Goal: Book appointment/travel/reservation

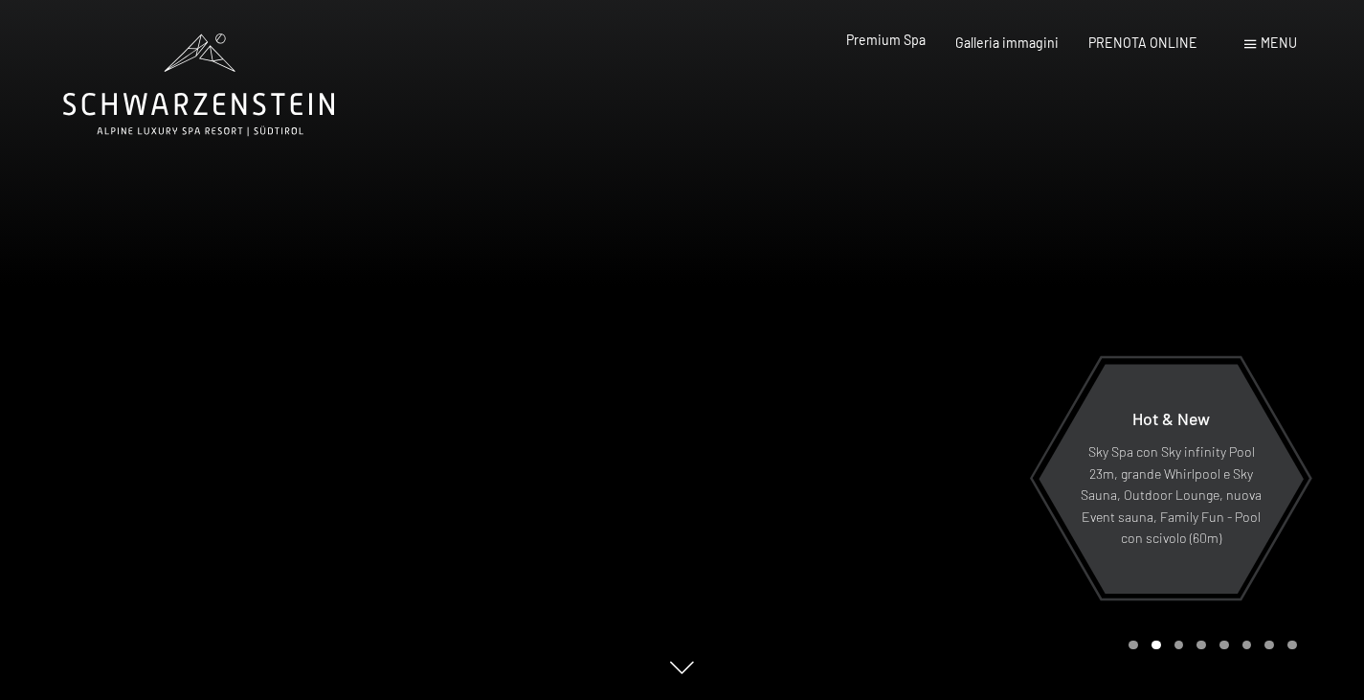
click at [893, 44] on span "Premium Spa" at bounding box center [885, 40] width 79 height 16
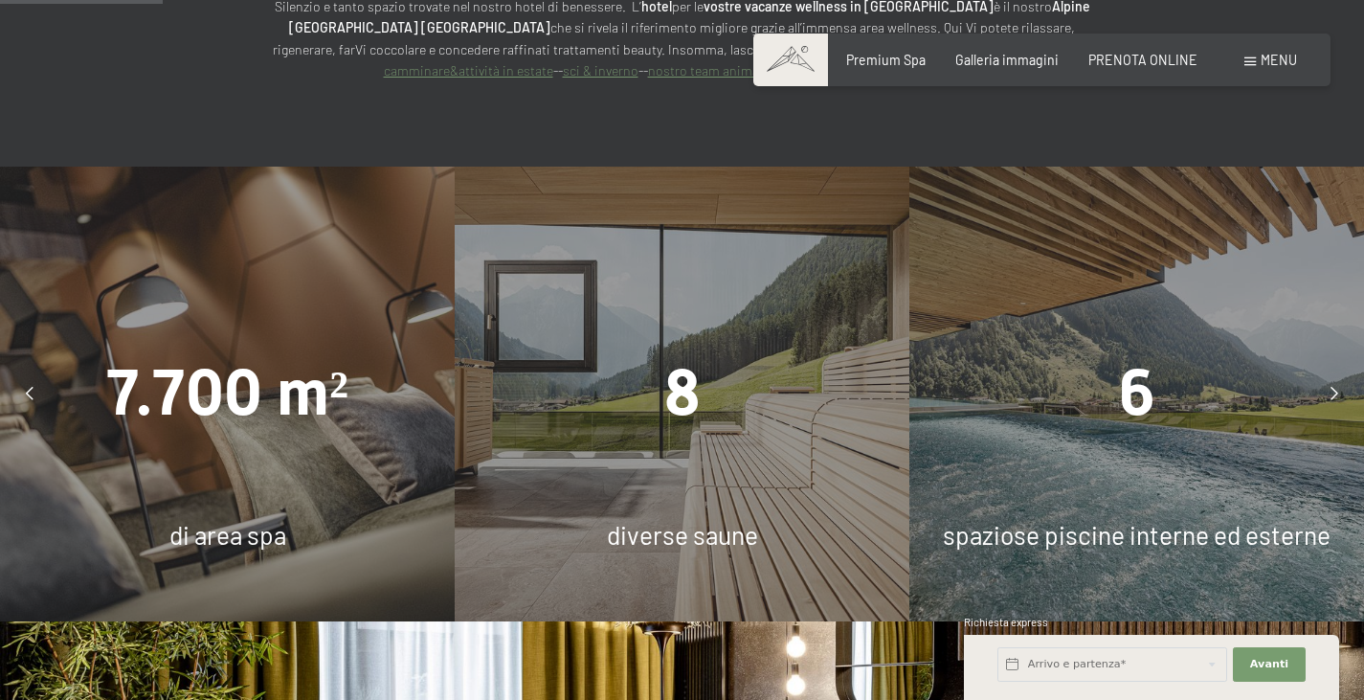
scroll to position [1477, 0]
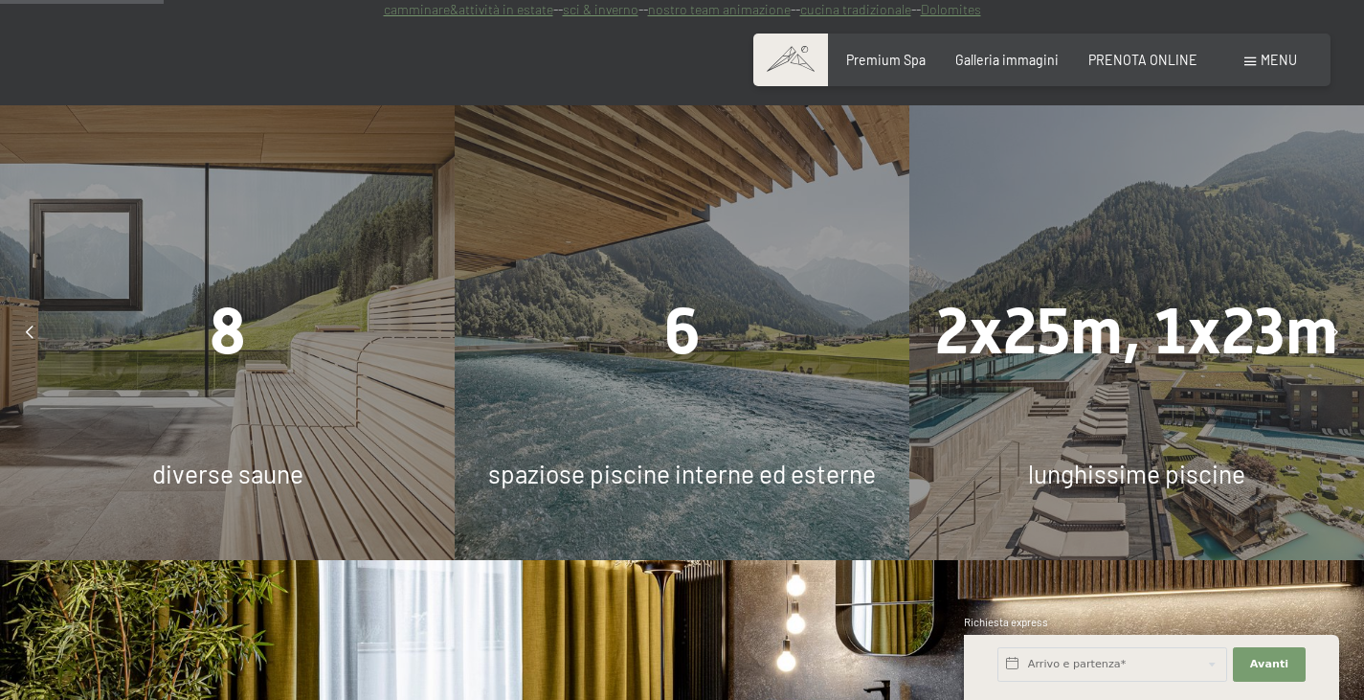
click at [362, 329] on div "8 diverse saune" at bounding box center [227, 332] width 455 height 455
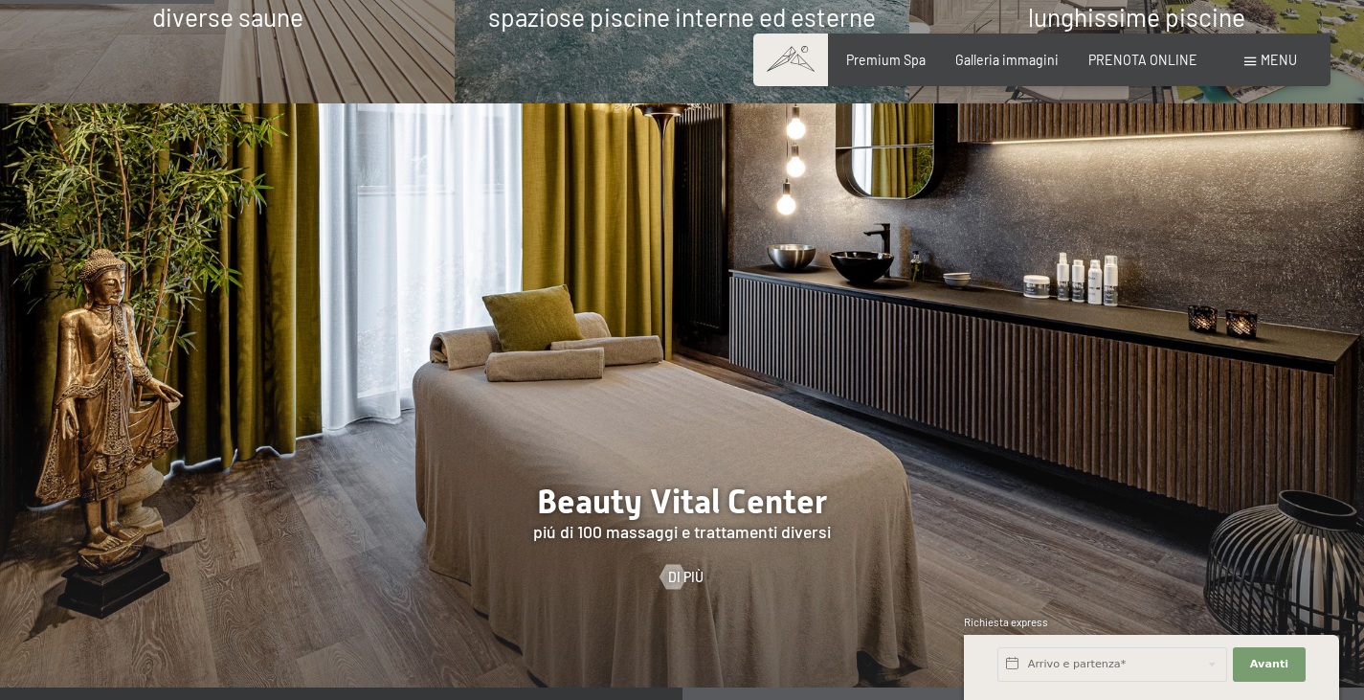
scroll to position [1934, 0]
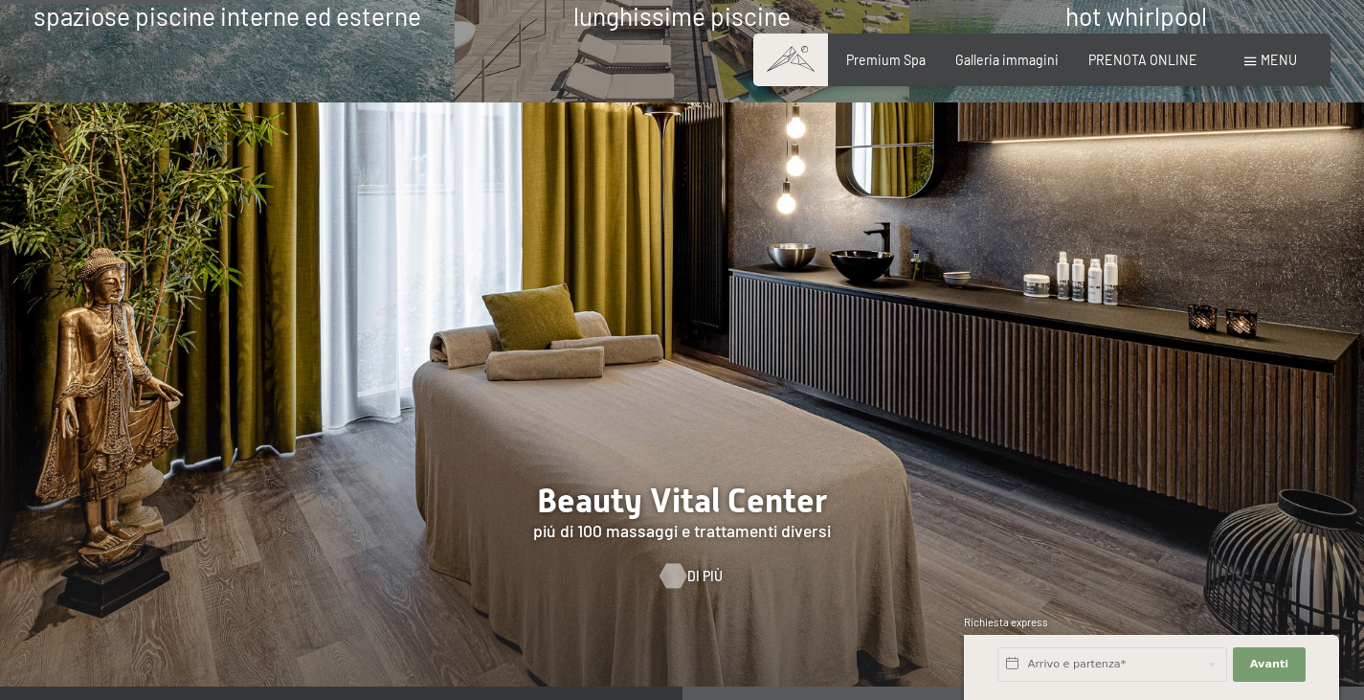
click at [679, 563] on div at bounding box center [672, 575] width 14 height 25
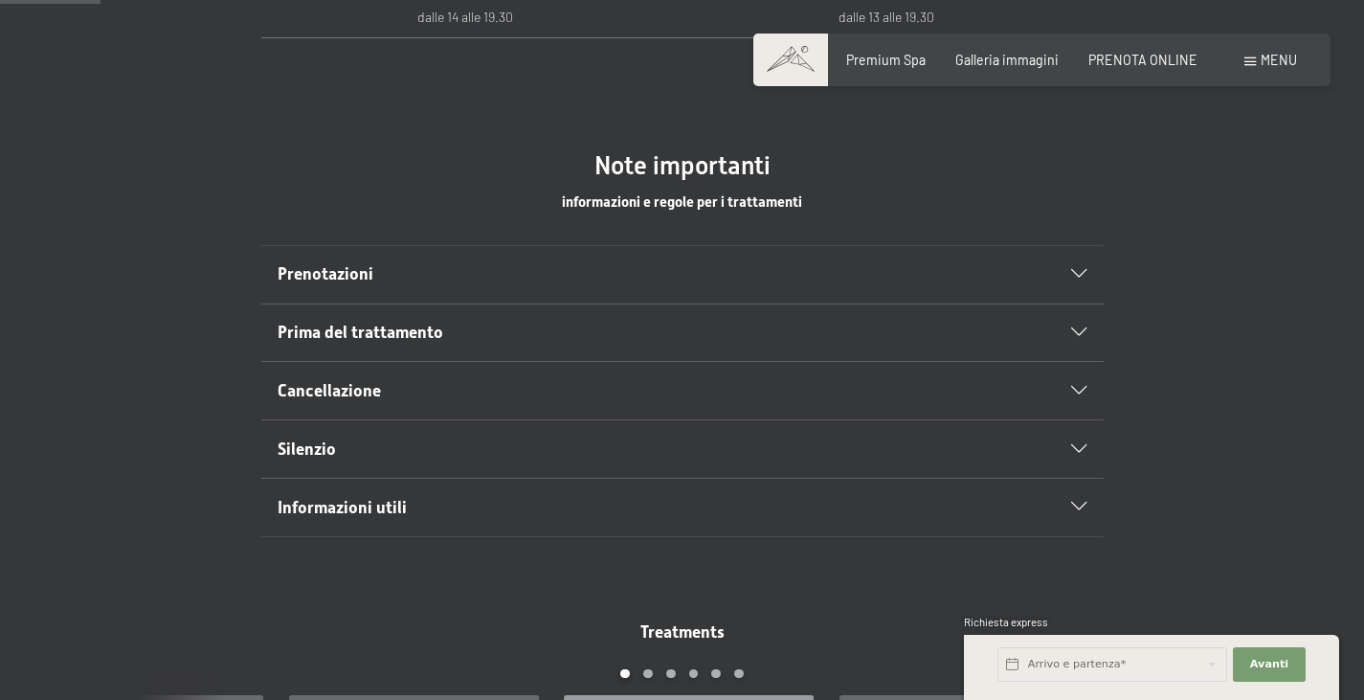
scroll to position [988, 0]
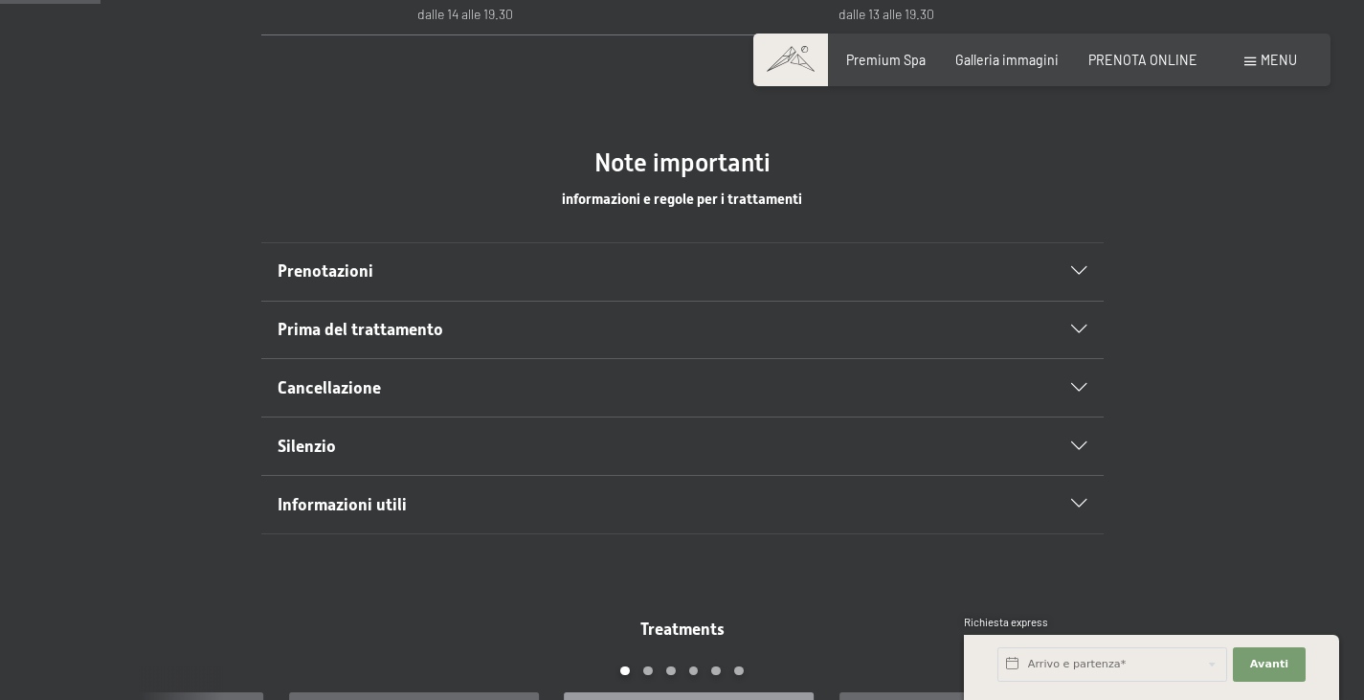
click at [608, 327] on h2 "Prima del trattamento" at bounding box center [641, 330] width 727 height 24
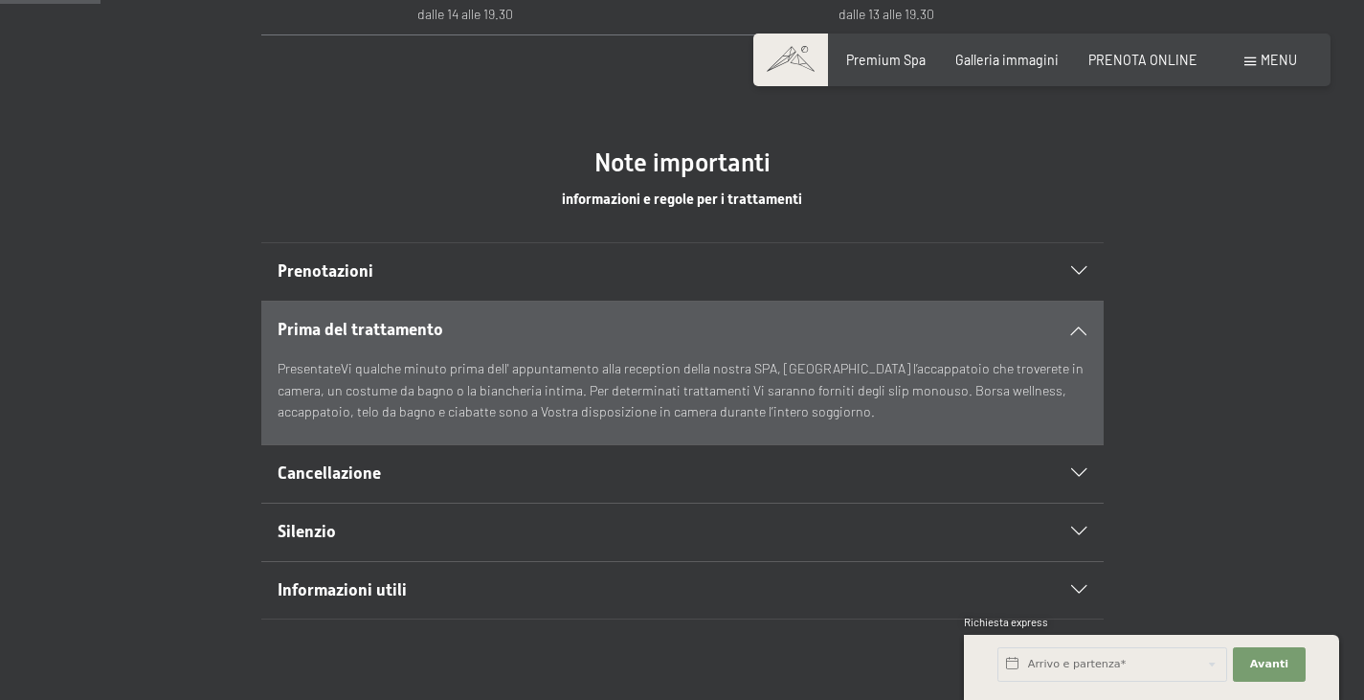
click at [633, 263] on h2 "Prenotazioni" at bounding box center [641, 271] width 727 height 24
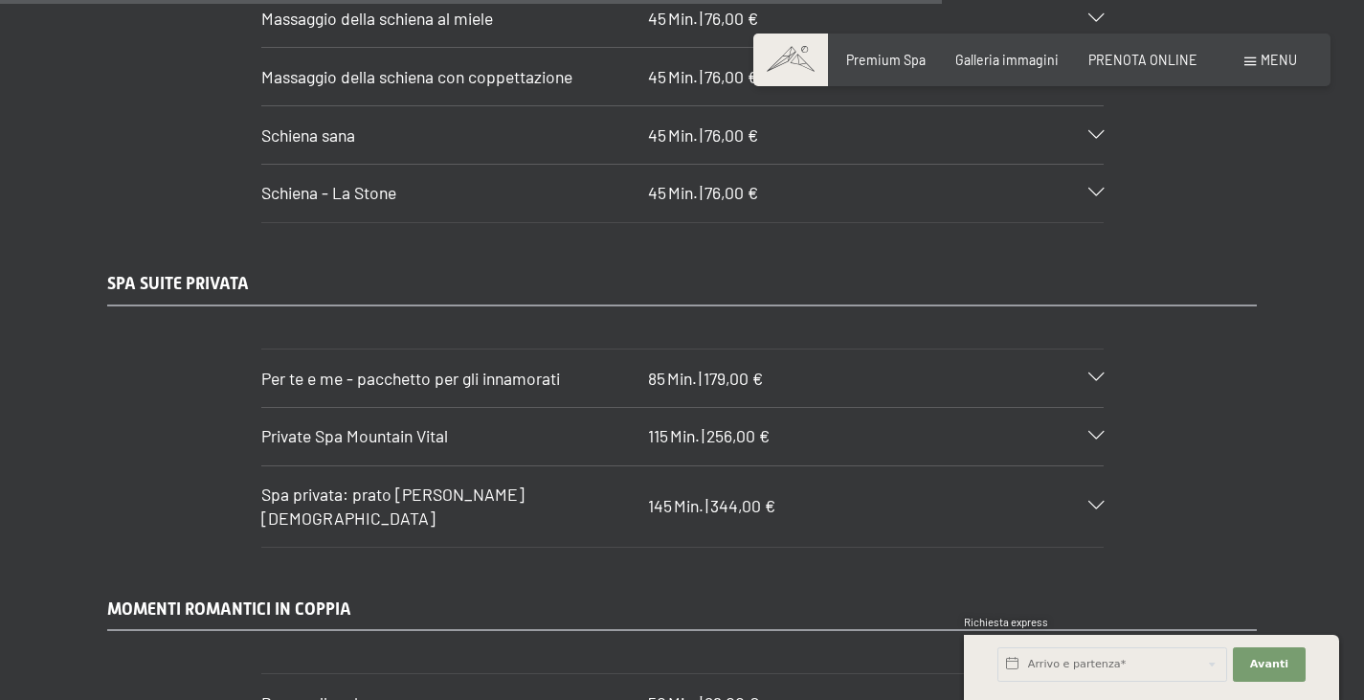
scroll to position [9290, 0]
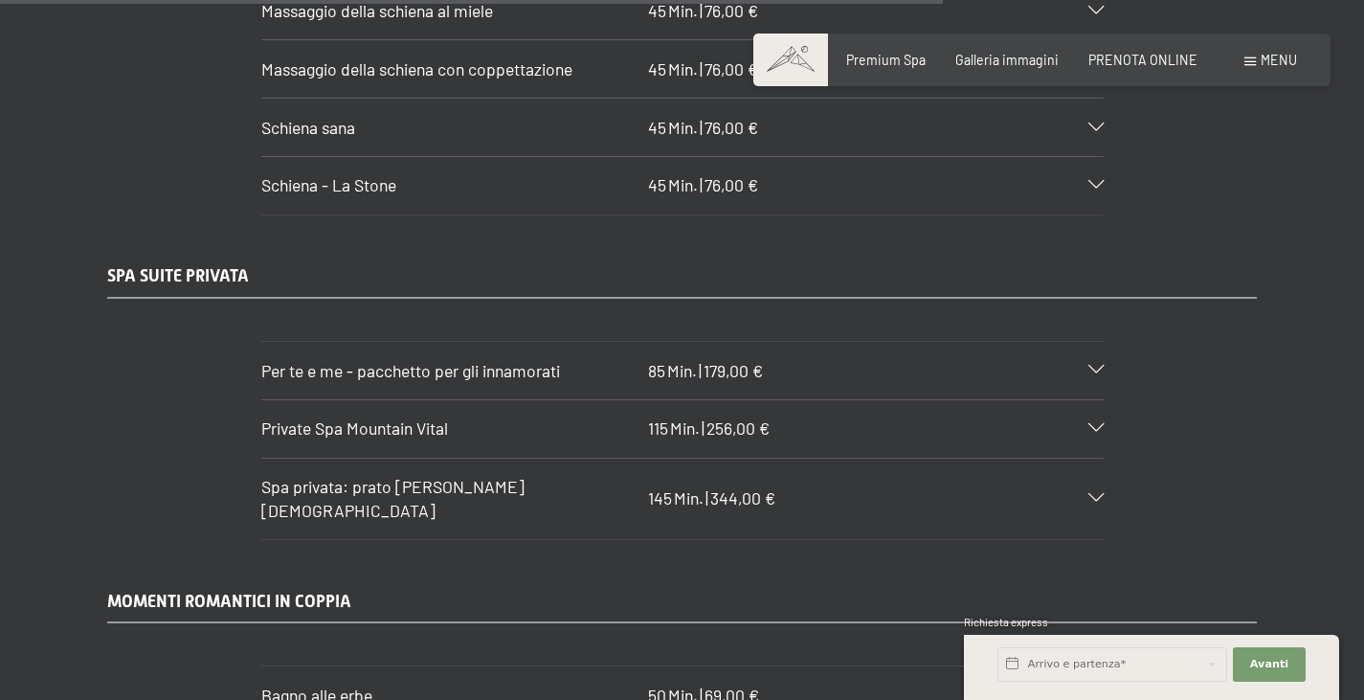
click at [530, 400] on div "Private Spa Mountain Vital 115 Min. | 256,00 €" at bounding box center [682, 428] width 842 height 57
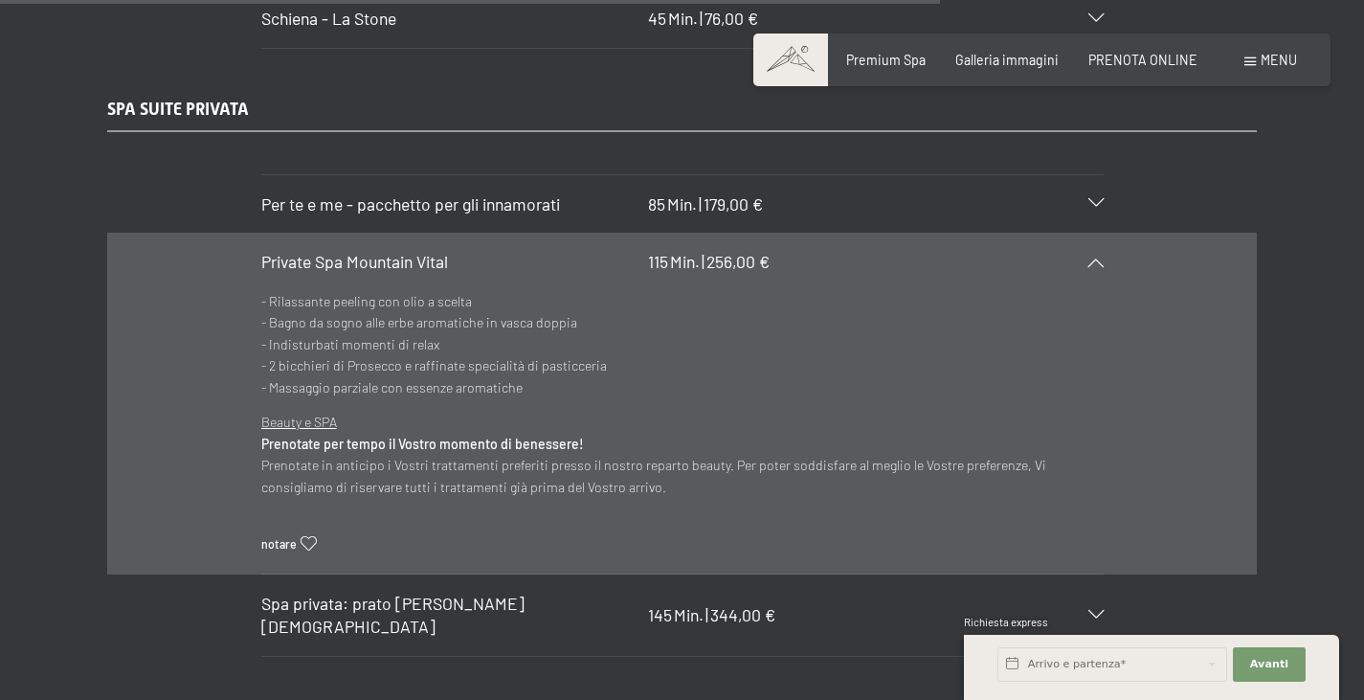
scroll to position [9457, 0]
click at [582, 590] on h3 "Spa privata: prato di erbe aromatico" at bounding box center [450, 613] width 379 height 47
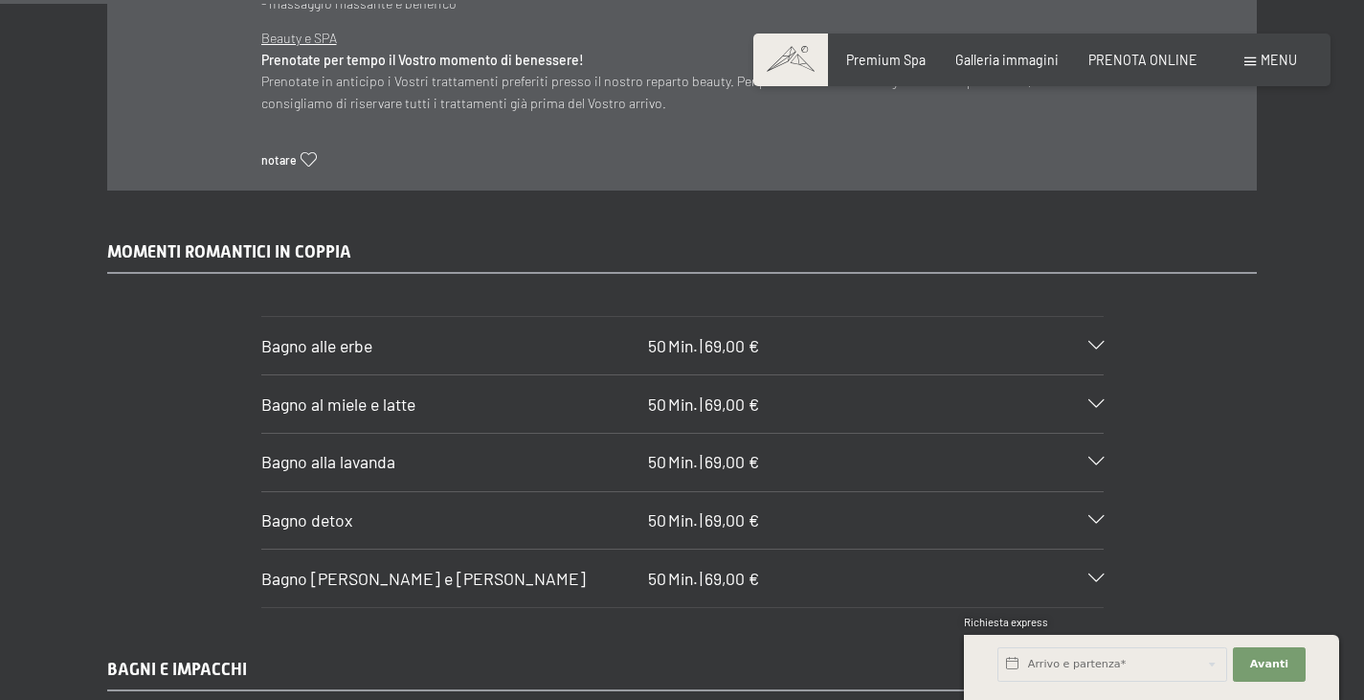
scroll to position [9901, 0]
click at [603, 507] on h3 "Bagno detox" at bounding box center [450, 519] width 379 height 24
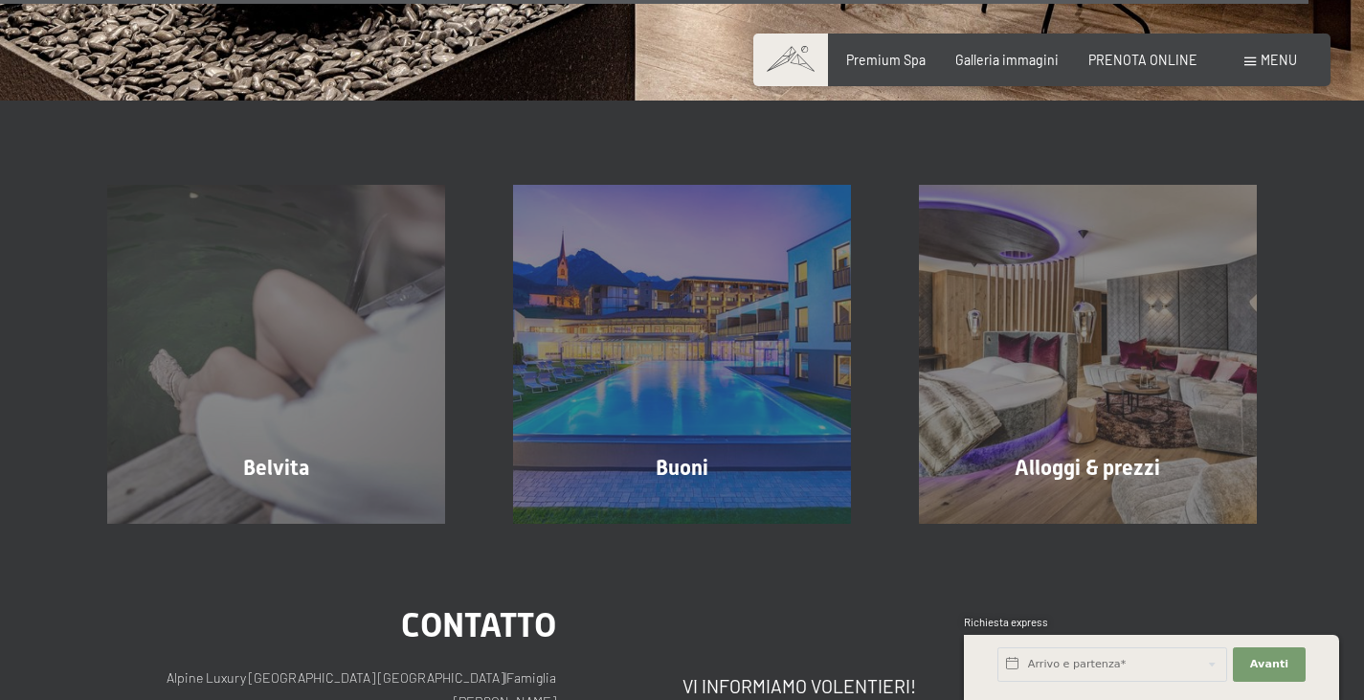
scroll to position [13314, 0]
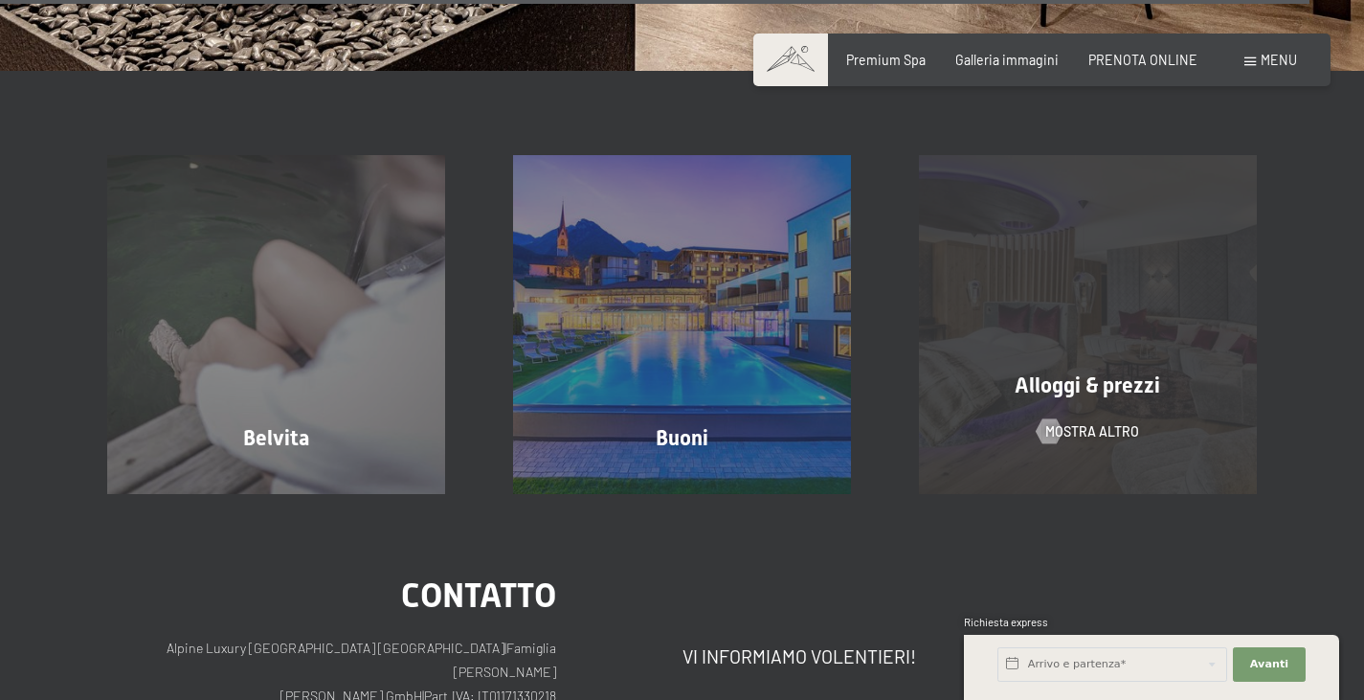
click at [1087, 284] on div "Alloggi & prezzi mostra altro" at bounding box center [1087, 324] width 406 height 338
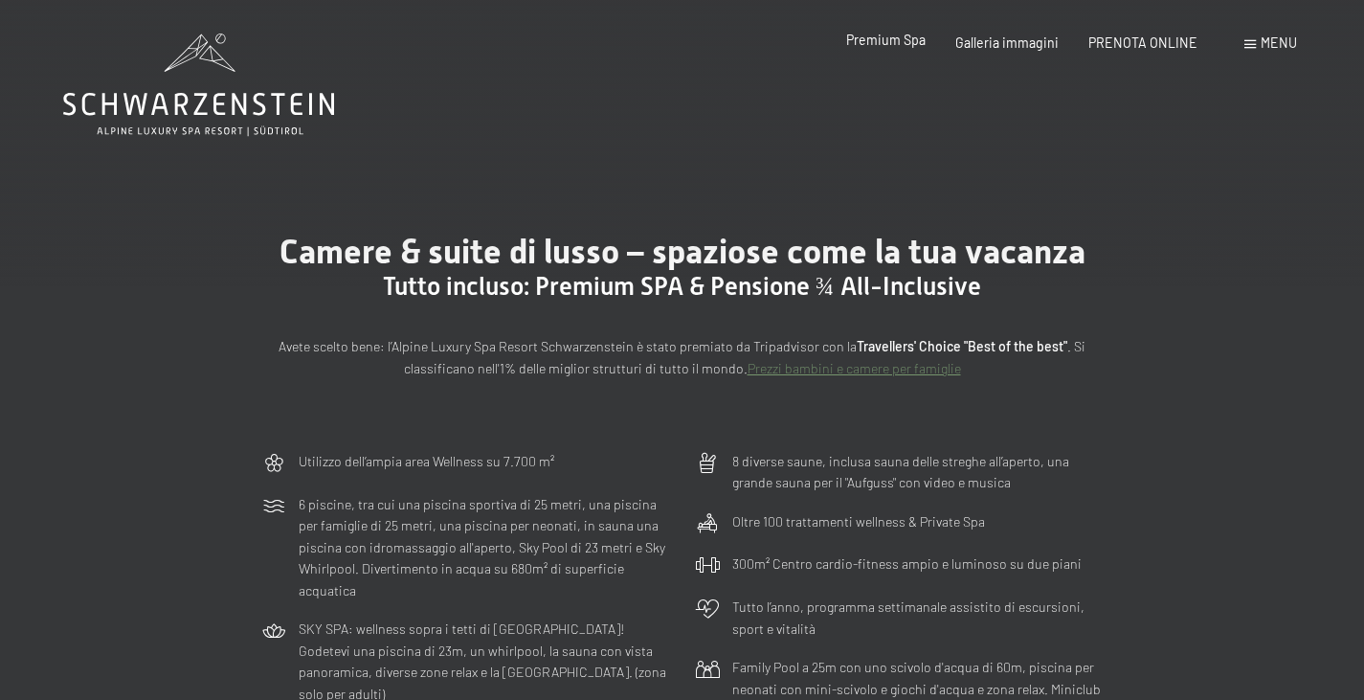
click at [889, 44] on span "Premium Spa" at bounding box center [885, 40] width 79 height 16
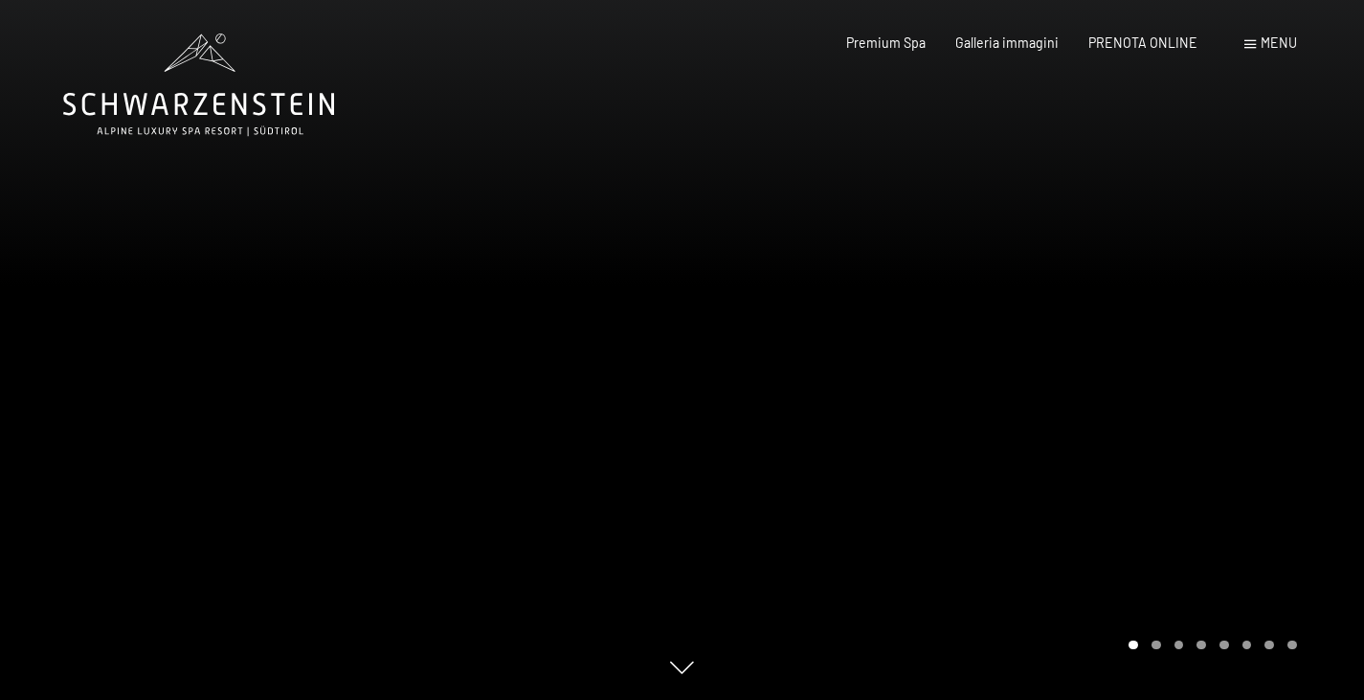
click at [989, 397] on div at bounding box center [1023, 350] width 682 height 700
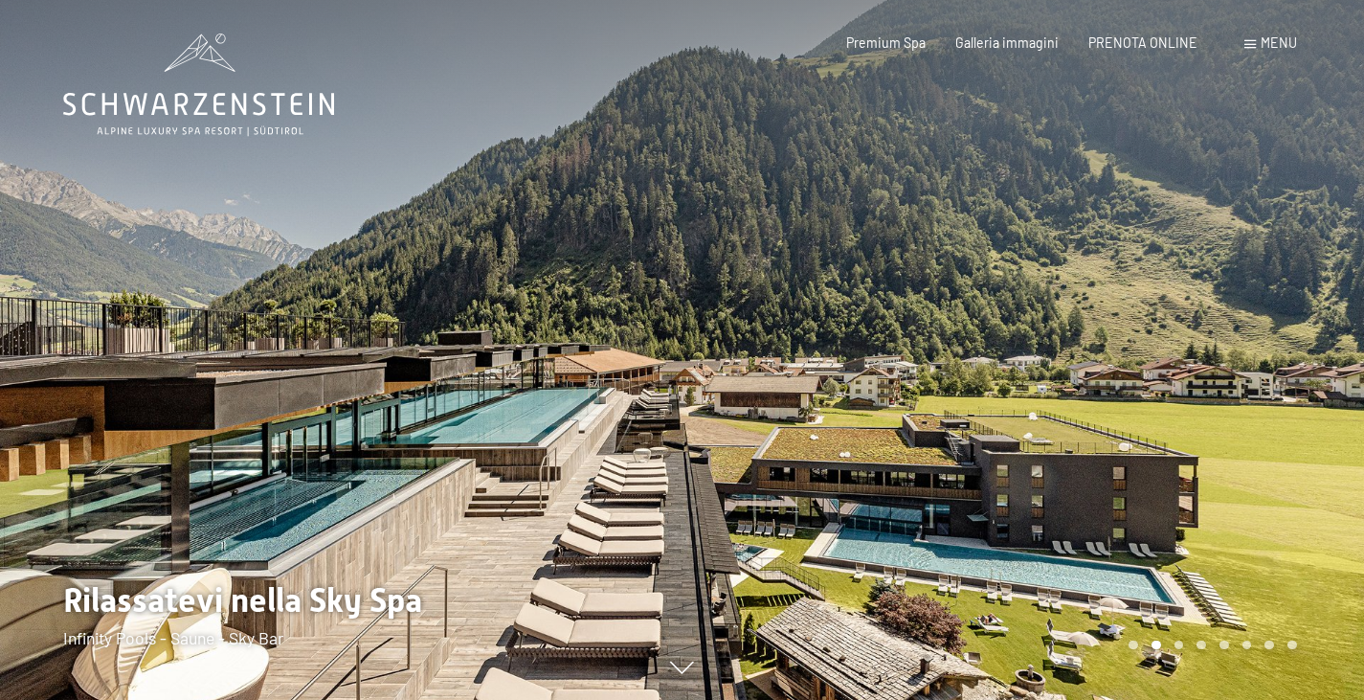
click at [989, 397] on div at bounding box center [1023, 350] width 682 height 700
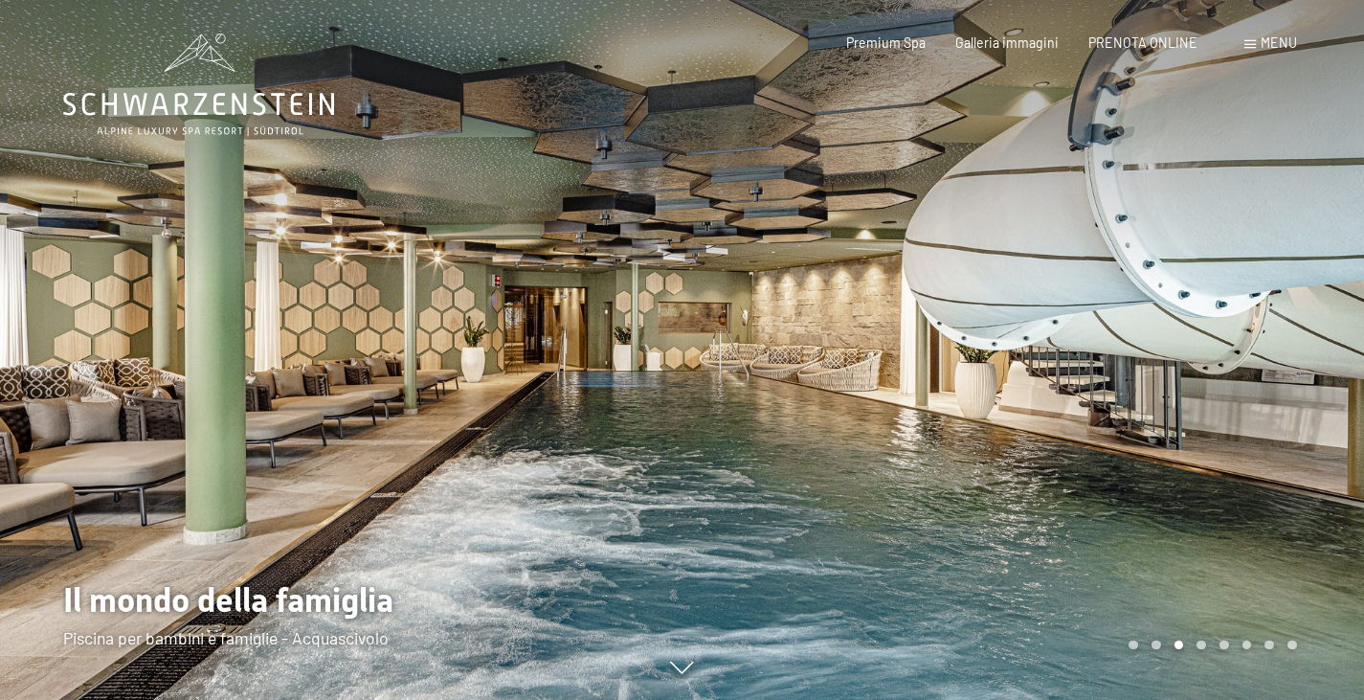
click at [989, 397] on div at bounding box center [1023, 350] width 682 height 700
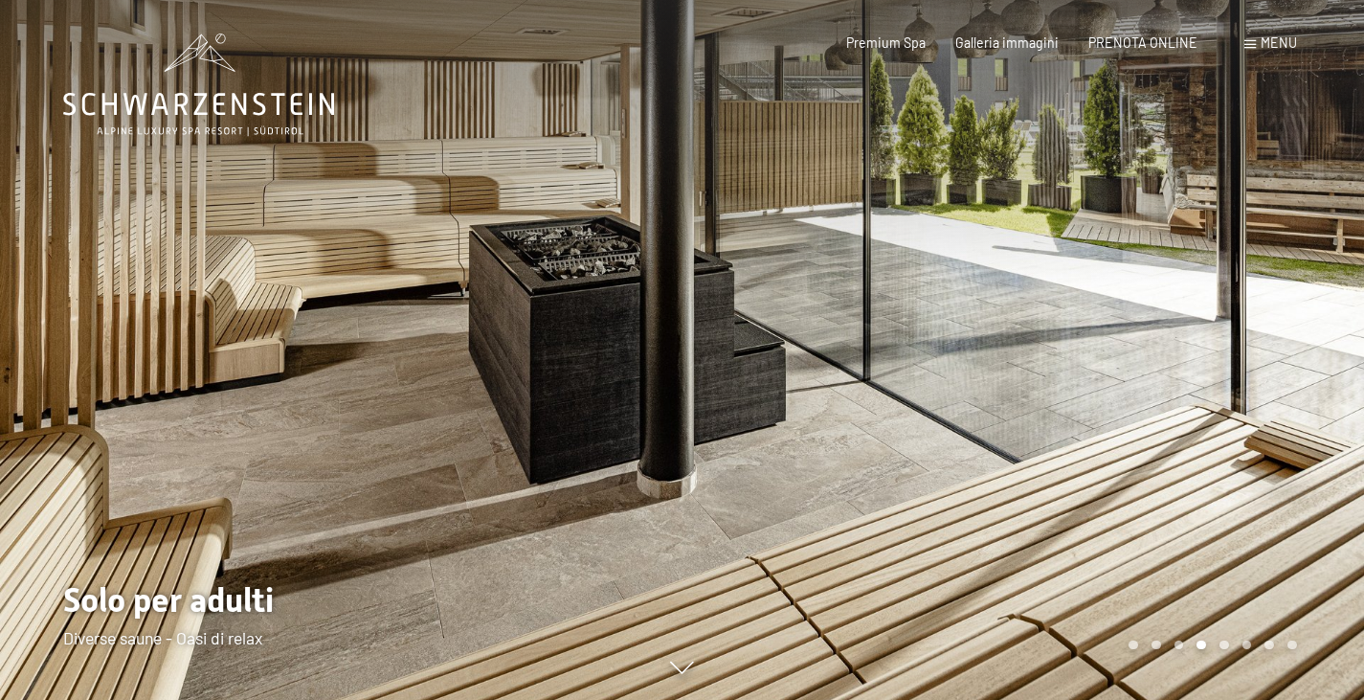
click at [989, 397] on div at bounding box center [1023, 350] width 682 height 700
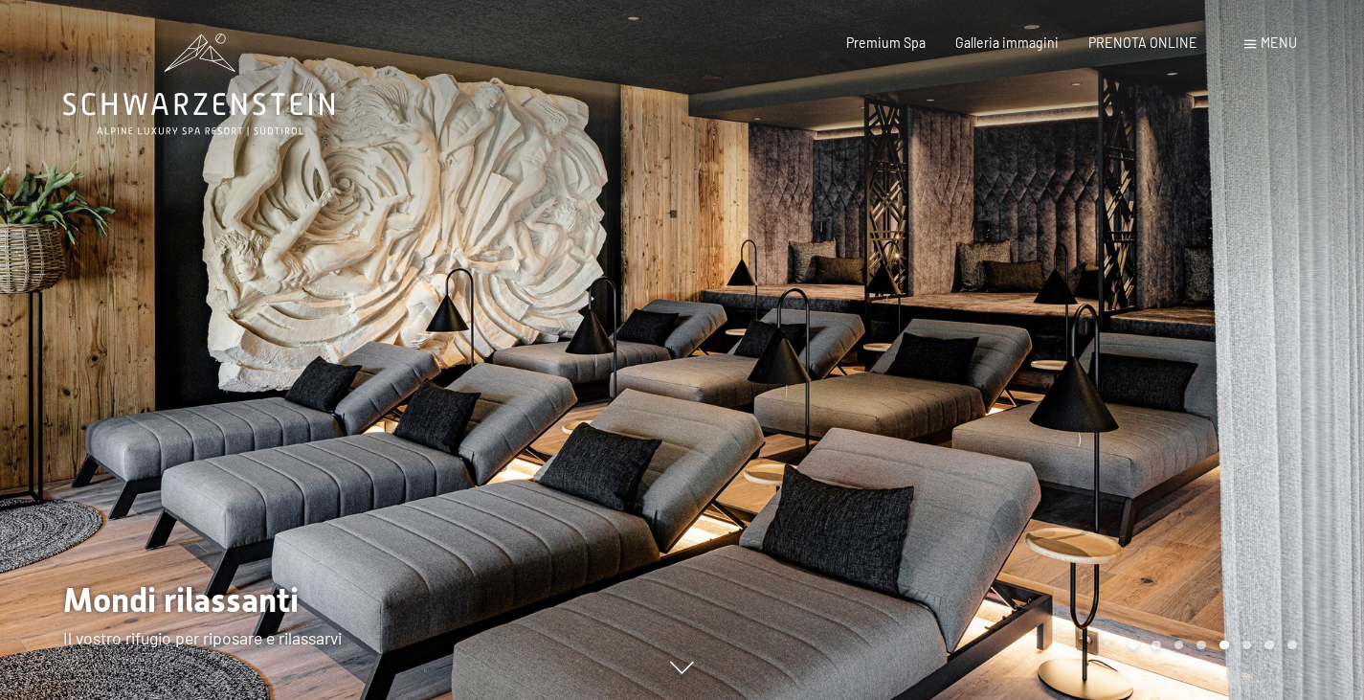
click at [989, 397] on div at bounding box center [1023, 350] width 682 height 700
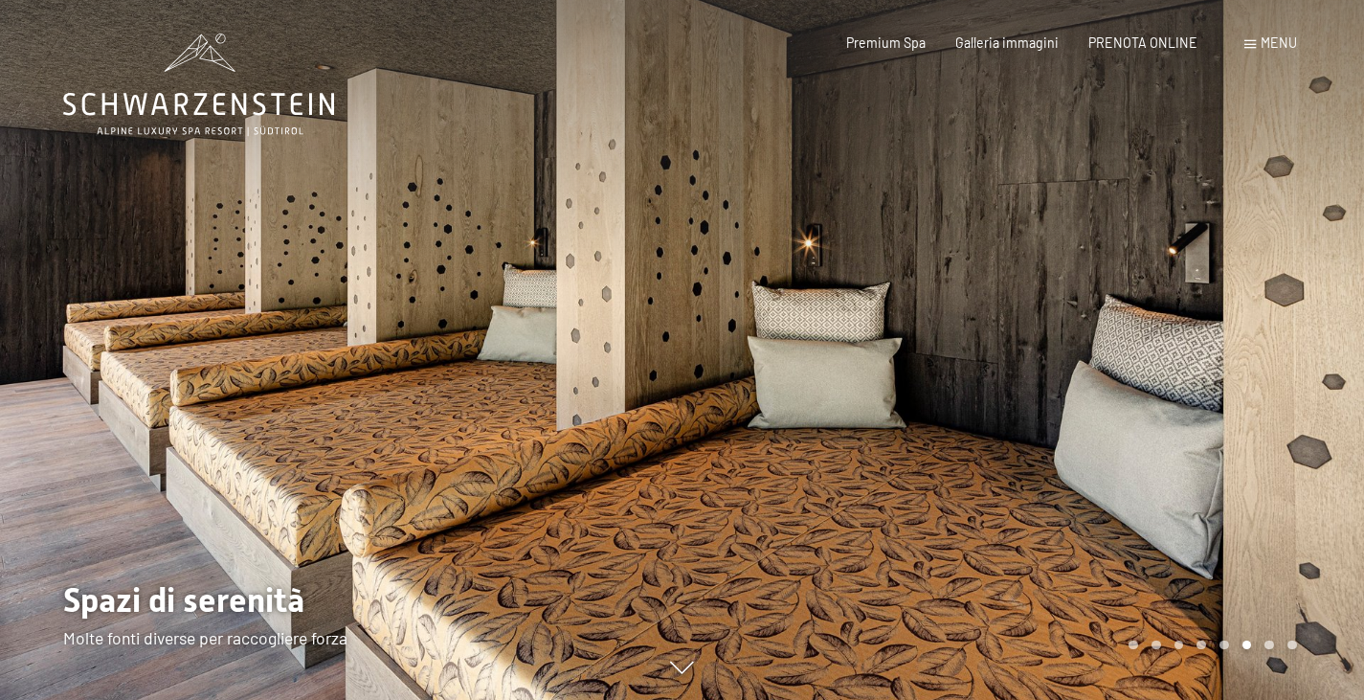
click at [989, 397] on div at bounding box center [1023, 350] width 682 height 700
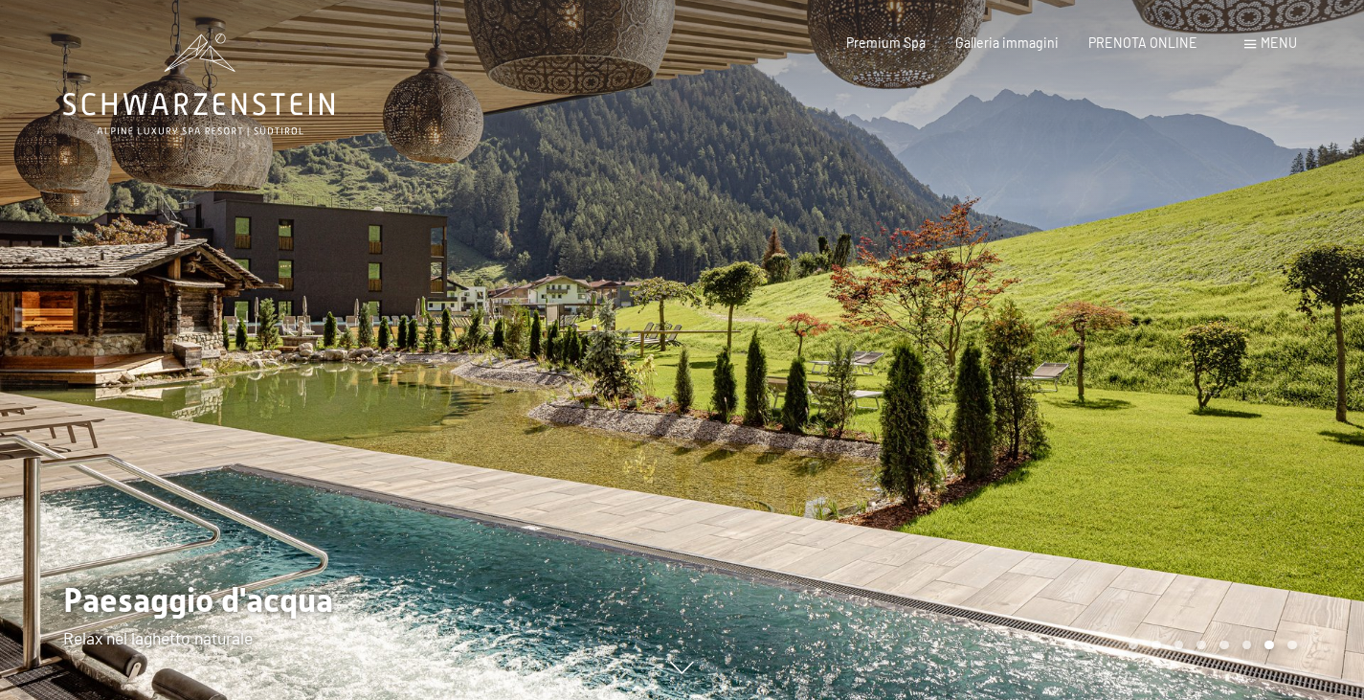
click at [989, 397] on div at bounding box center [1023, 350] width 682 height 700
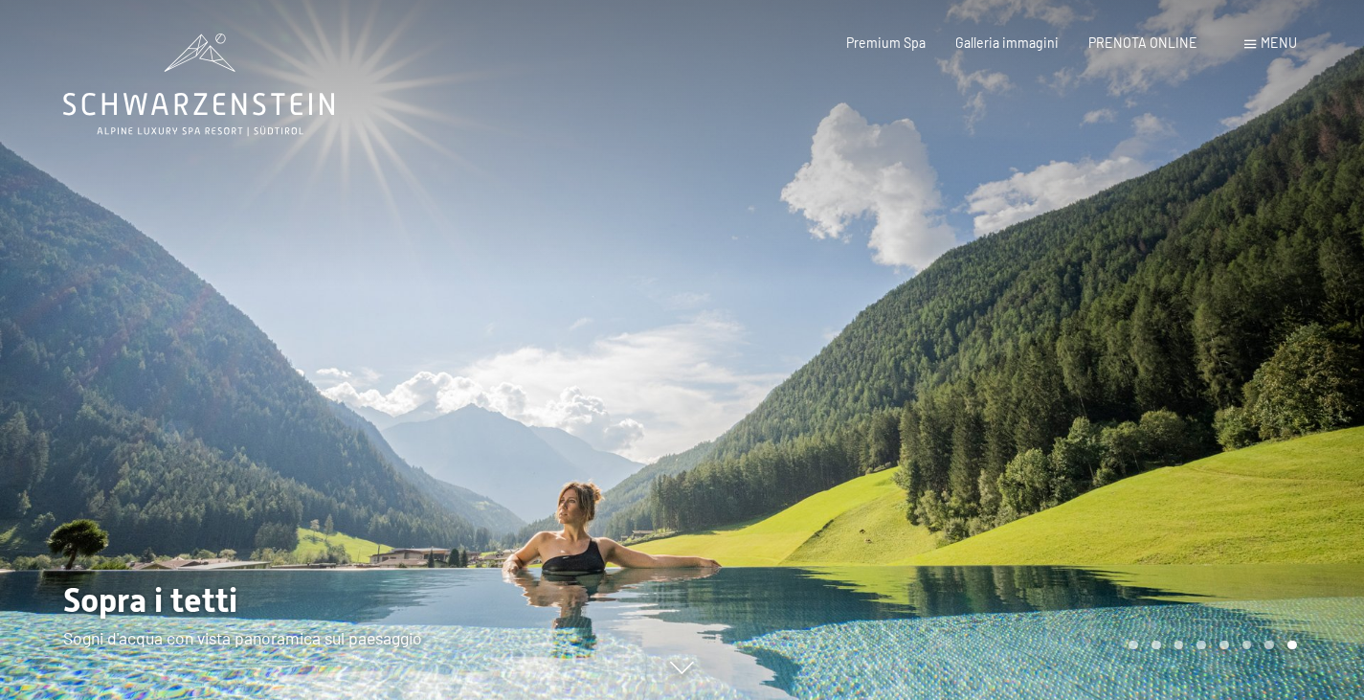
click at [989, 397] on div at bounding box center [1023, 350] width 682 height 700
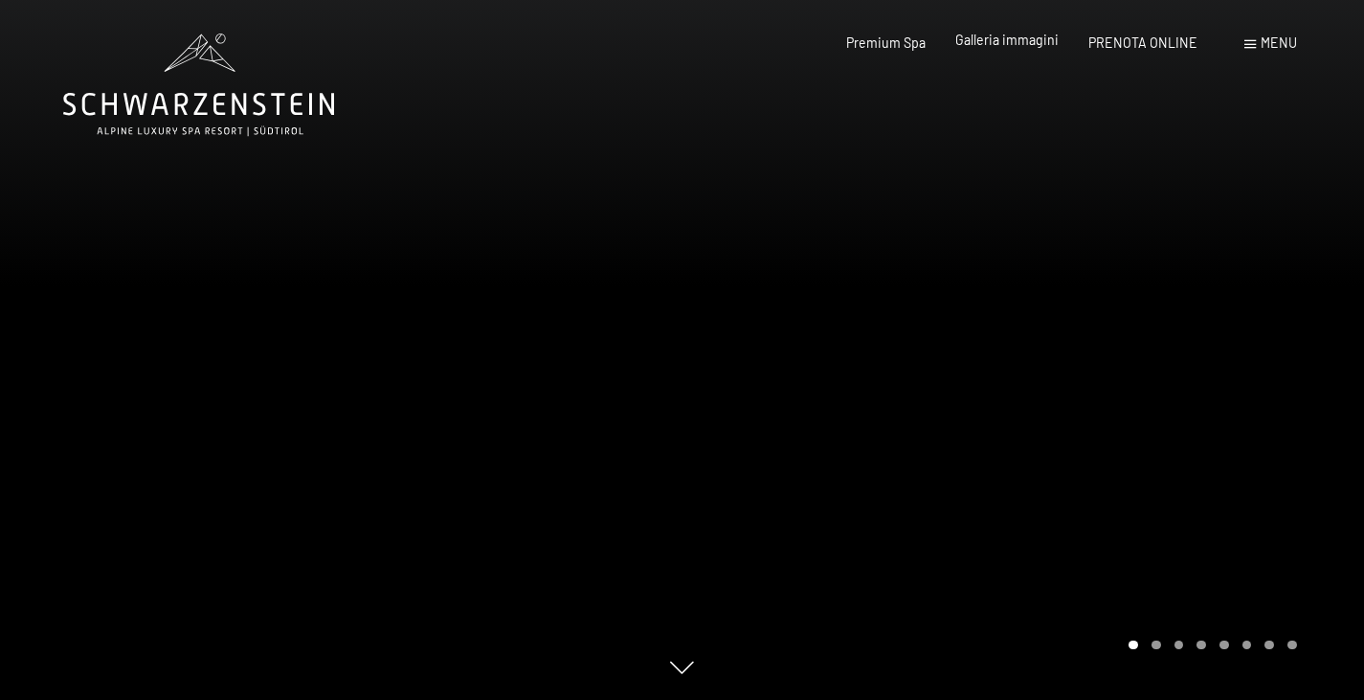
click at [1017, 42] on span "Galleria immagini" at bounding box center [1006, 40] width 103 height 16
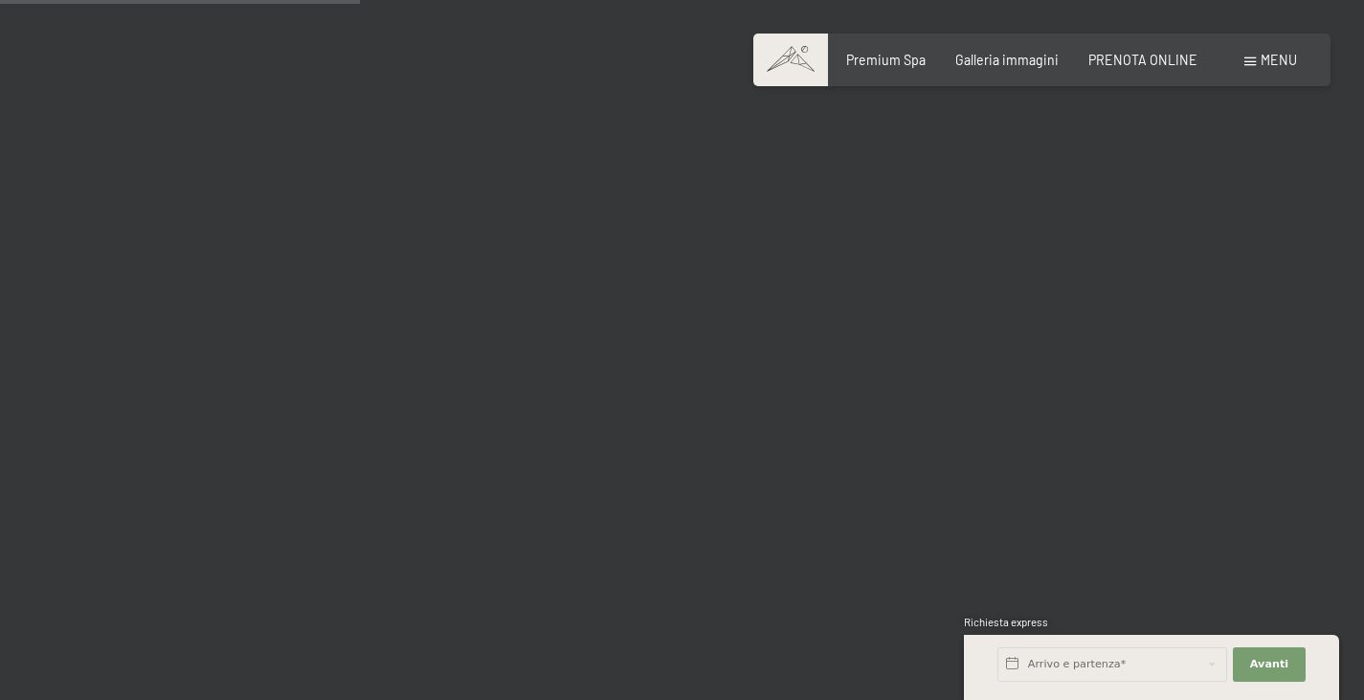
scroll to position [5133, 0]
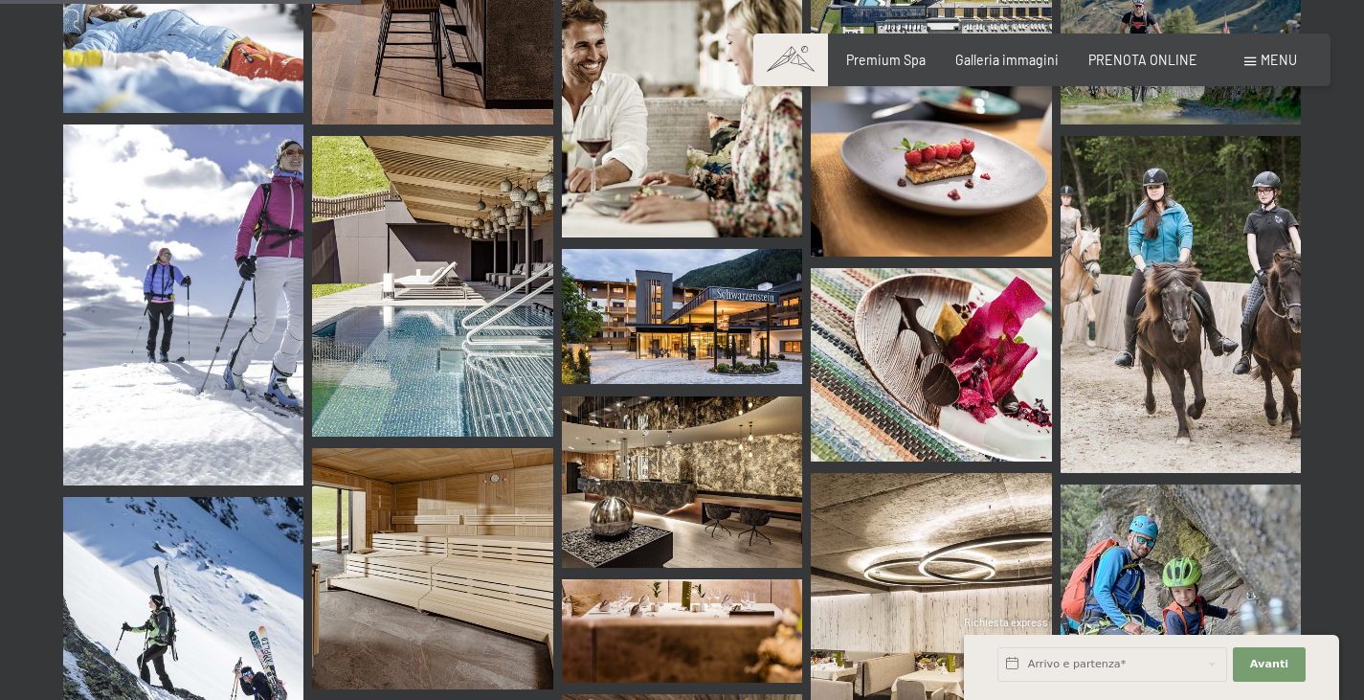
click at [701, 284] on img at bounding box center [682, 316] width 240 height 135
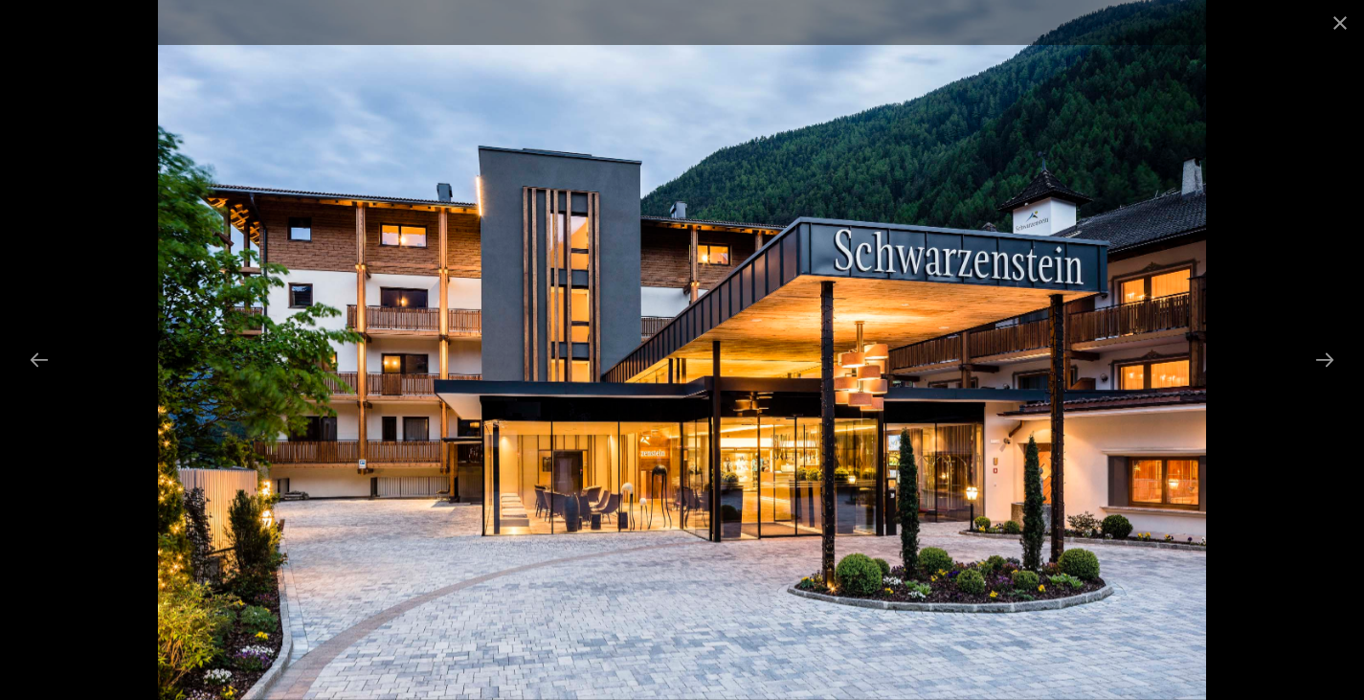
scroll to position [5378, 0]
click at [1327, 363] on button "Next slide" at bounding box center [1324, 359] width 40 height 37
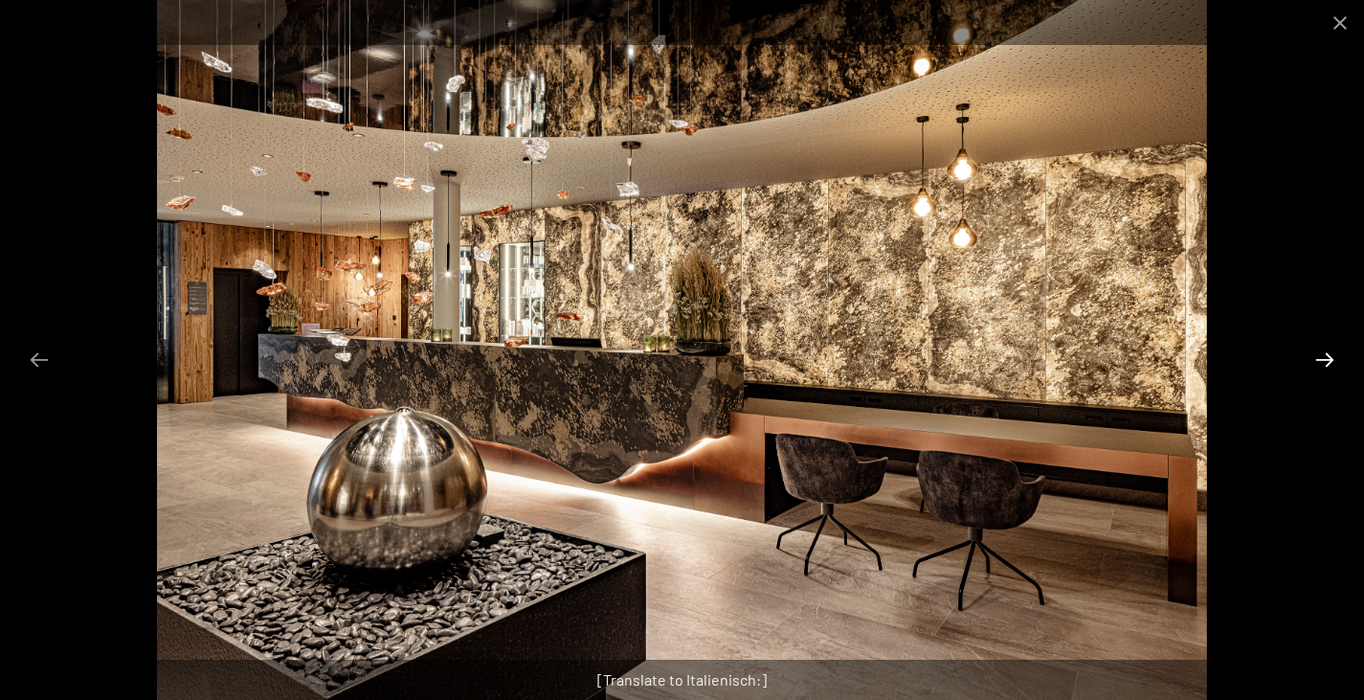
click at [1327, 363] on button "Next slide" at bounding box center [1324, 359] width 40 height 37
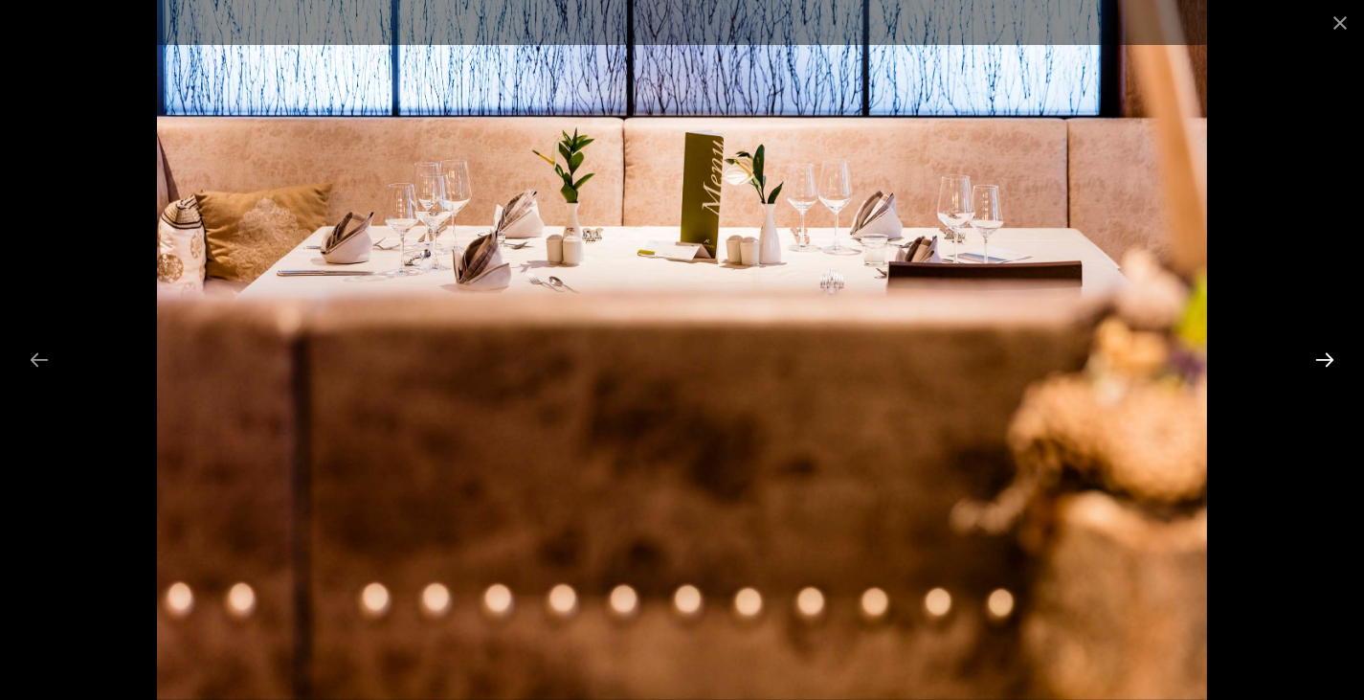
click at [1327, 363] on button "Next slide" at bounding box center [1324, 359] width 40 height 37
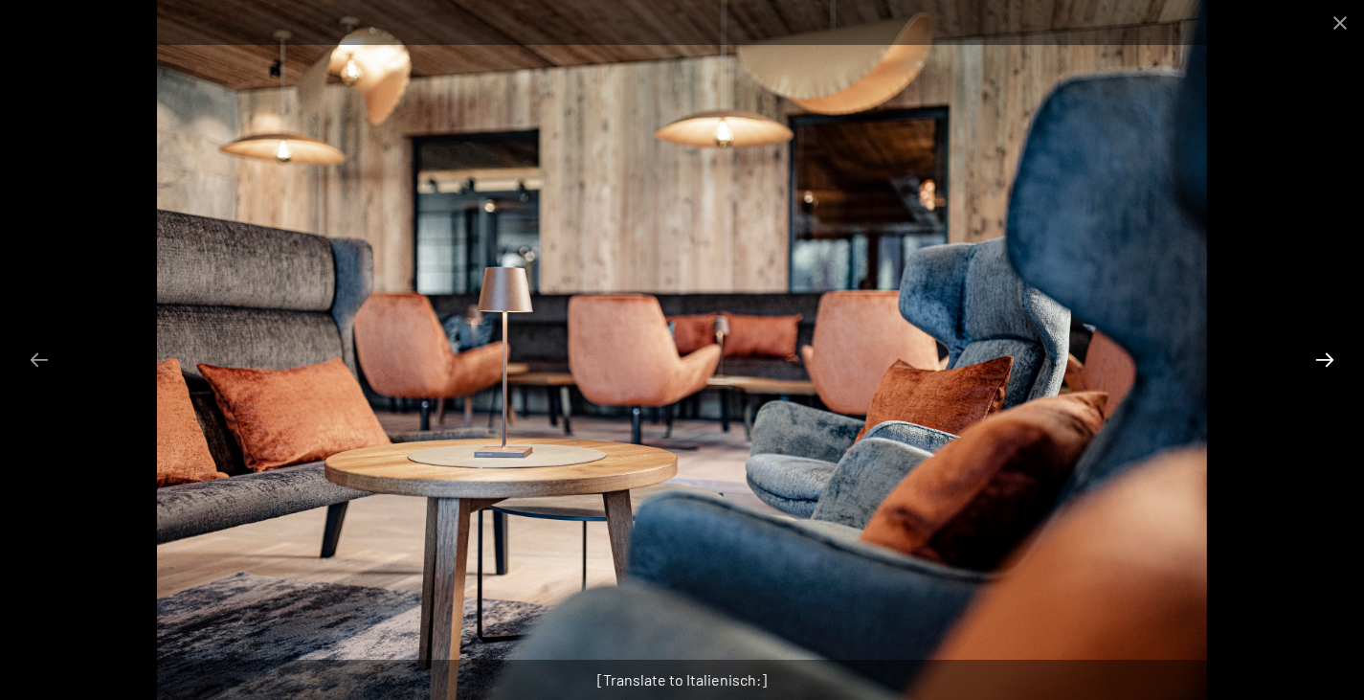
click at [1327, 363] on button "Next slide" at bounding box center [1324, 359] width 40 height 37
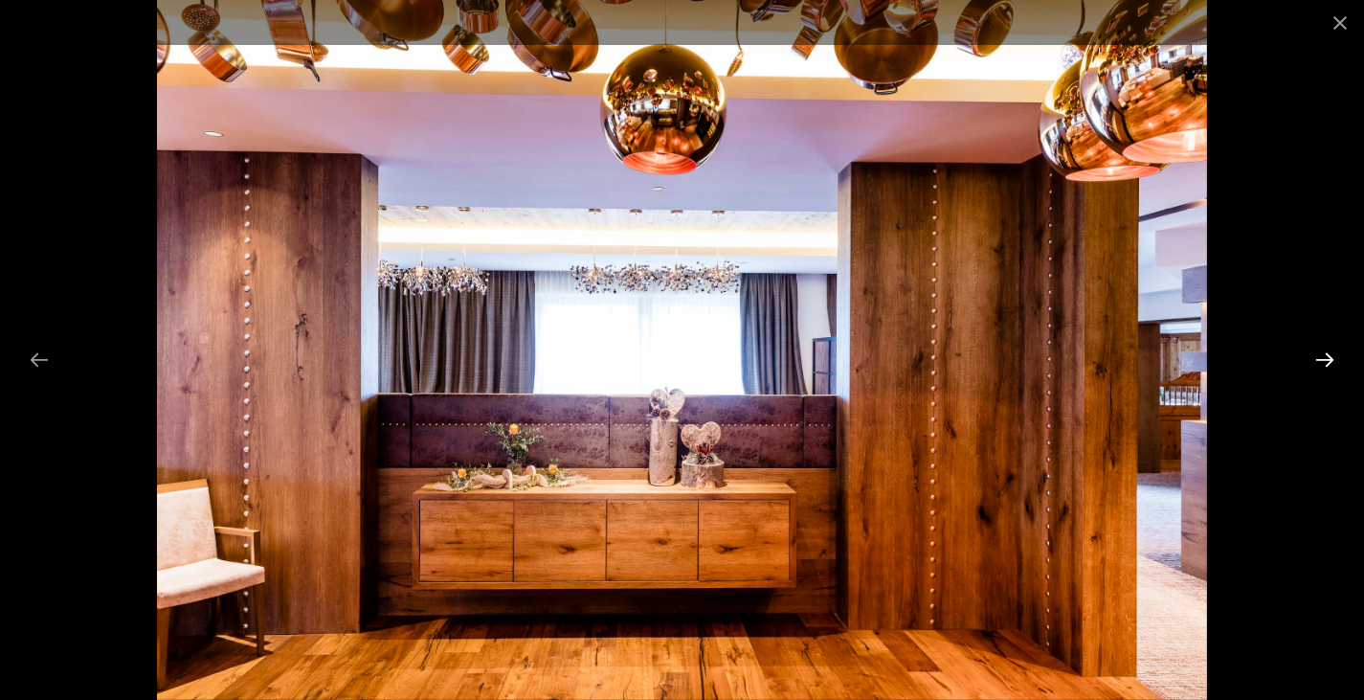
click at [1327, 363] on button "Next slide" at bounding box center [1324, 359] width 40 height 37
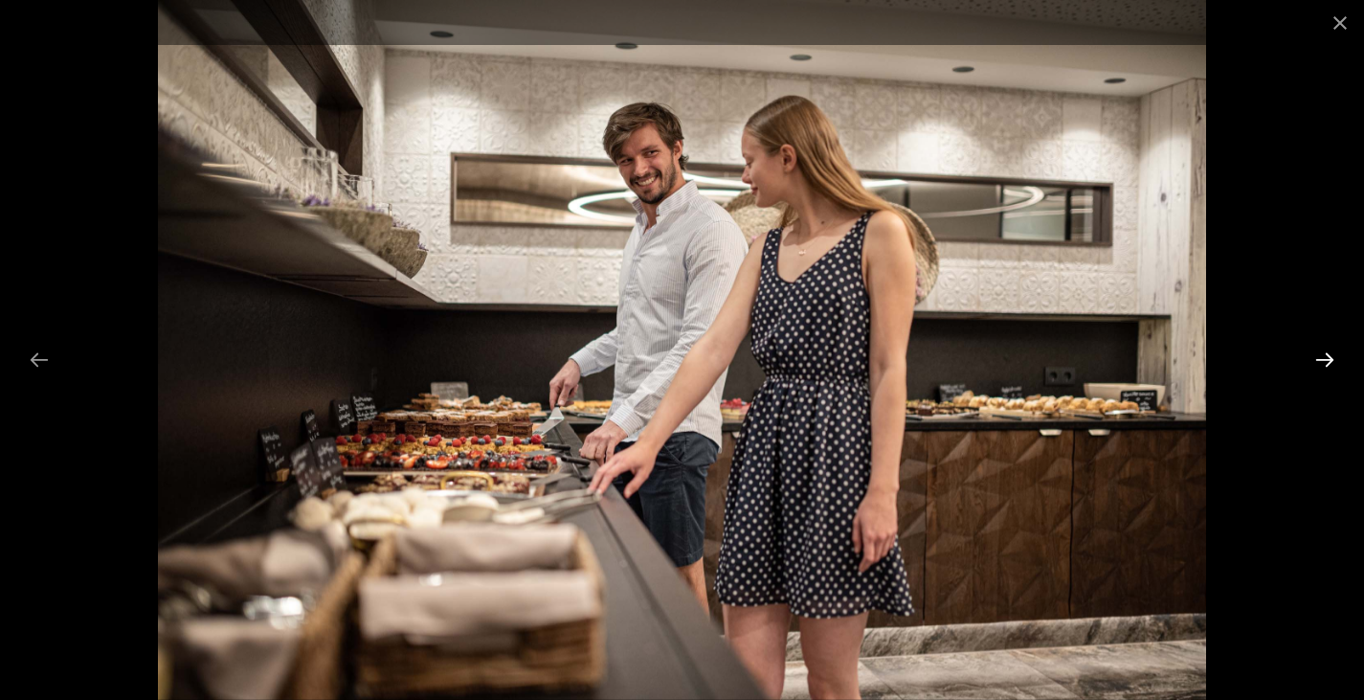
click at [1327, 363] on button "Next slide" at bounding box center [1324, 359] width 40 height 37
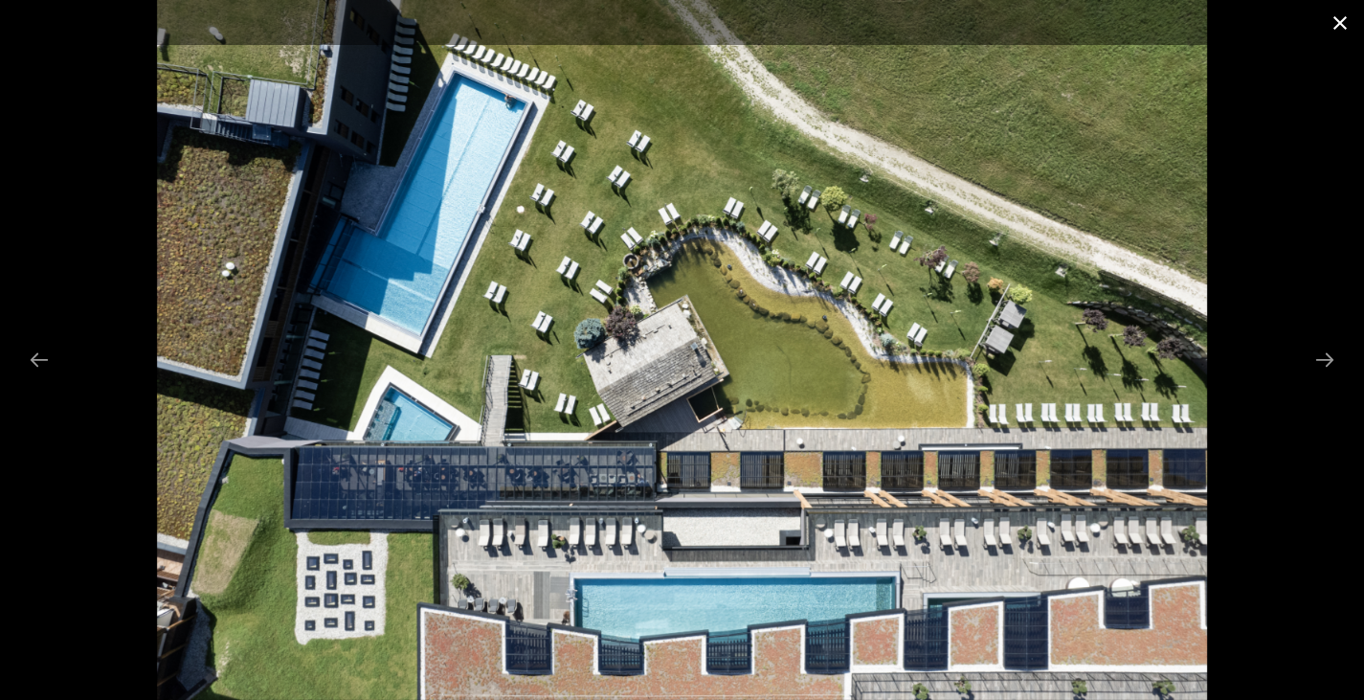
click at [1340, 19] on button "Close gallery" at bounding box center [1340, 22] width 48 height 45
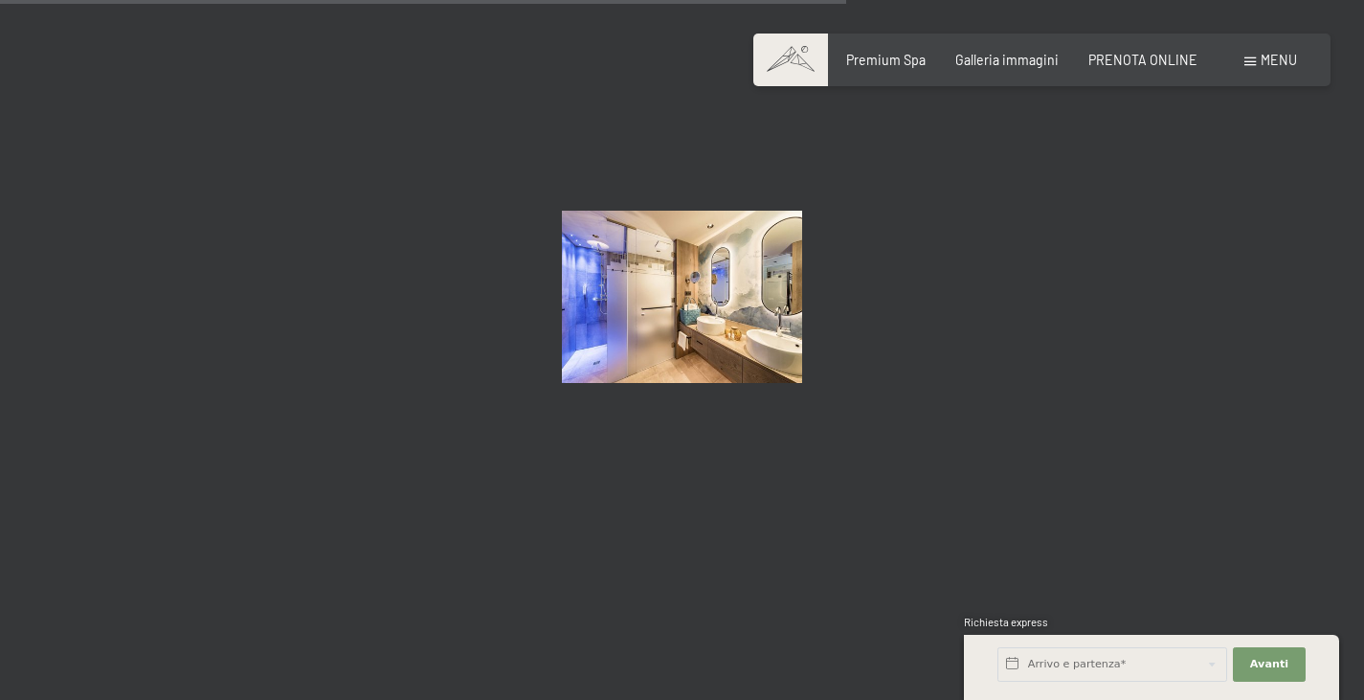
scroll to position [12069, 0]
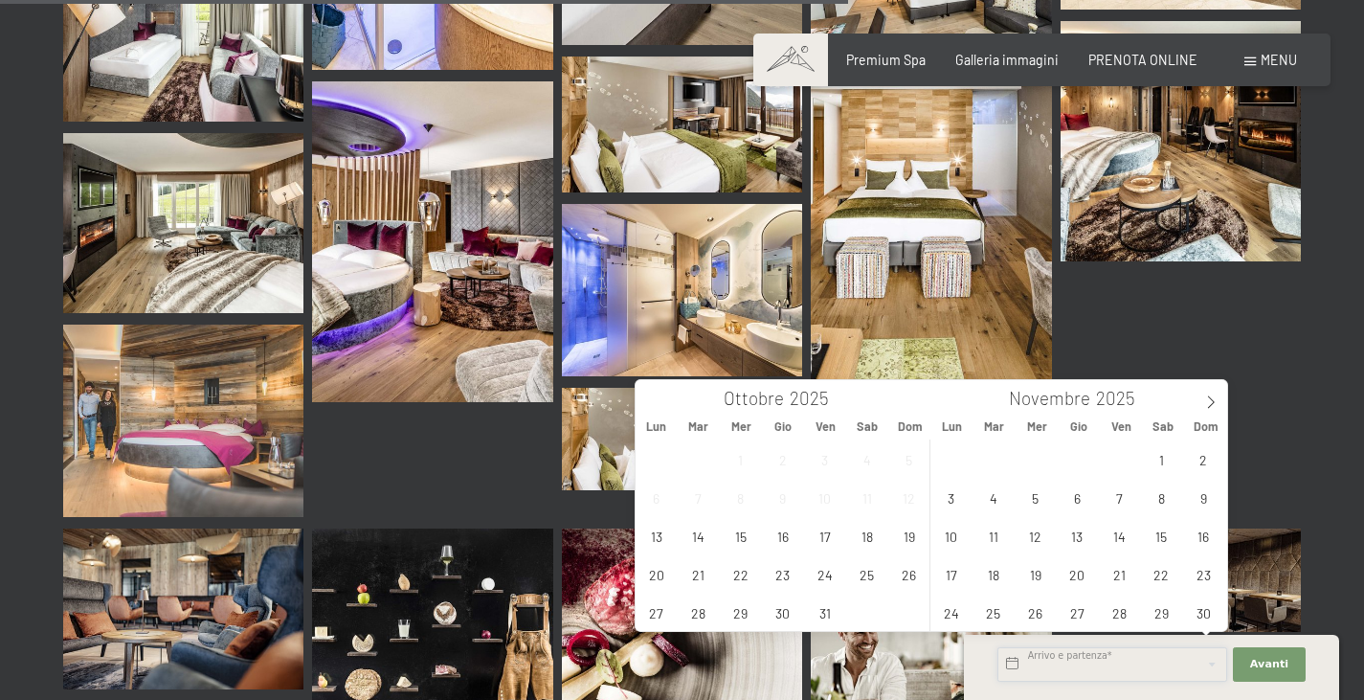
click at [1121, 650] on input "text" at bounding box center [1112, 664] width 230 height 34
click at [1086, 618] on span "27" at bounding box center [1076, 611] width 37 height 37
type input "Gio. 27/11/2025"
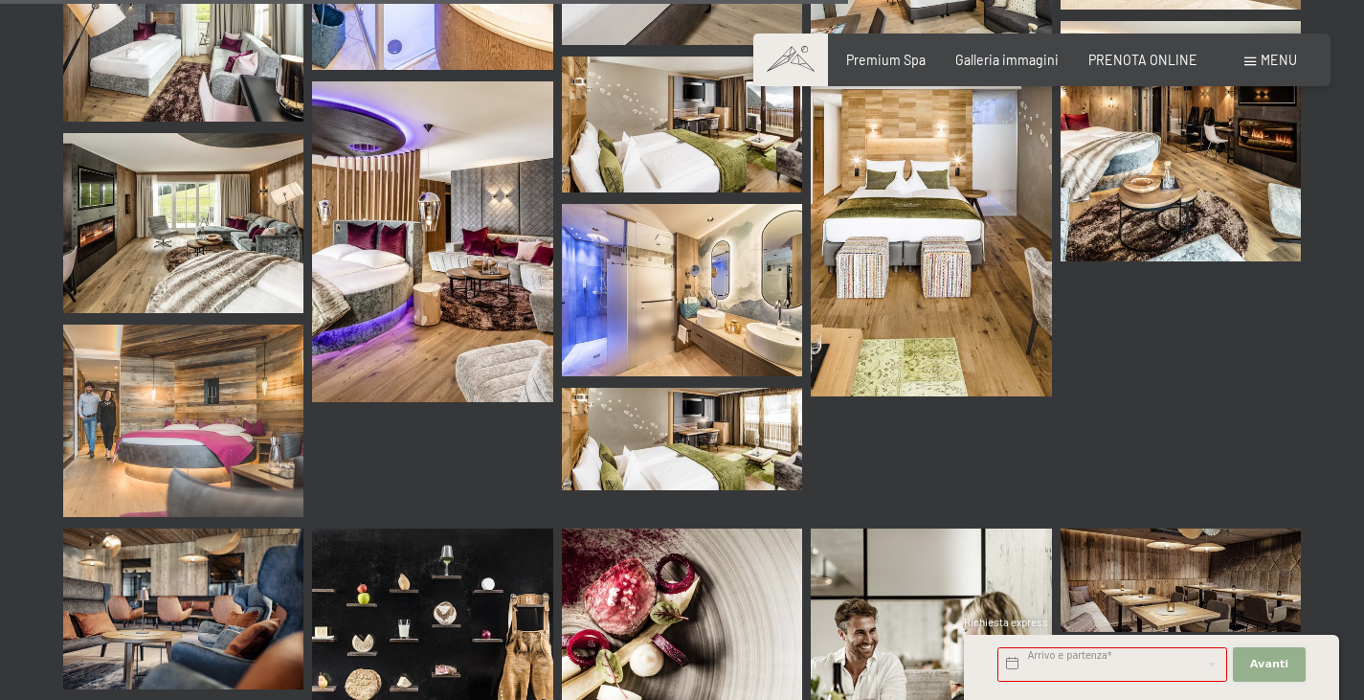
click at [1275, 664] on span "Avanti" at bounding box center [1269, 663] width 38 height 15
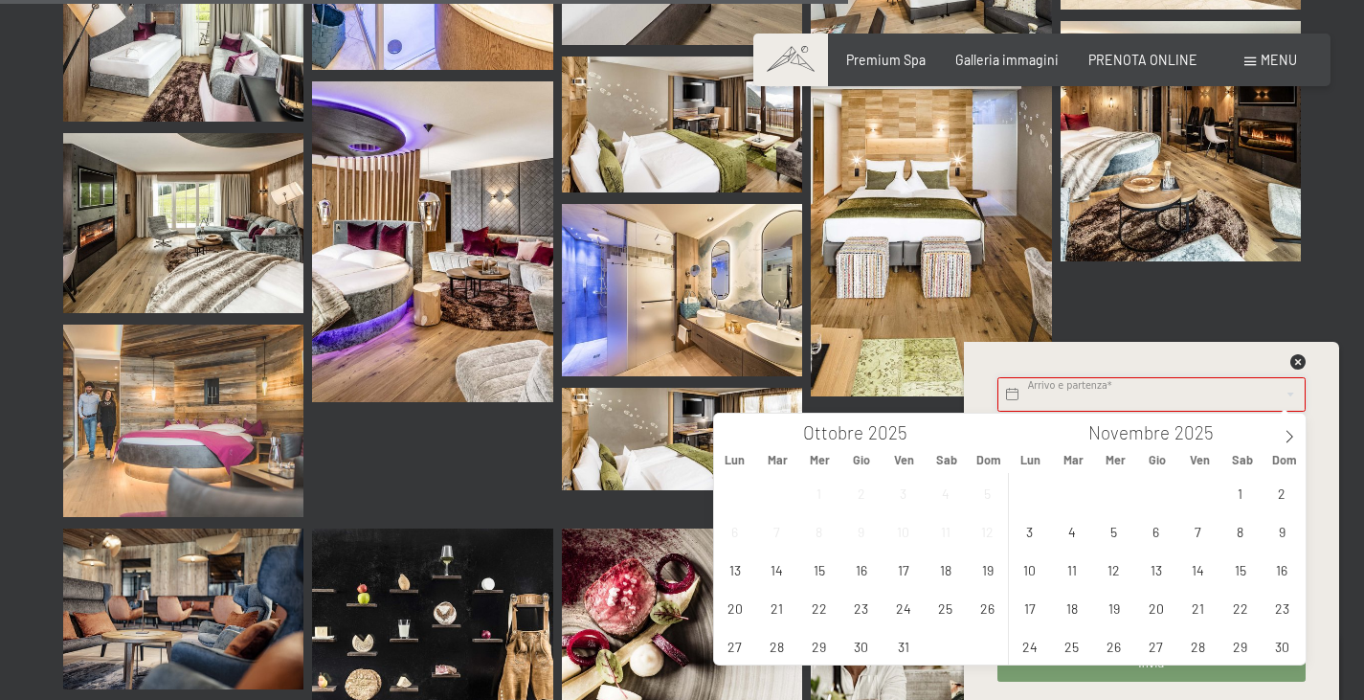
click at [1073, 400] on input "text" at bounding box center [1151, 394] width 308 height 34
click at [1157, 640] on span "27" at bounding box center [1155, 645] width 37 height 37
type input "Gio. 27/11/2025"
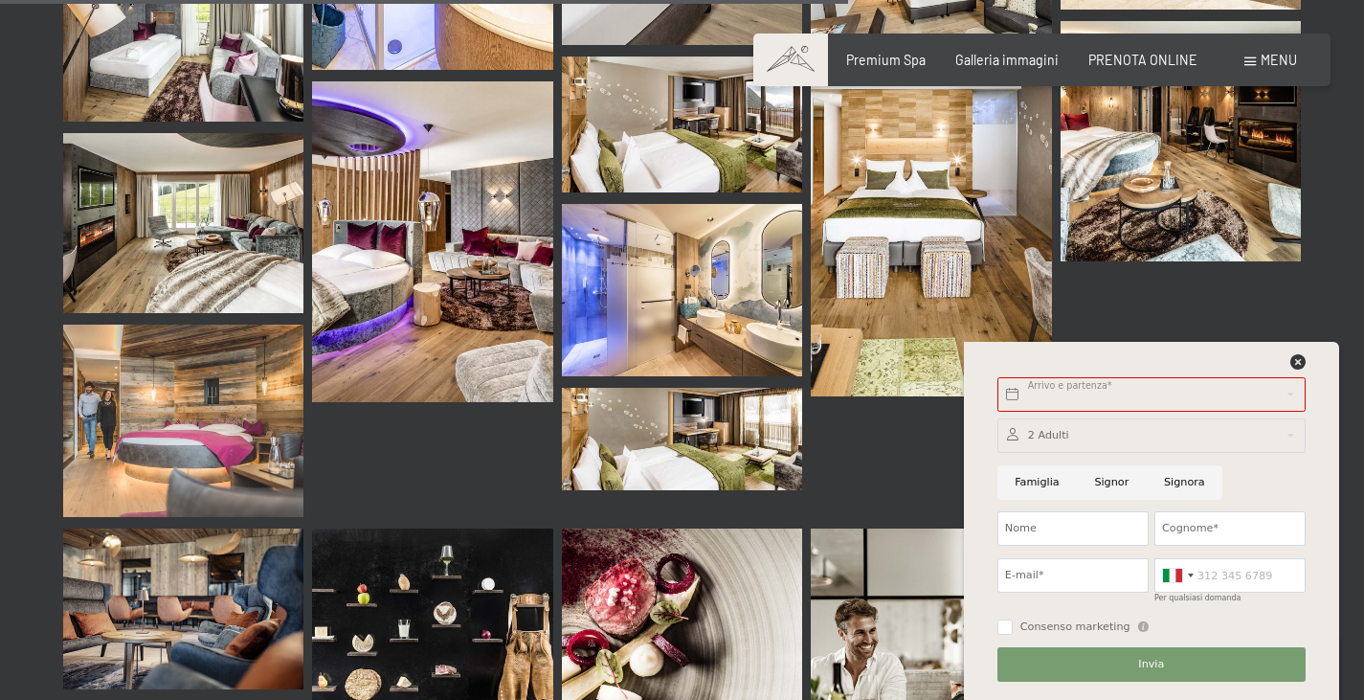
click at [1336, 545] on div "Arrivo e partenza* Questo campo non può rimanere vuoto. Avanti Nascondere i cam…" at bounding box center [1151, 521] width 375 height 358
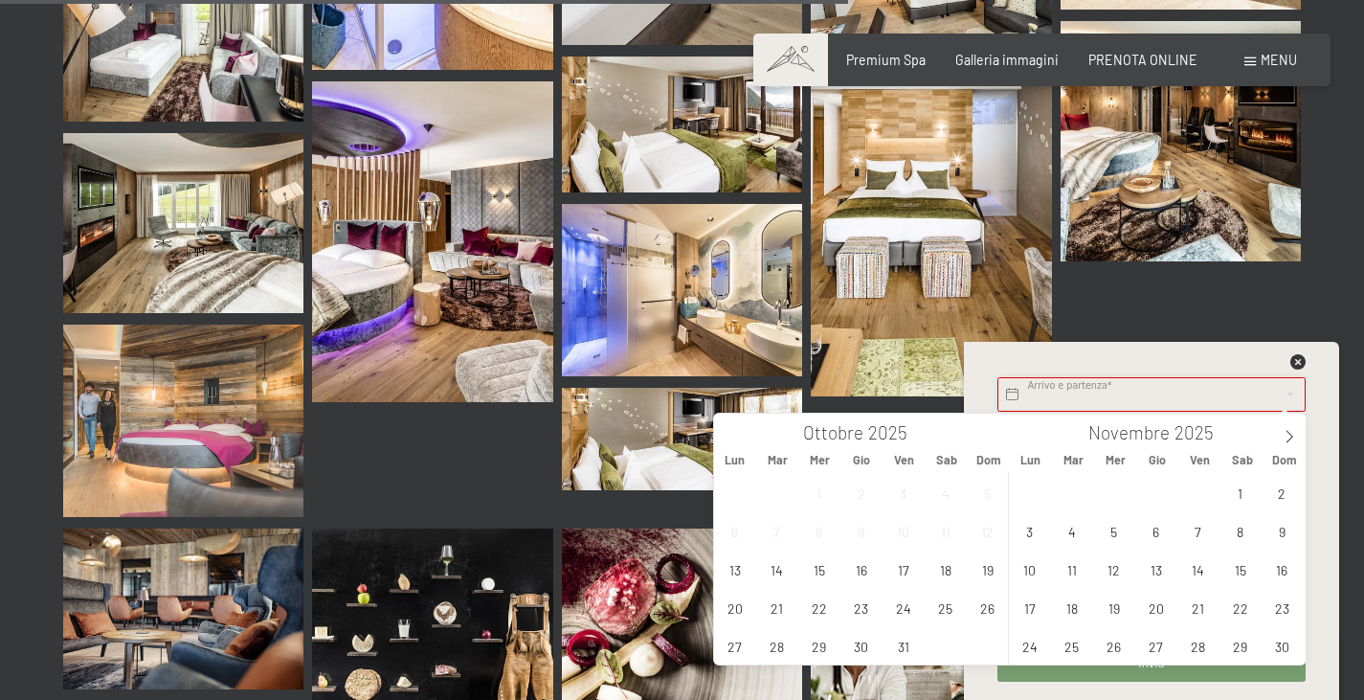
click at [1223, 383] on input "text" at bounding box center [1151, 394] width 308 height 34
click at [1158, 642] on span "27" at bounding box center [1155, 645] width 37 height 37
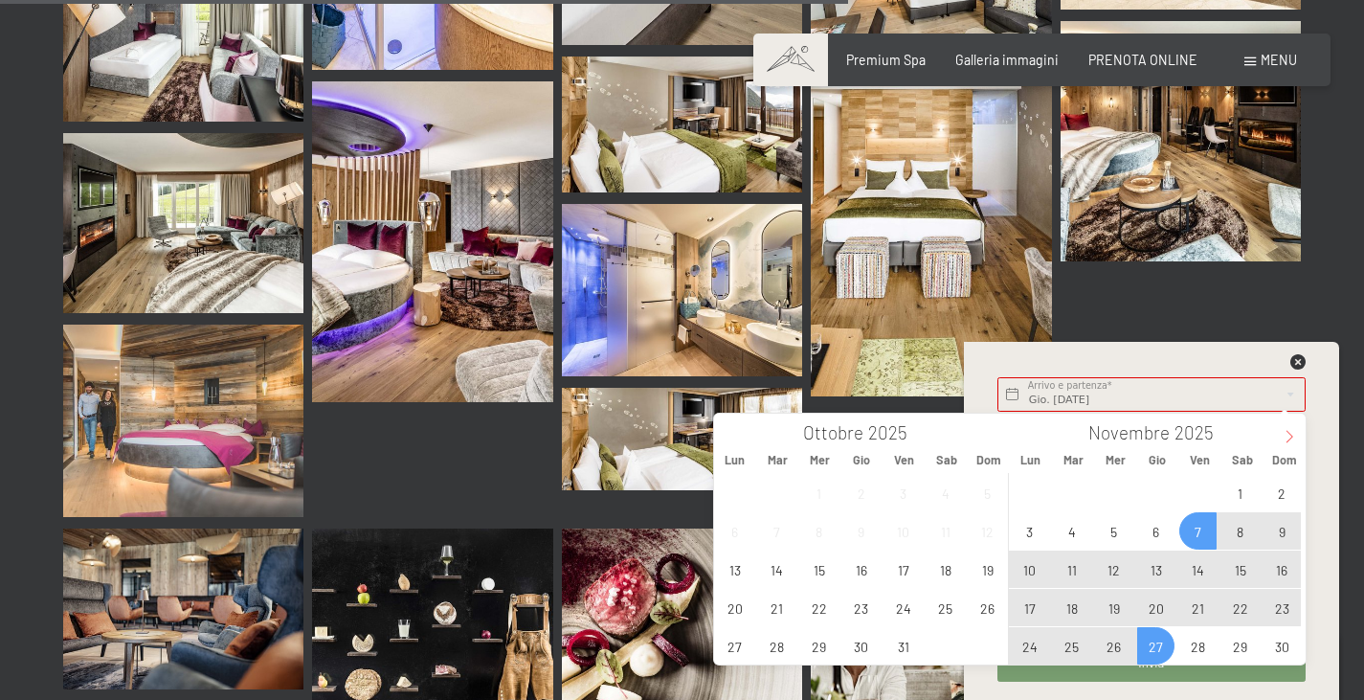
click at [1295, 433] on icon at bounding box center [1288, 436] width 13 height 13
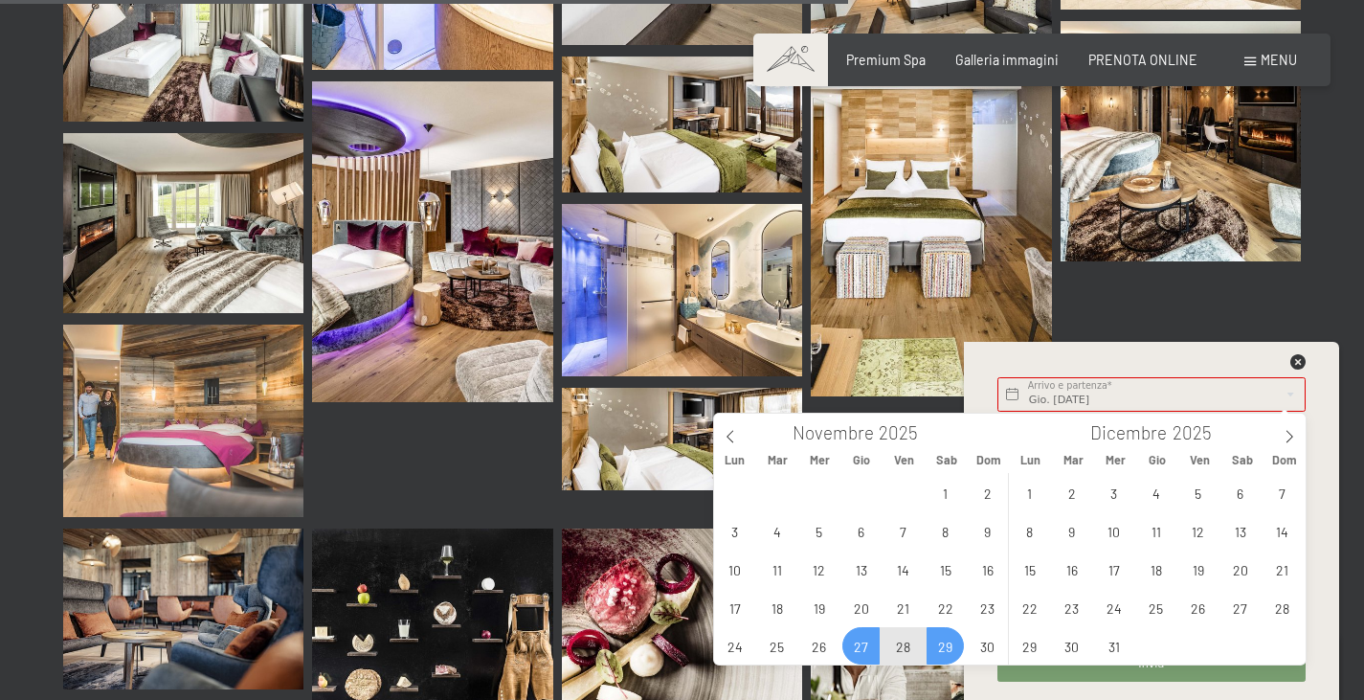
click at [938, 643] on span "29" at bounding box center [944, 645] width 37 height 37
type input "Gio. 27/11/2025 - Sab. 29/11/2025"
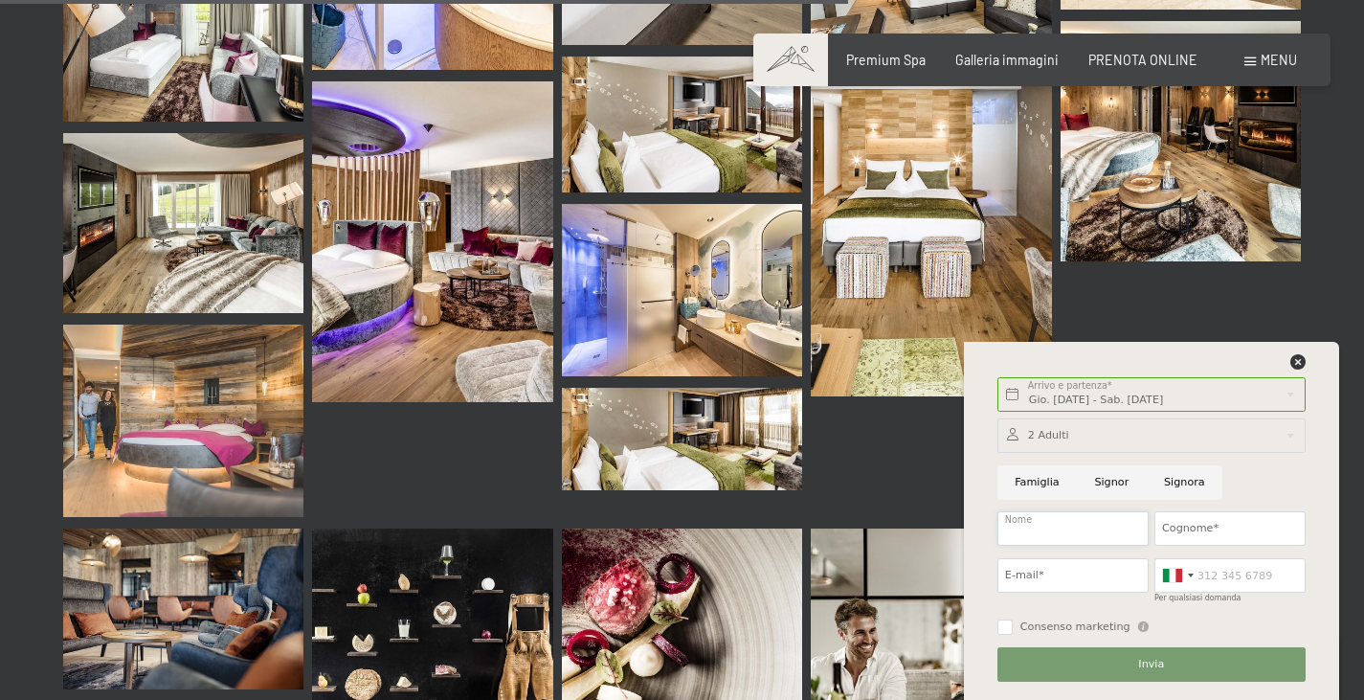
click at [1106, 534] on input "Nome" at bounding box center [1072, 528] width 151 height 34
type input "Matteo"
type input "Chiarabelli"
type input "matteochiarabelli@me.com"
type input "3443491471"
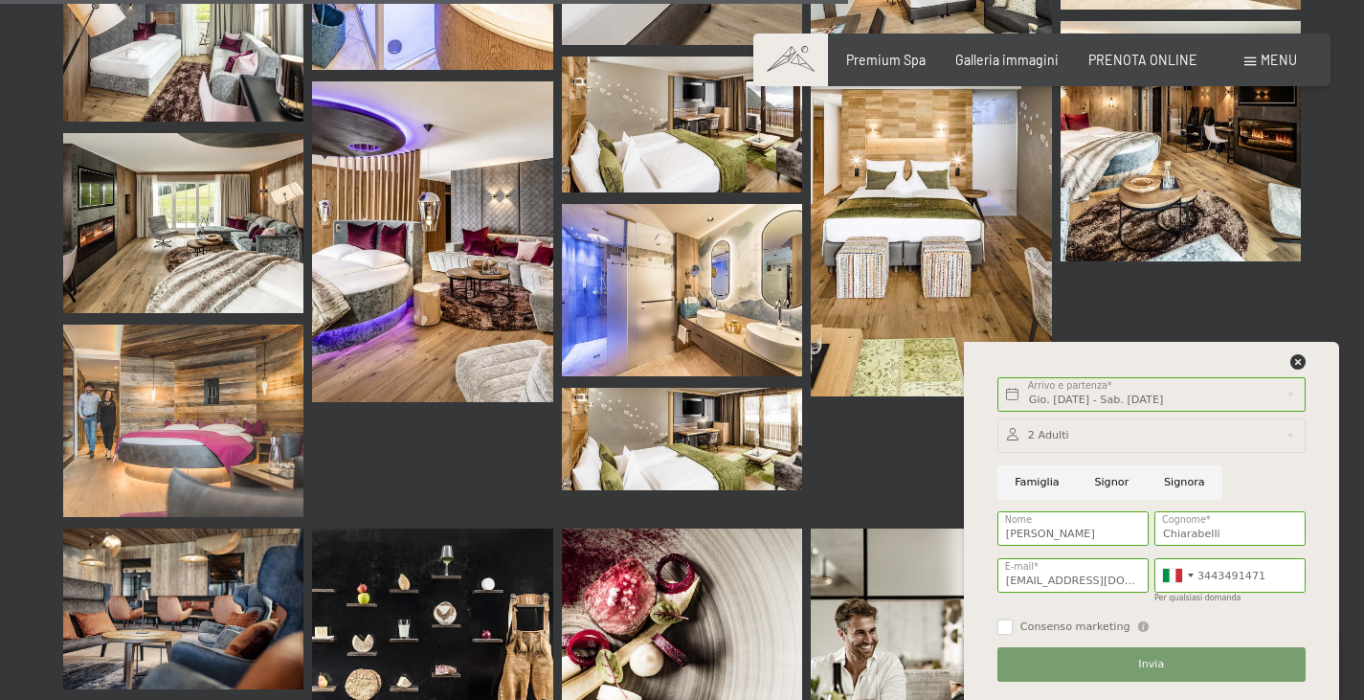
click at [1000, 628] on input "Consenso marketing" at bounding box center [1004, 626] width 15 height 15
checkbox input "true"
click at [1113, 480] on input "Signor" at bounding box center [1112, 482] width 70 height 34
radio input "true"
click at [1114, 662] on button "Invia" at bounding box center [1151, 664] width 308 height 34
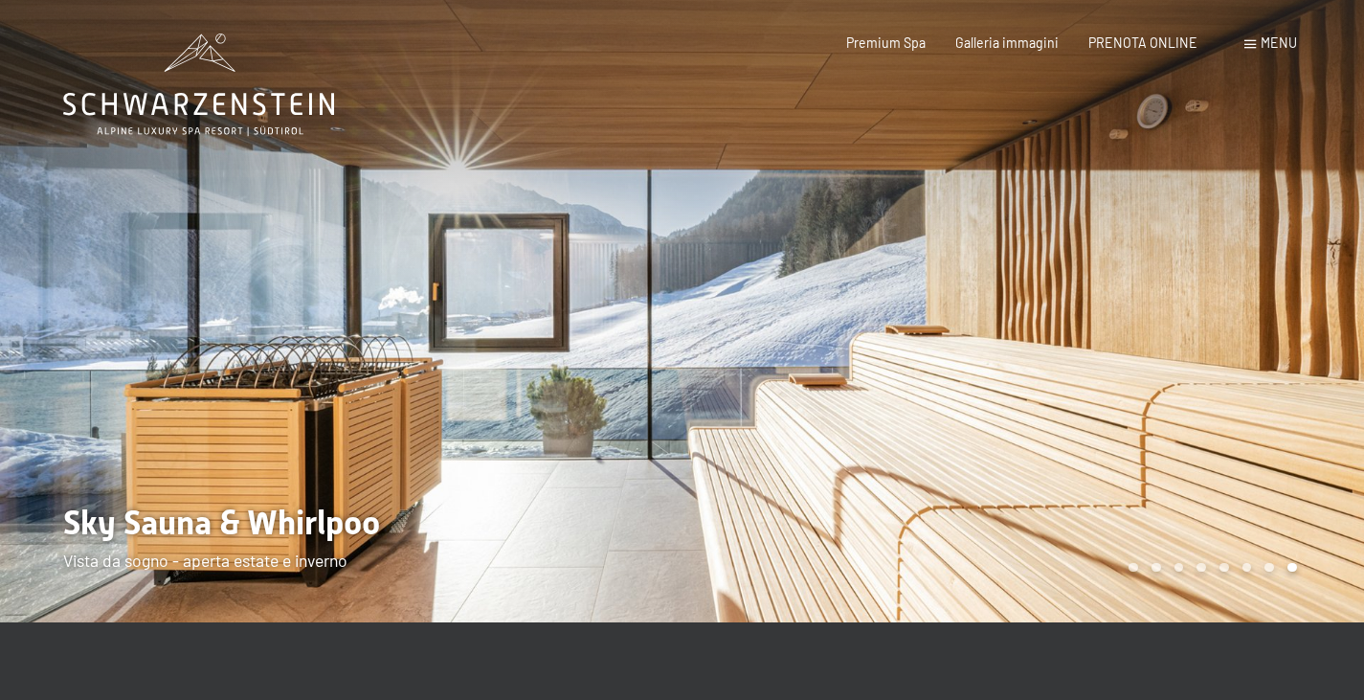
click at [1266, 40] on span "Menu" at bounding box center [1278, 42] width 36 height 16
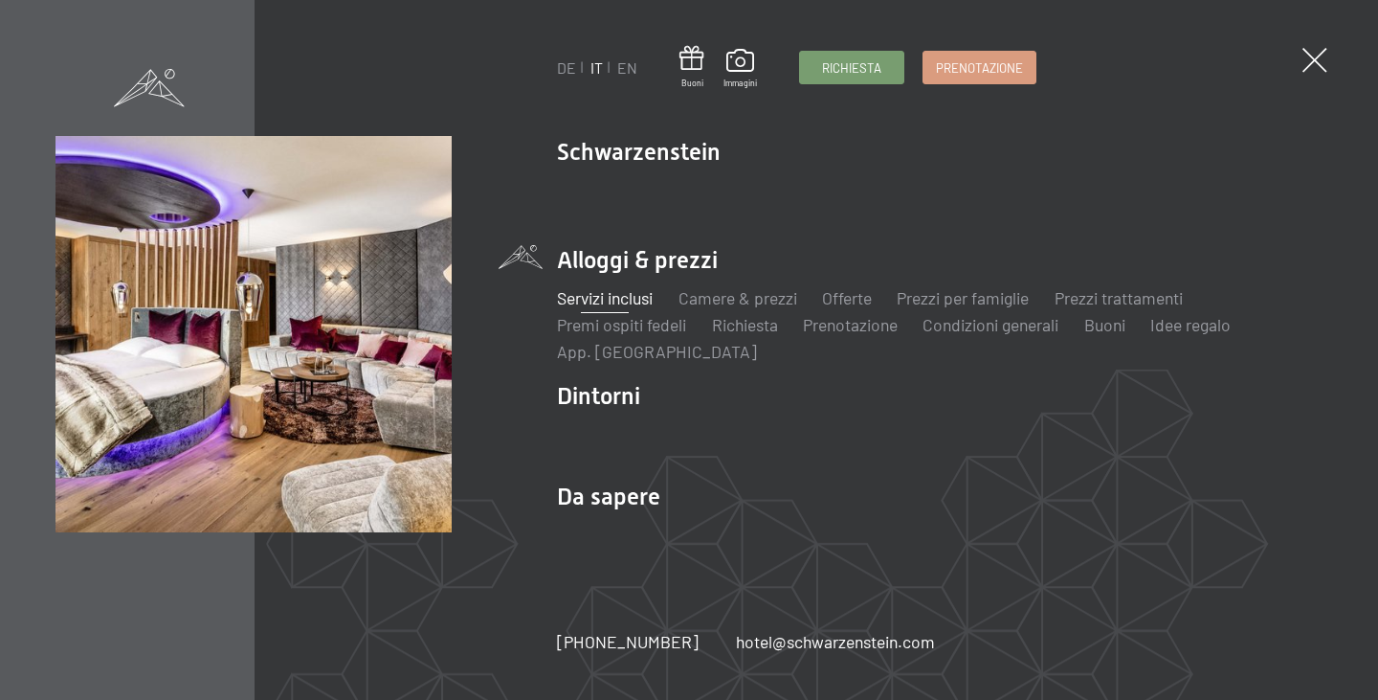
click at [633, 295] on link "Servizi inclusi" at bounding box center [605, 297] width 96 height 21
click at [637, 298] on link "Servizi inclusi" at bounding box center [605, 297] width 96 height 21
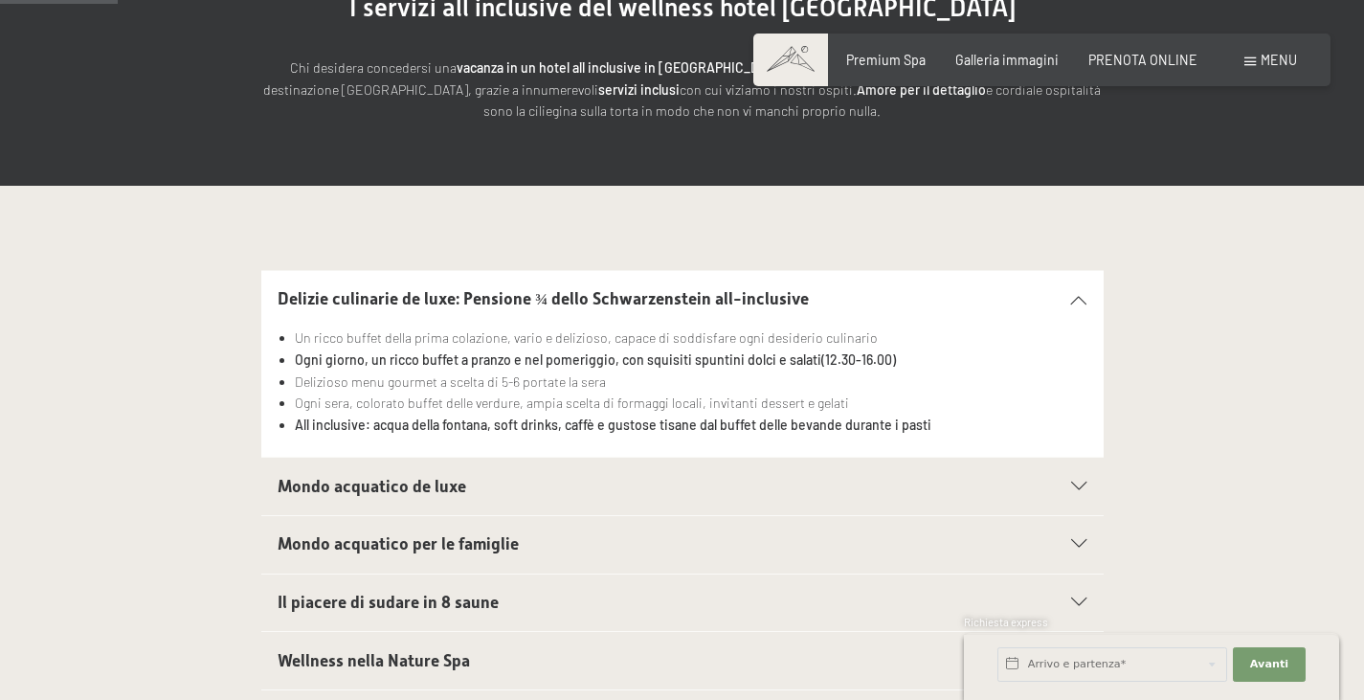
click at [577, 487] on h2 "Mondo acquatico de luxe" at bounding box center [641, 487] width 727 height 24
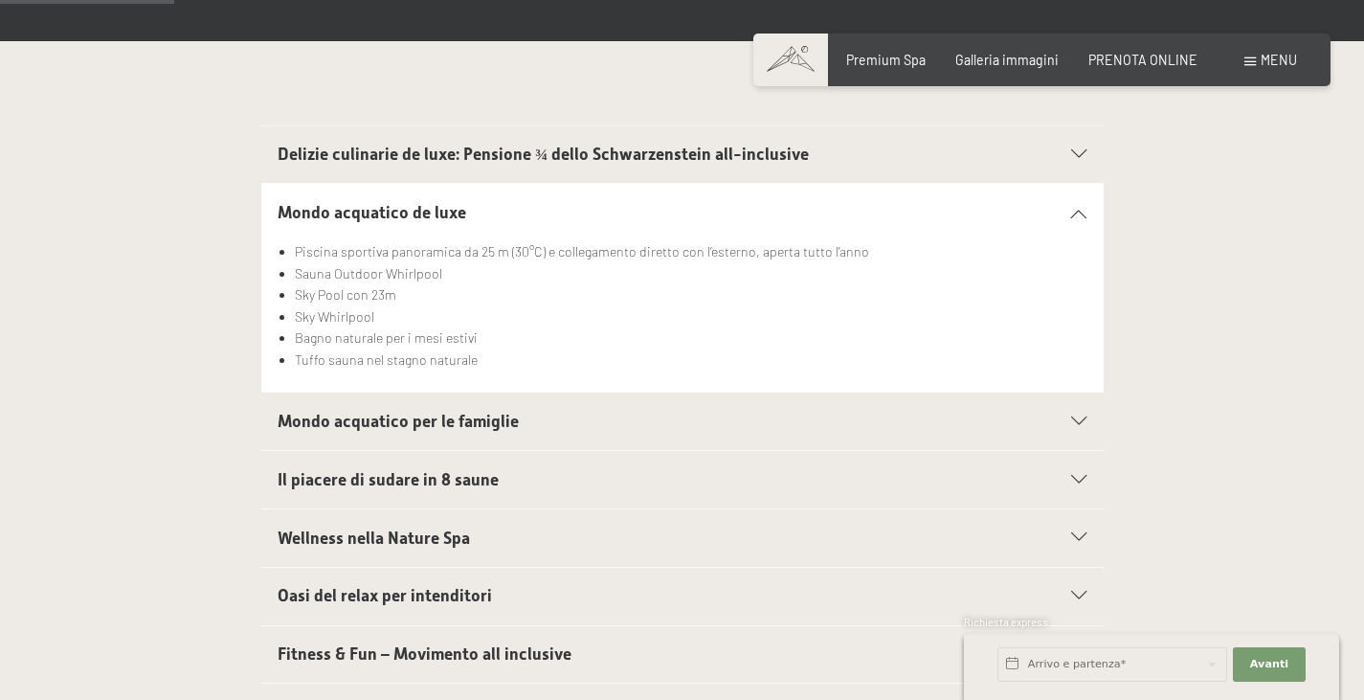
scroll to position [414, 0]
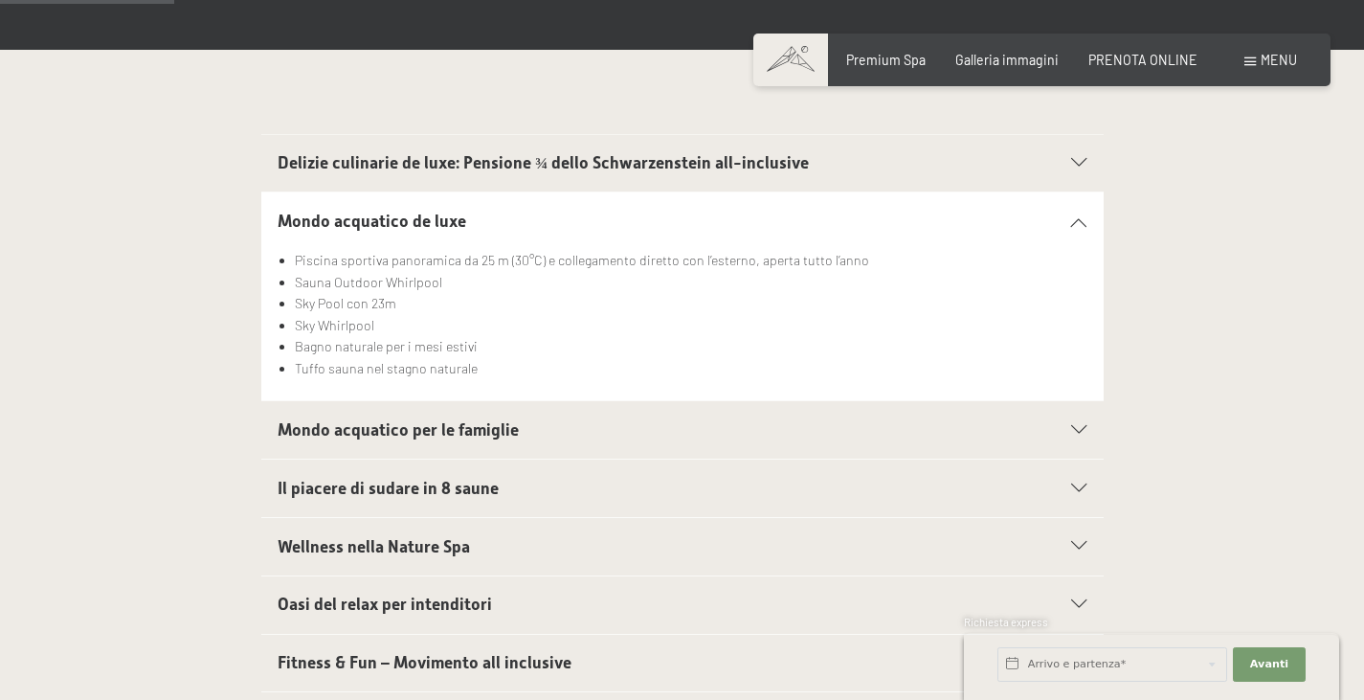
click at [565, 428] on h2 "Mondo acquatico per le famiglie" at bounding box center [641, 430] width 727 height 24
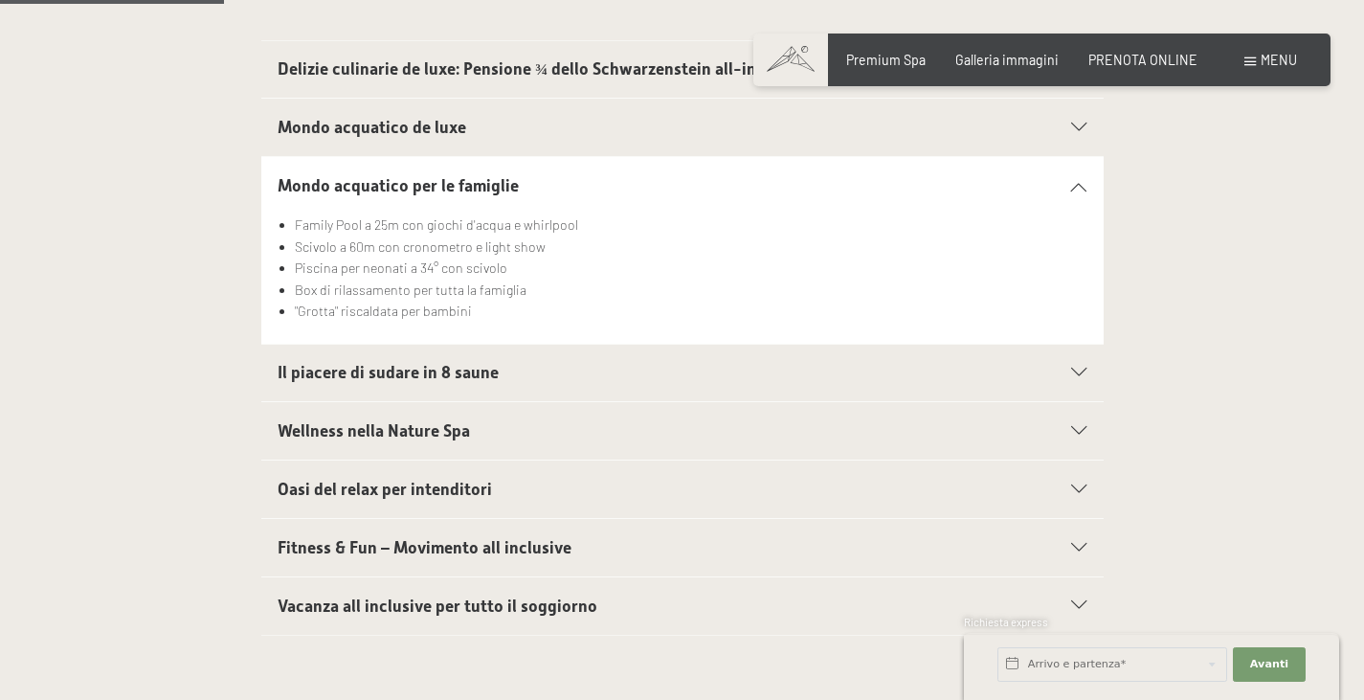
scroll to position [532, 0]
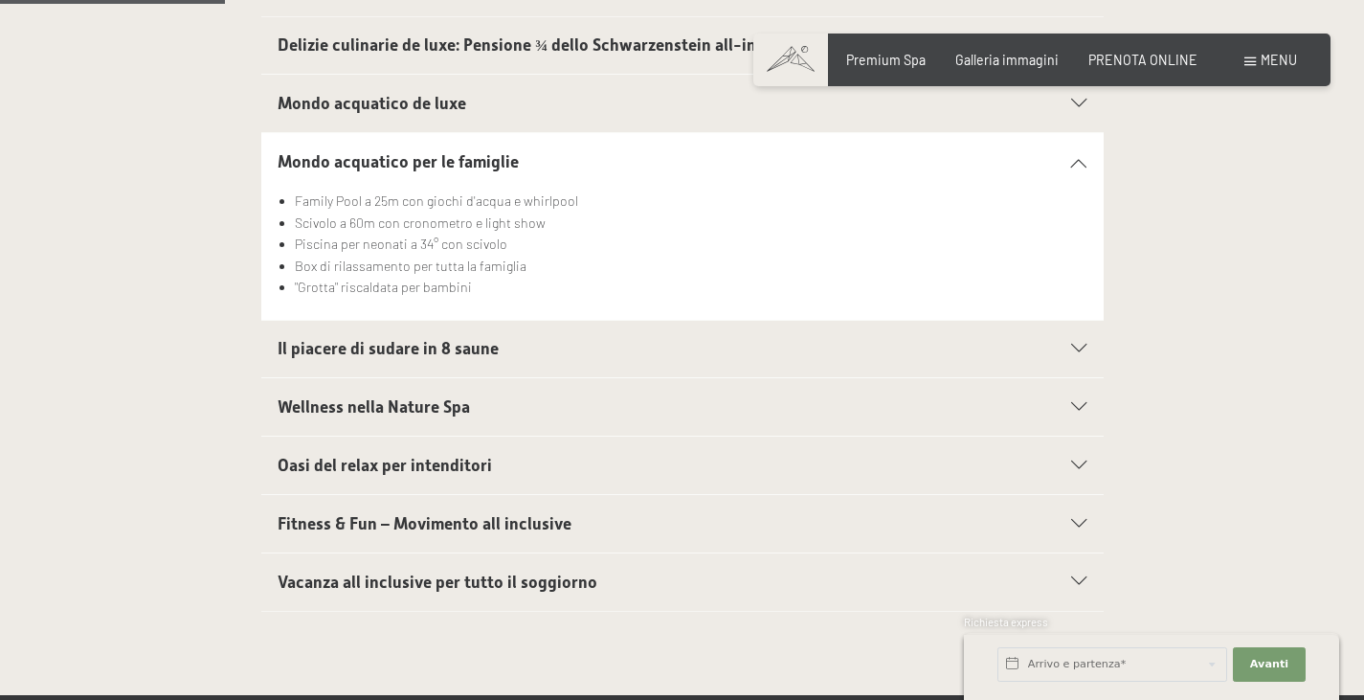
click at [538, 337] on h2 "Il piacere di sudare in 8 saune" at bounding box center [641, 349] width 727 height 24
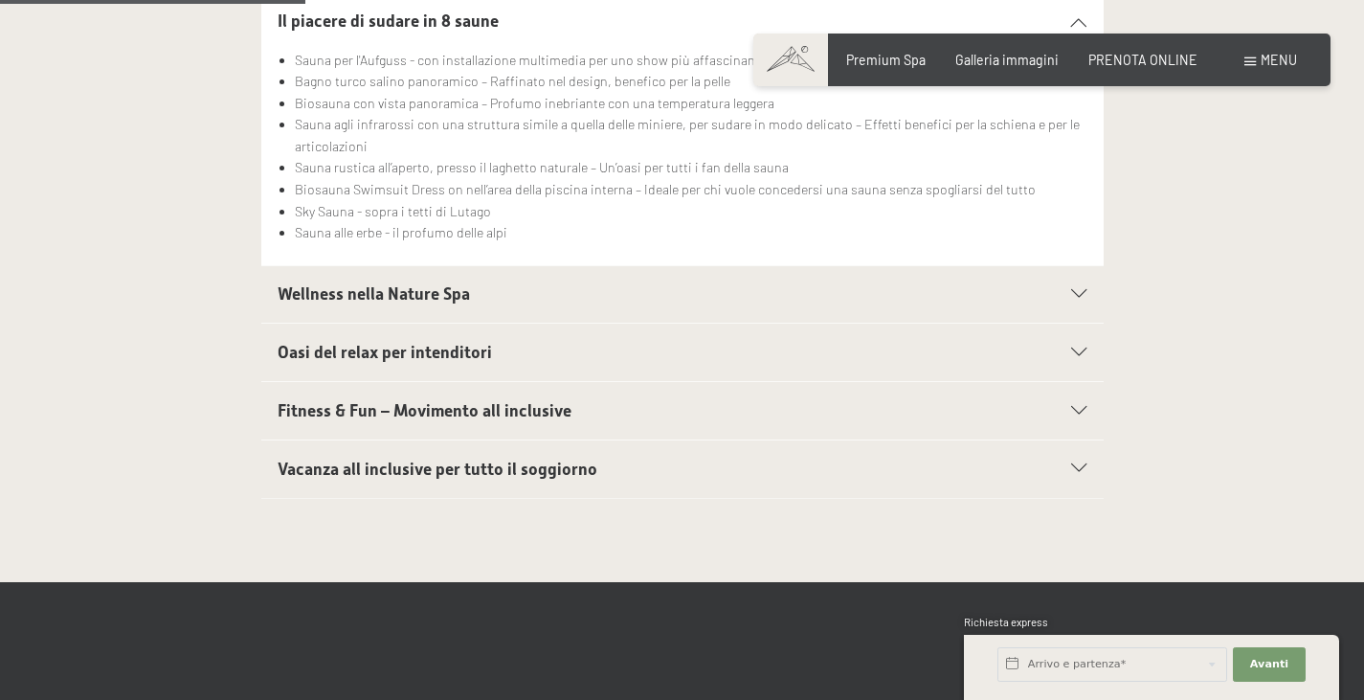
scroll to position [743, 0]
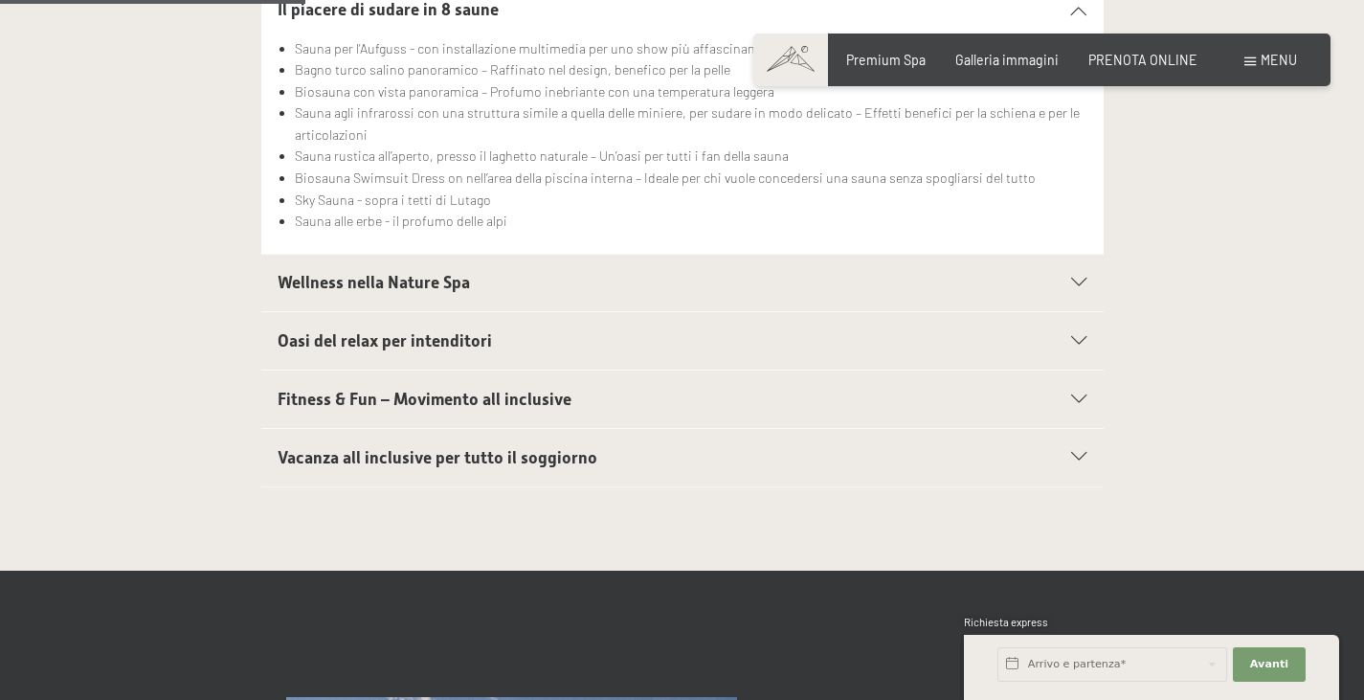
click at [565, 291] on h2 "Wellness nella Nature Spa" at bounding box center [641, 283] width 727 height 24
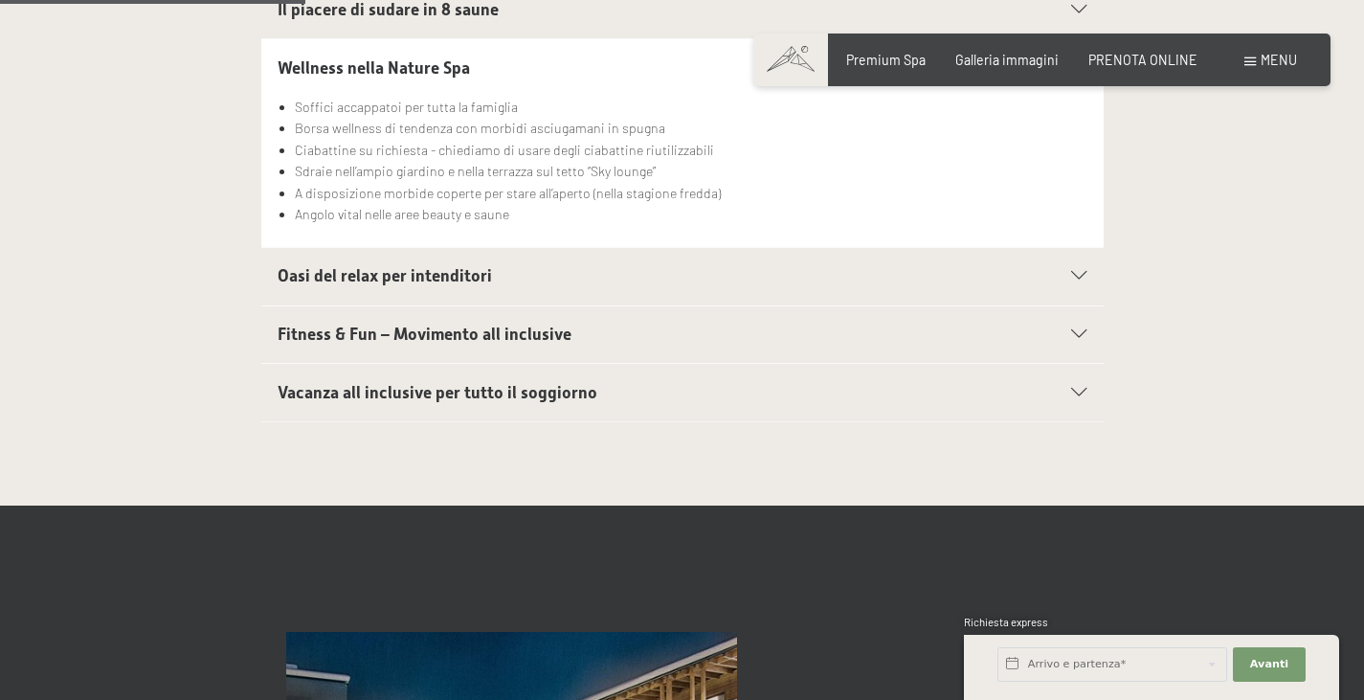
click at [568, 270] on h2 "Oasi del relax per intenditori" at bounding box center [641, 276] width 727 height 24
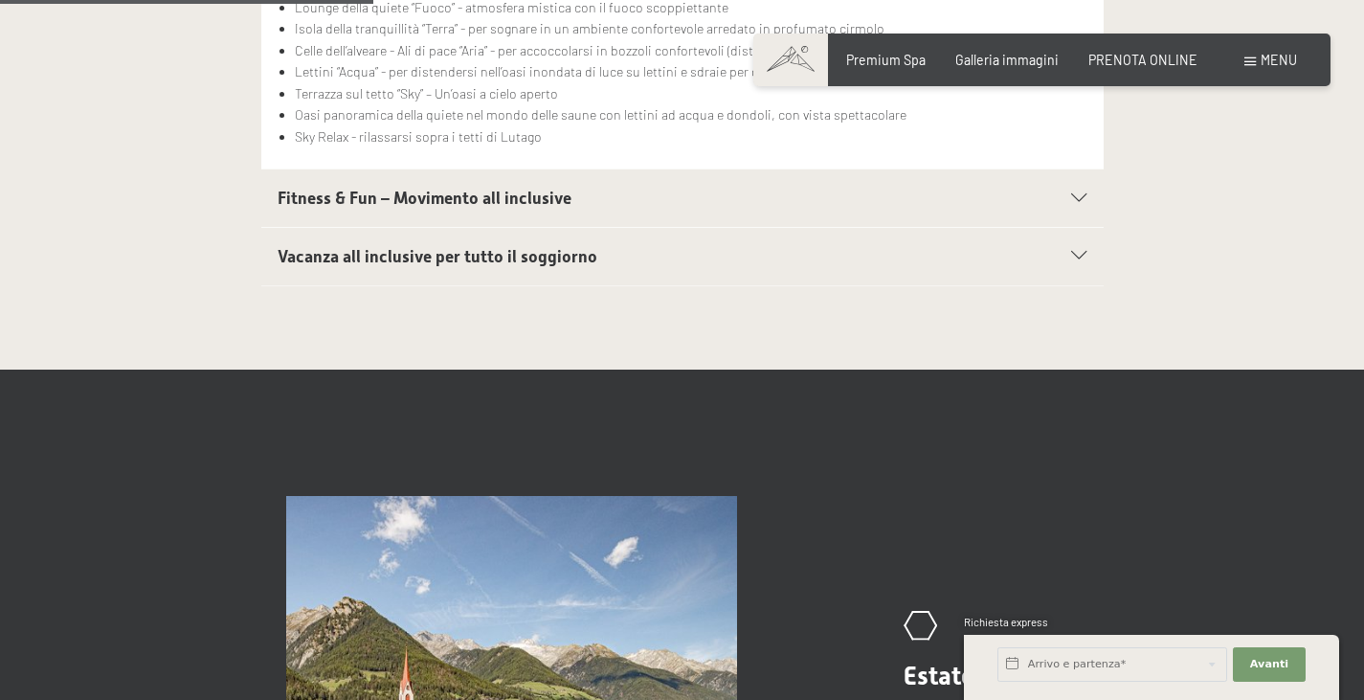
scroll to position [901, 0]
click at [577, 194] on h2 "Fitness & Fun – Movimento all inclusive" at bounding box center [641, 198] width 727 height 24
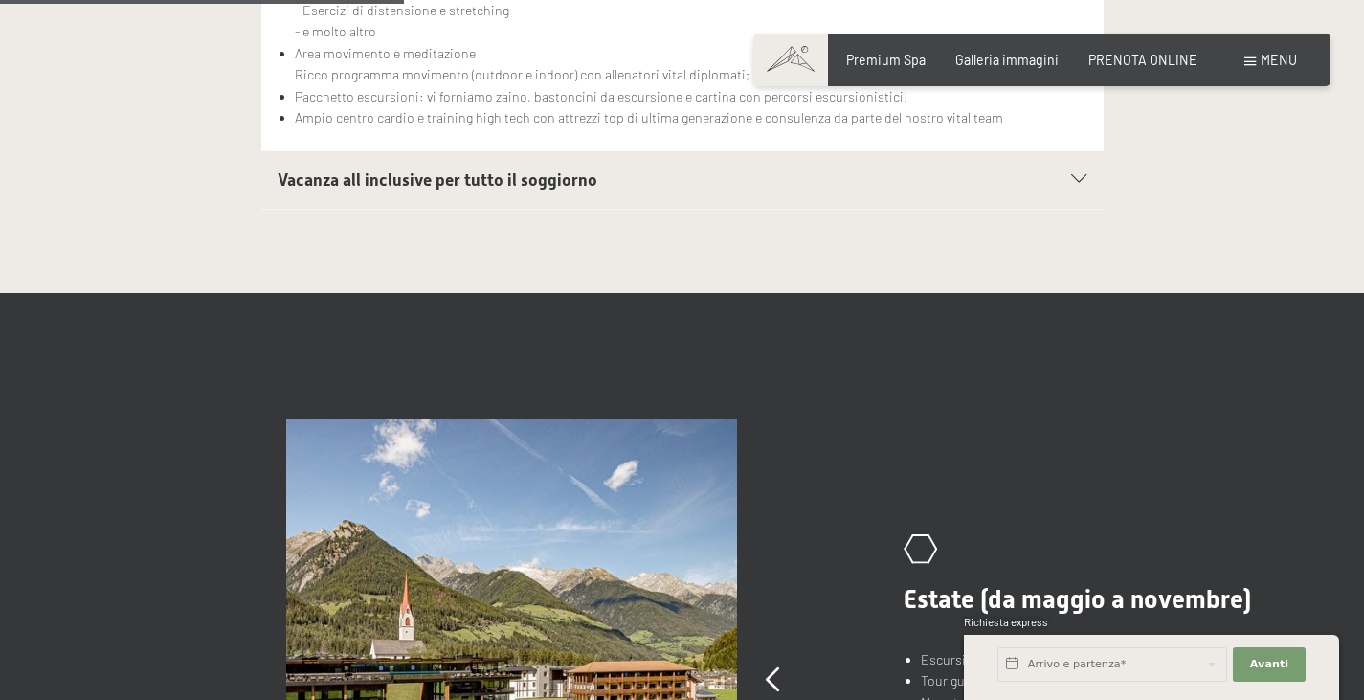
scroll to position [946, 0]
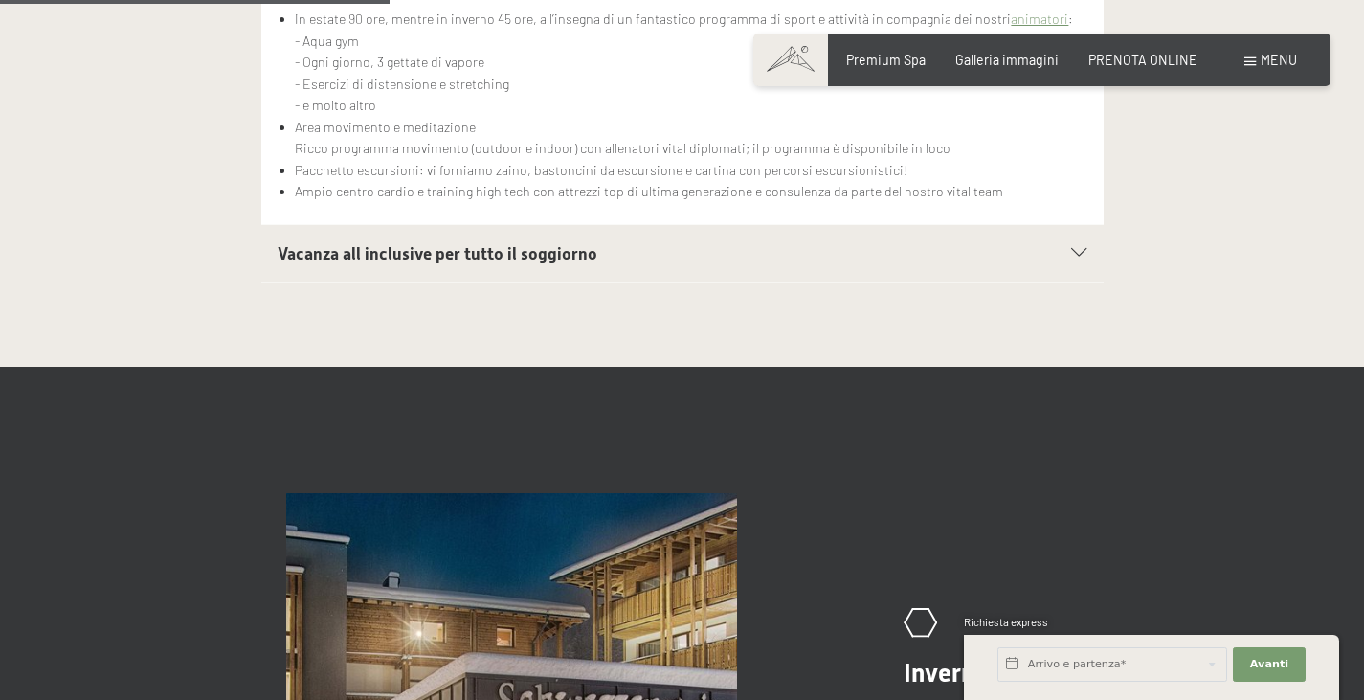
click at [680, 262] on h2 "Vacanza all inclusive per tutto il soggiorno" at bounding box center [641, 254] width 727 height 24
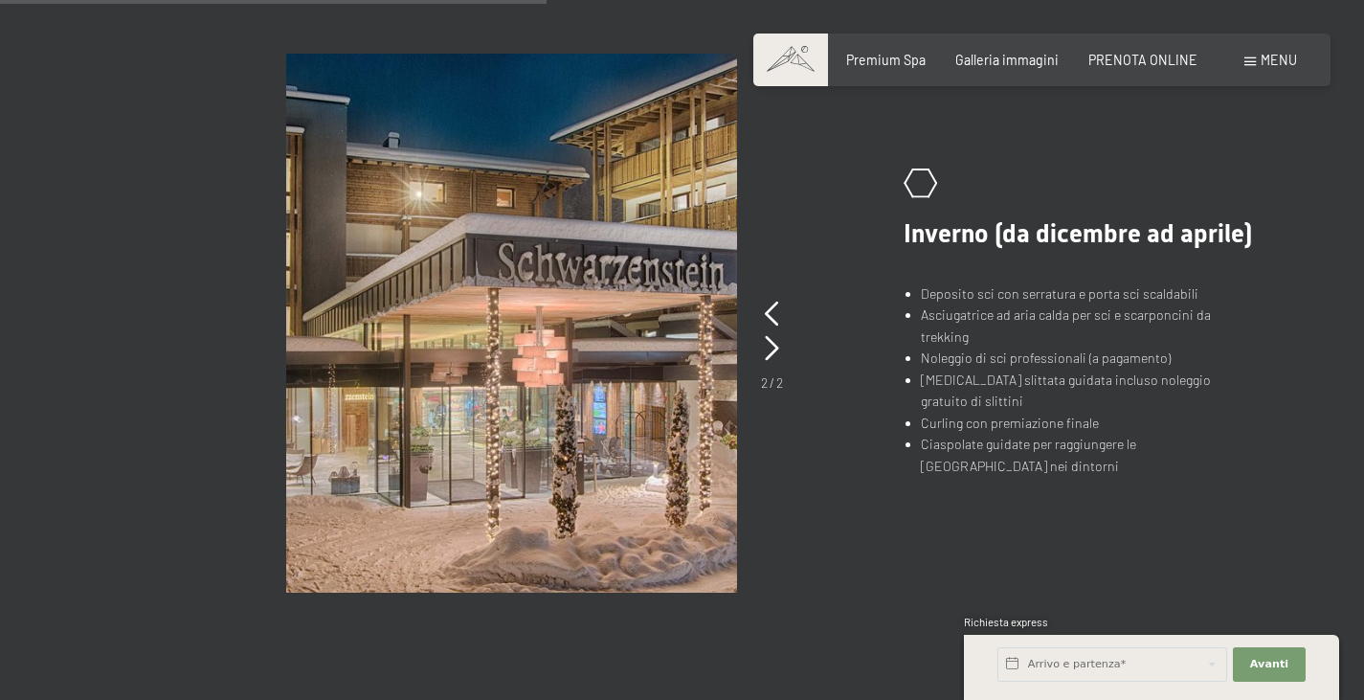
scroll to position [1304, 0]
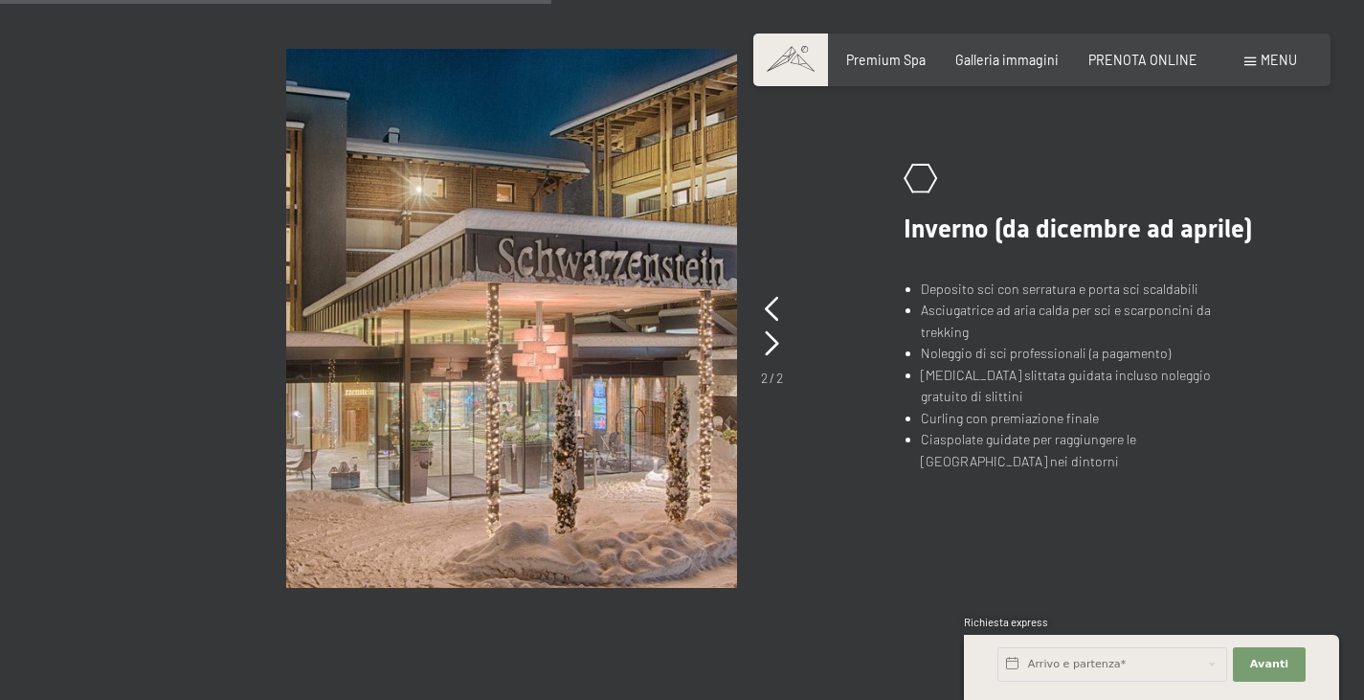
click at [818, 454] on picture at bounding box center [573, 318] width 575 height 539
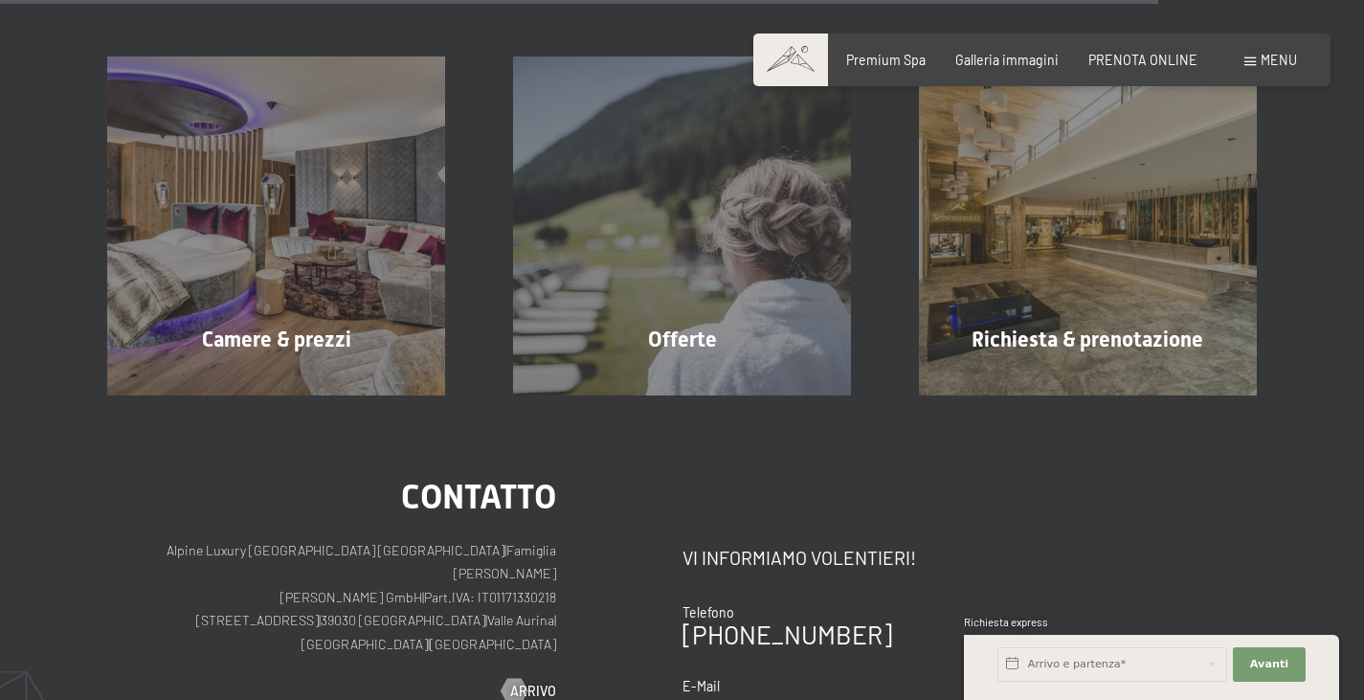
scroll to position [2814, 0]
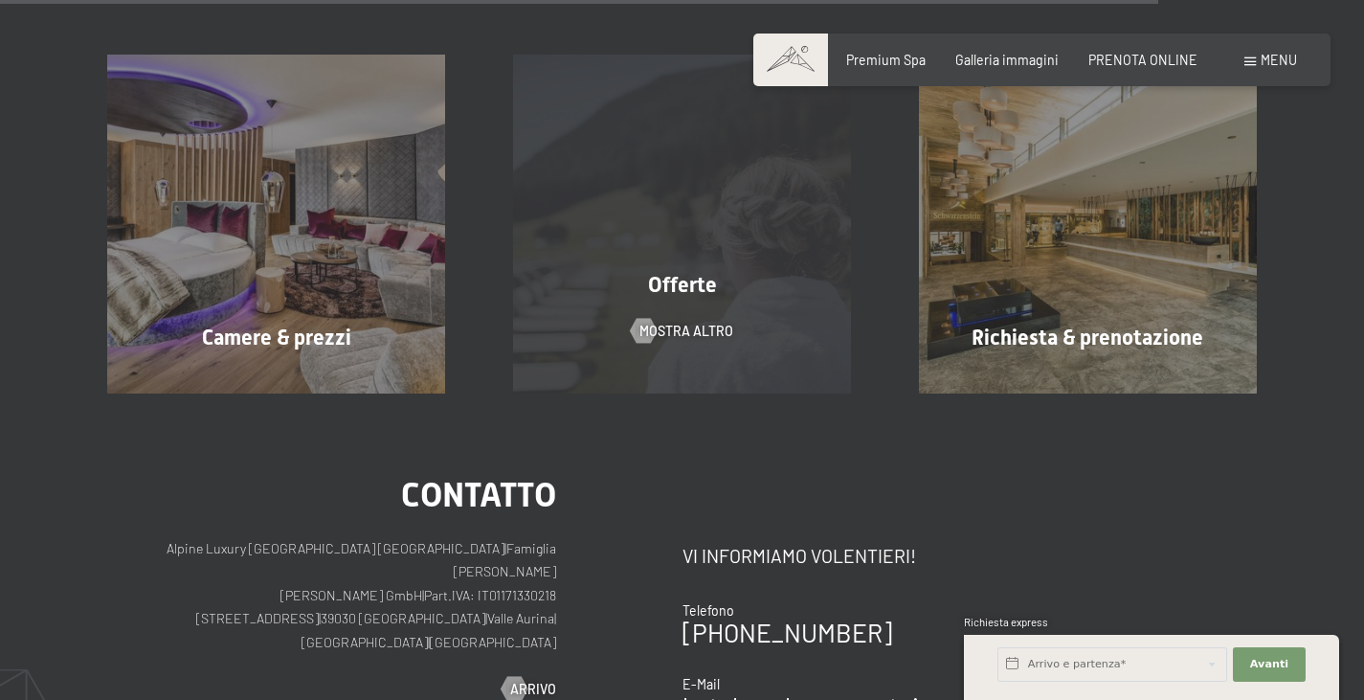
click at [745, 273] on div "Offerte" at bounding box center [682, 286] width 406 height 30
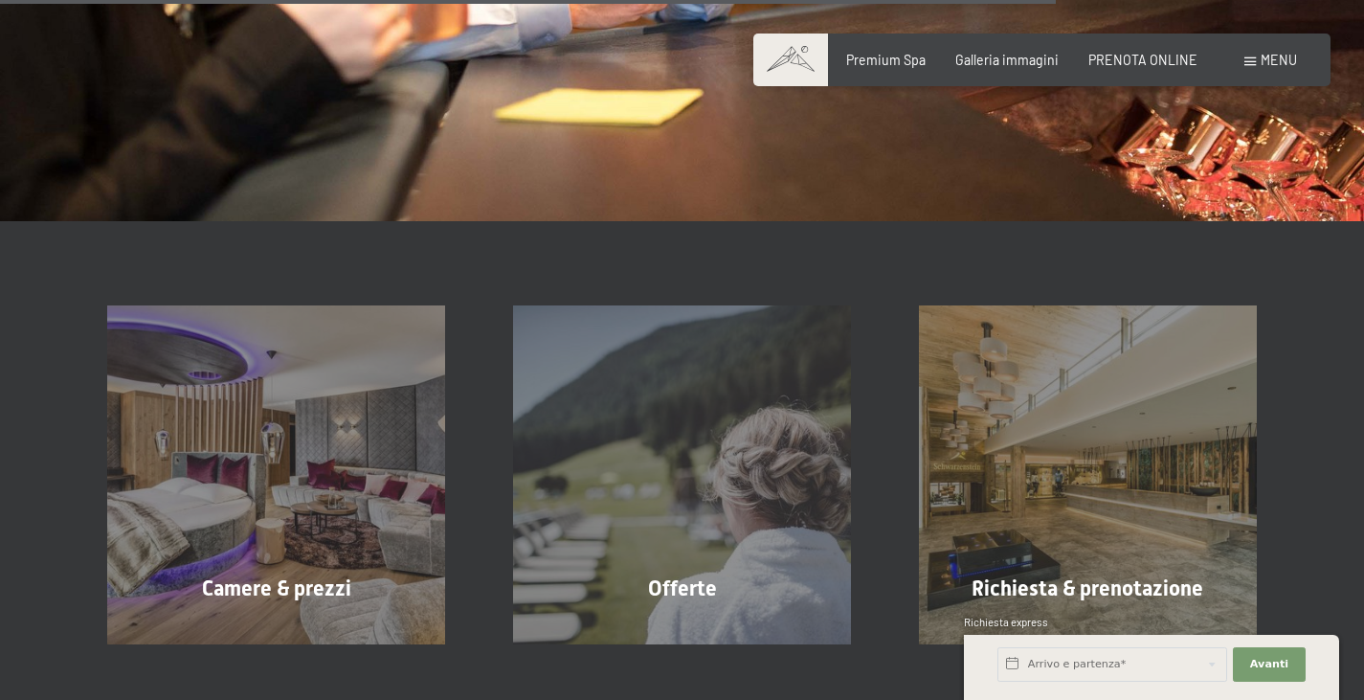
scroll to position [2566, 0]
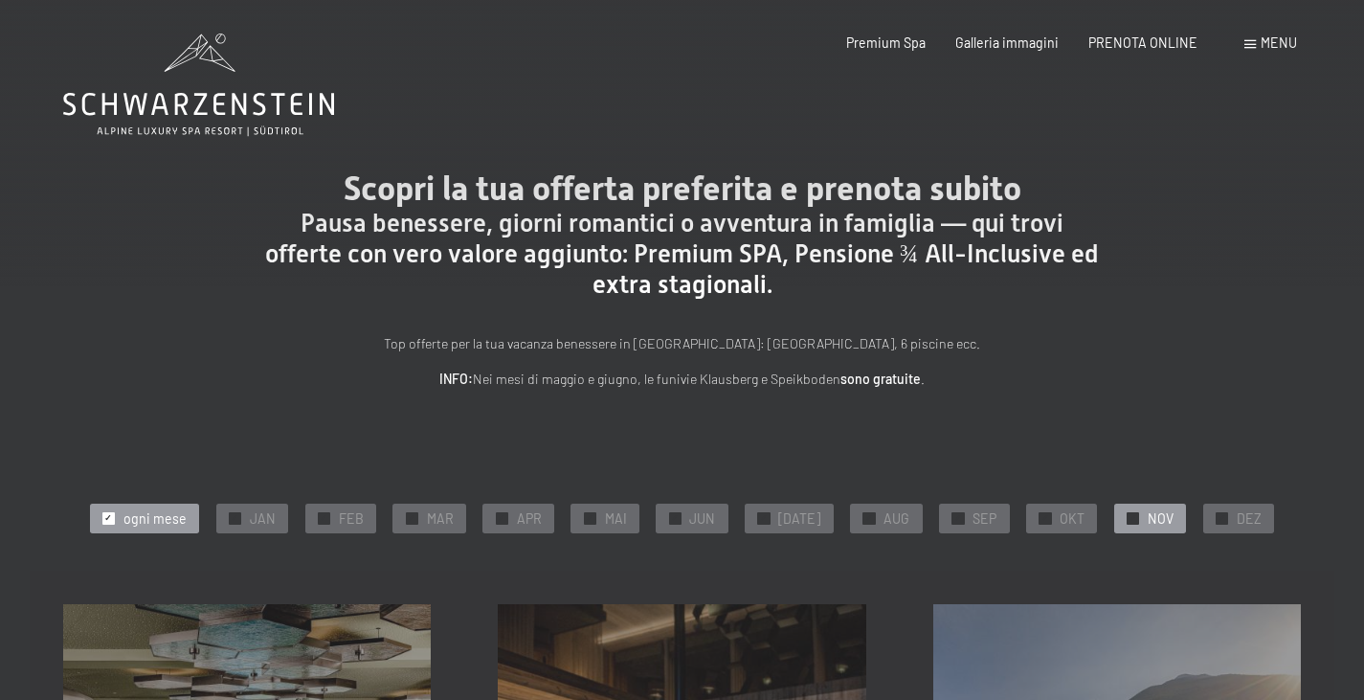
click at [1133, 514] on div "✓ NOV" at bounding box center [1150, 517] width 72 height 29
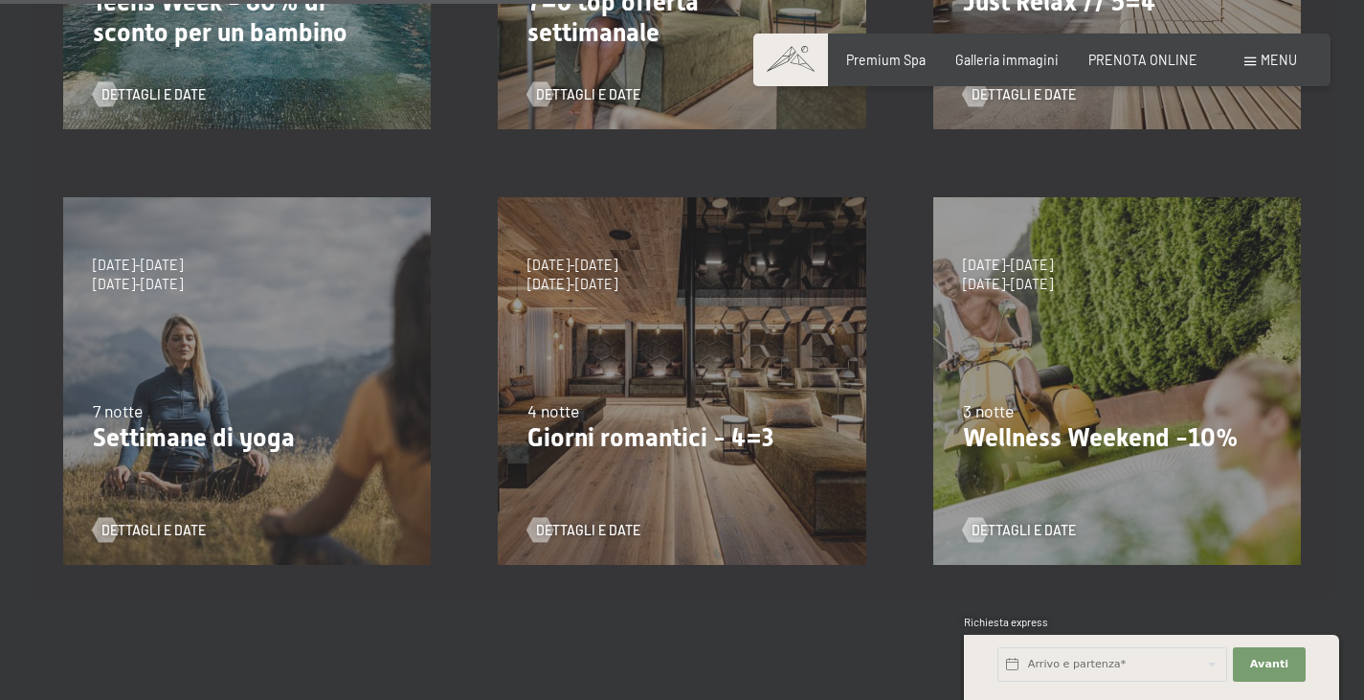
scroll to position [850, 0]
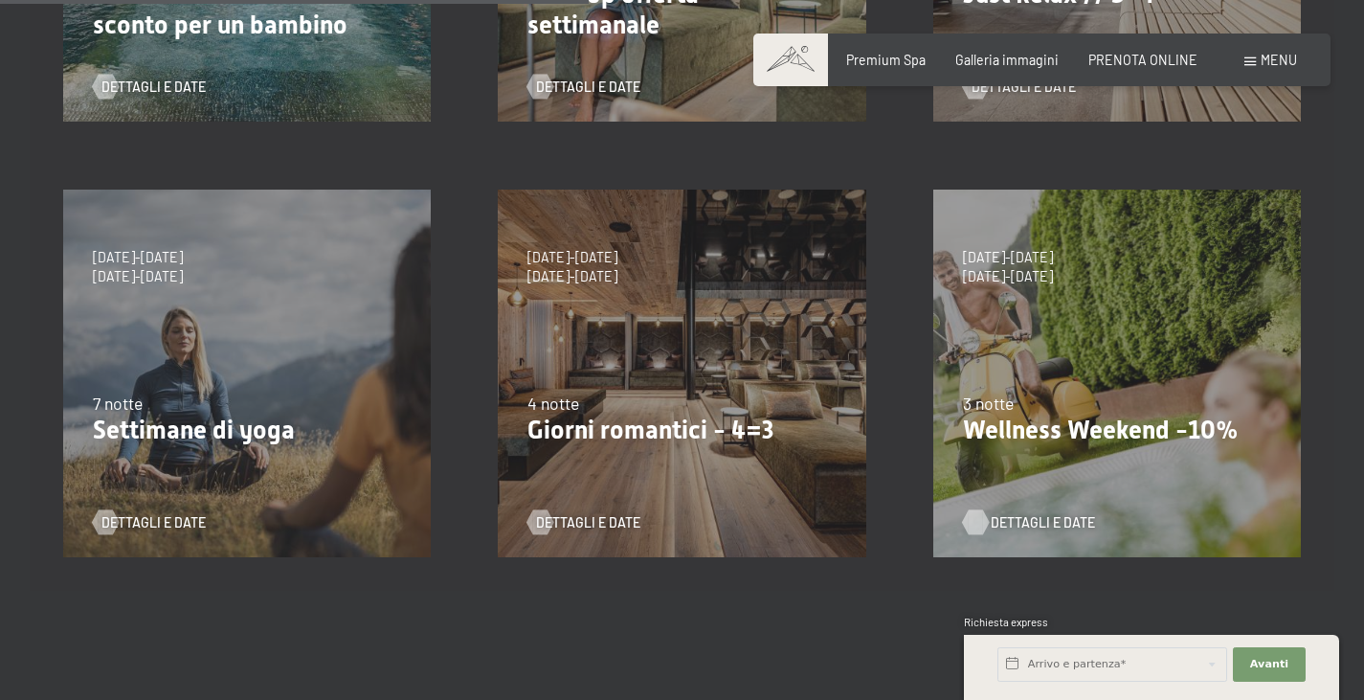
click at [1031, 522] on span "Dettagli e Date" at bounding box center [1042, 522] width 104 height 19
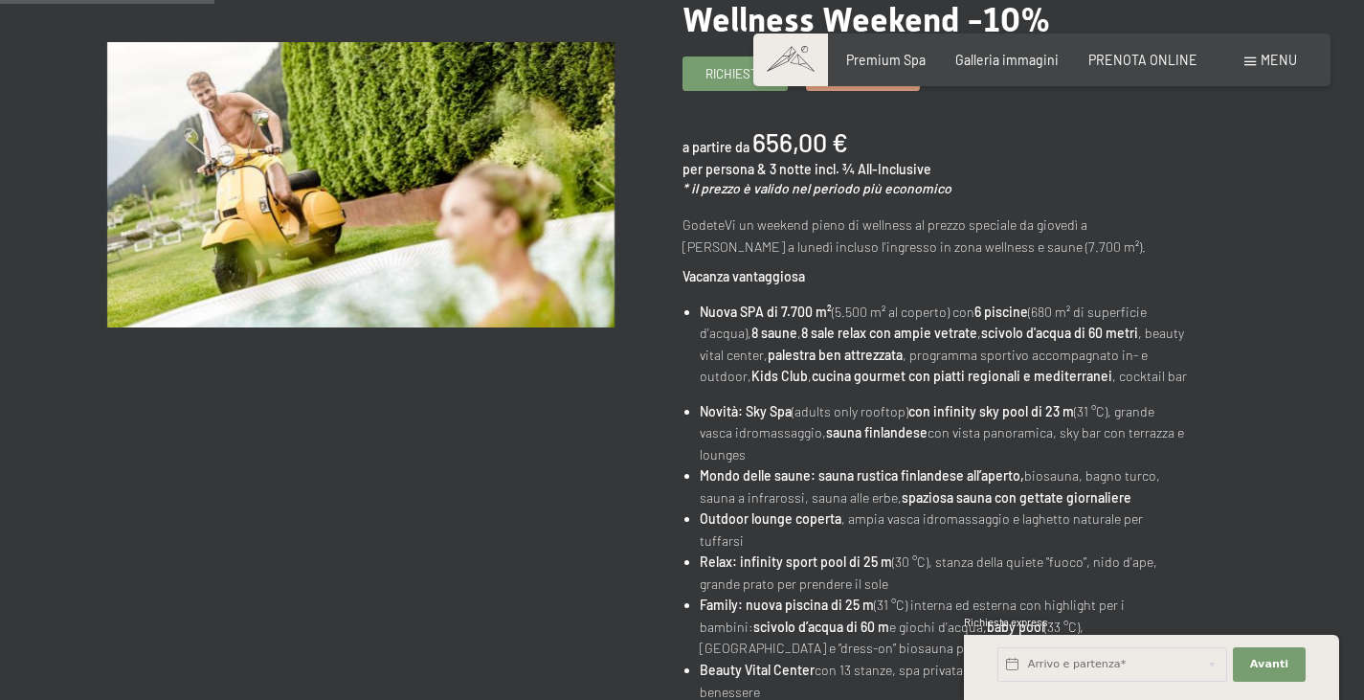
scroll to position [308, 0]
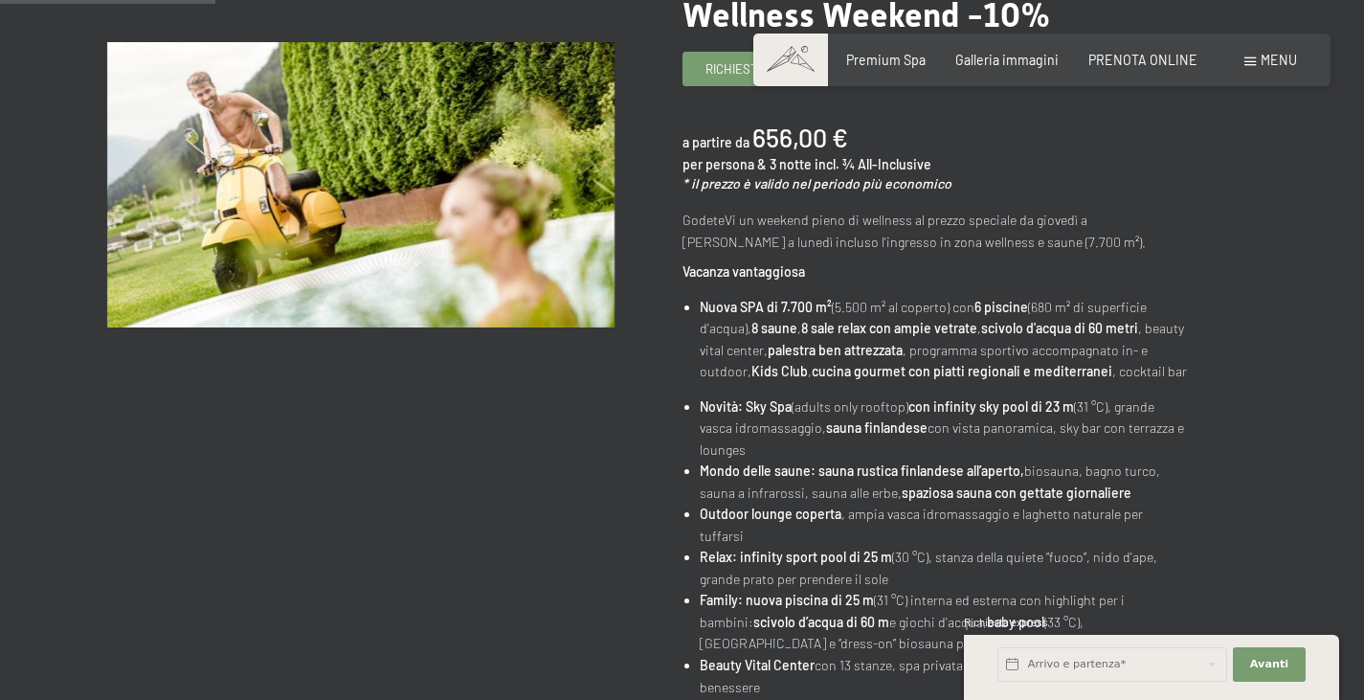
click at [945, 498] on strong "spaziosa sauna con gettate giornaliere" at bounding box center [1016, 492] width 230 height 16
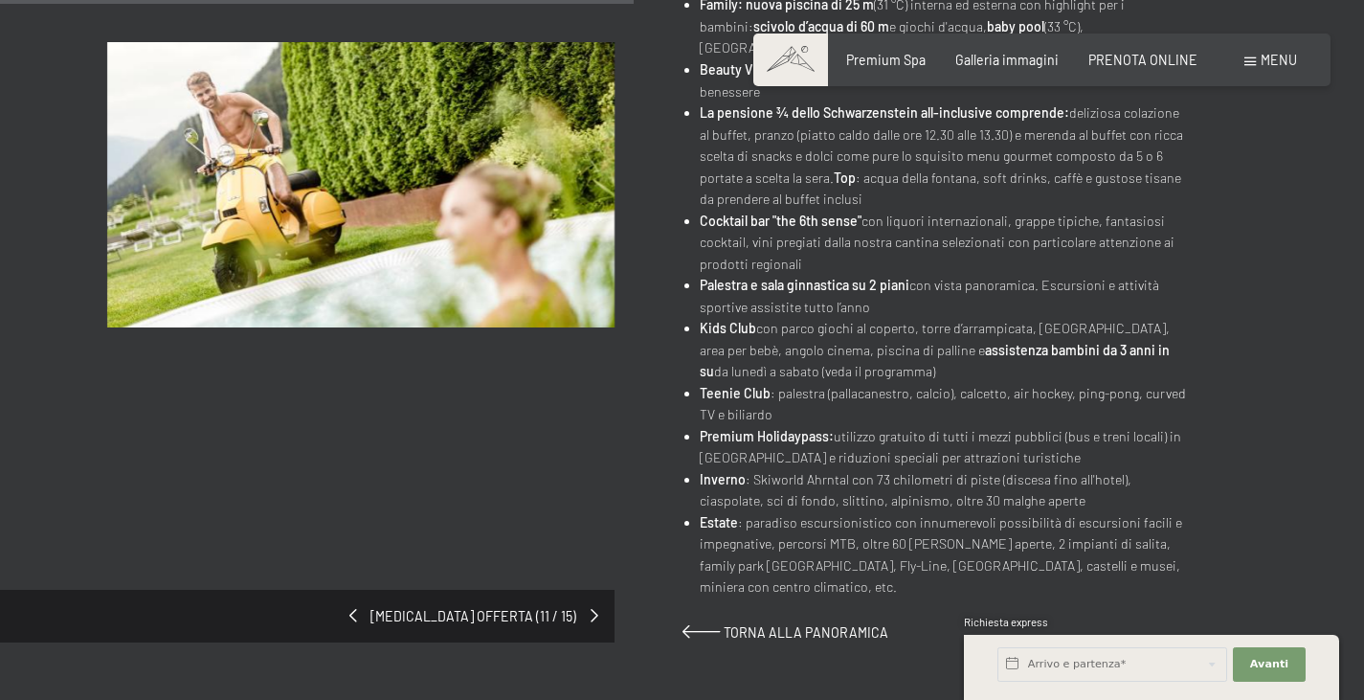
scroll to position [904, 0]
click at [882, 486] on li "Inverno : Skiworld Ahrntal con 73 chilometri di piste (discesa fino all'hotel),…" at bounding box center [945, 489] width 490 height 43
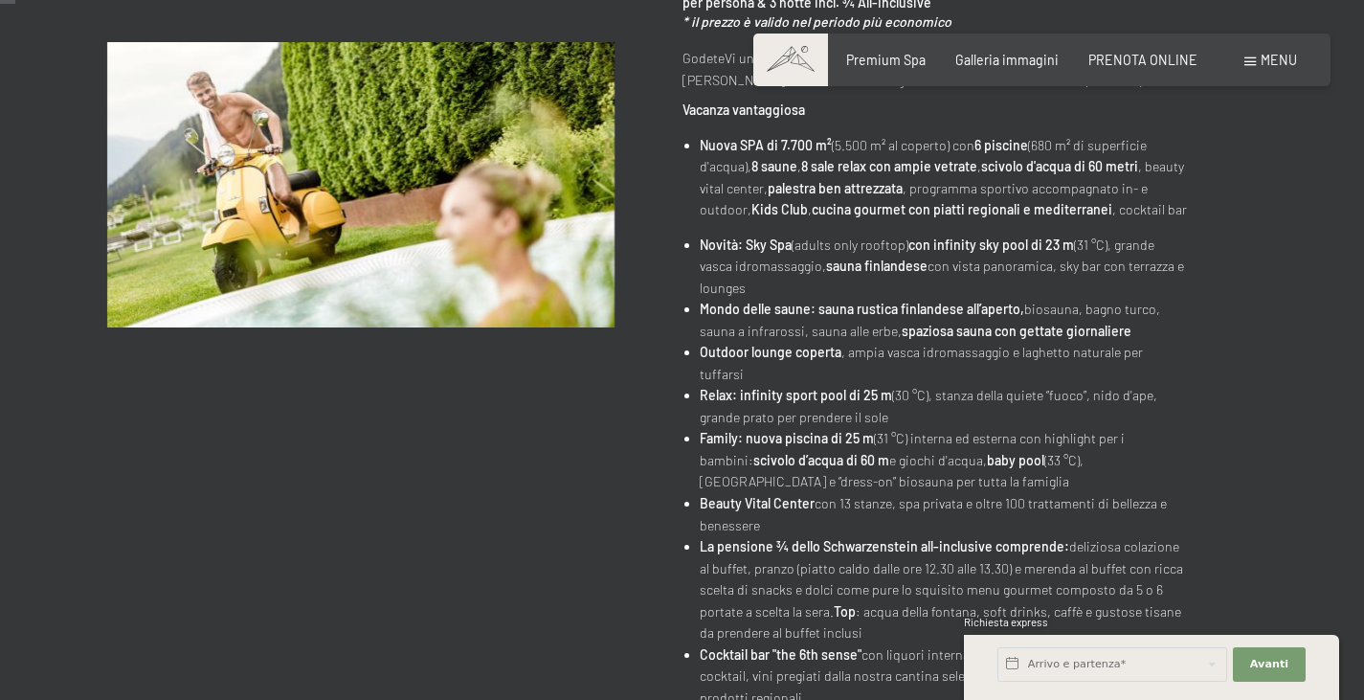
scroll to position [0, 0]
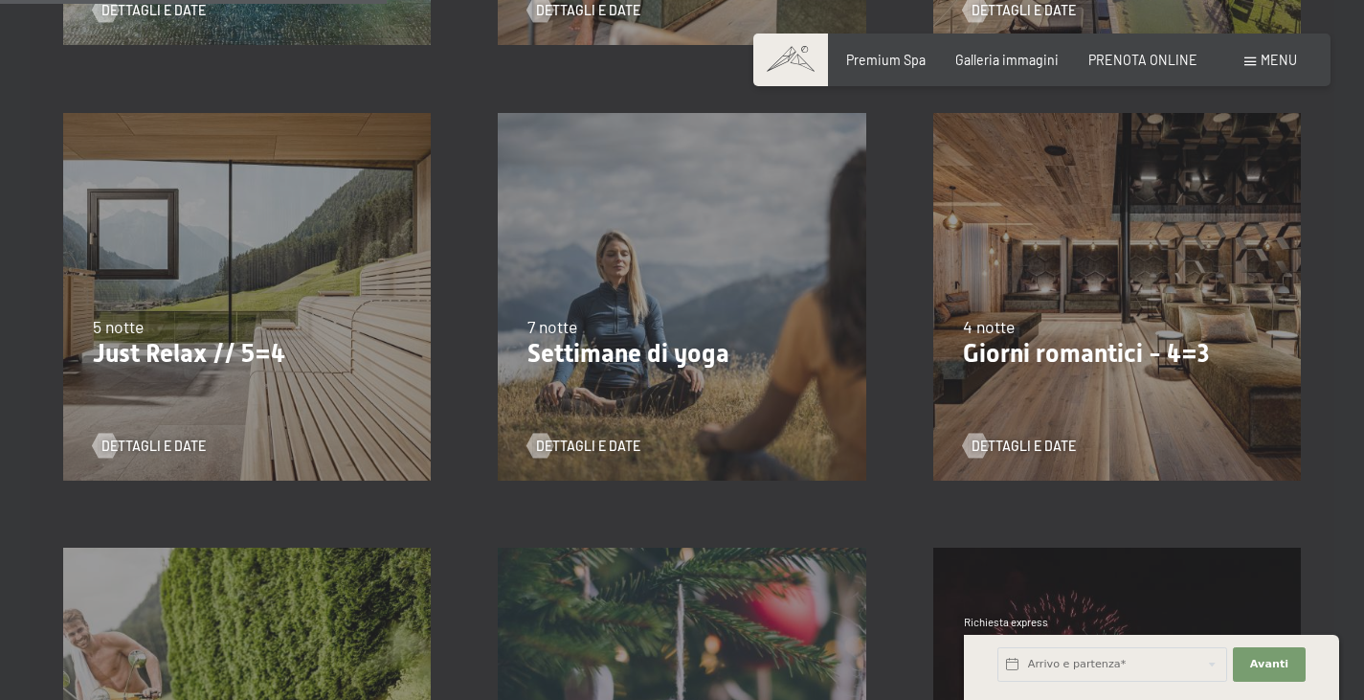
scroll to position [928, 0]
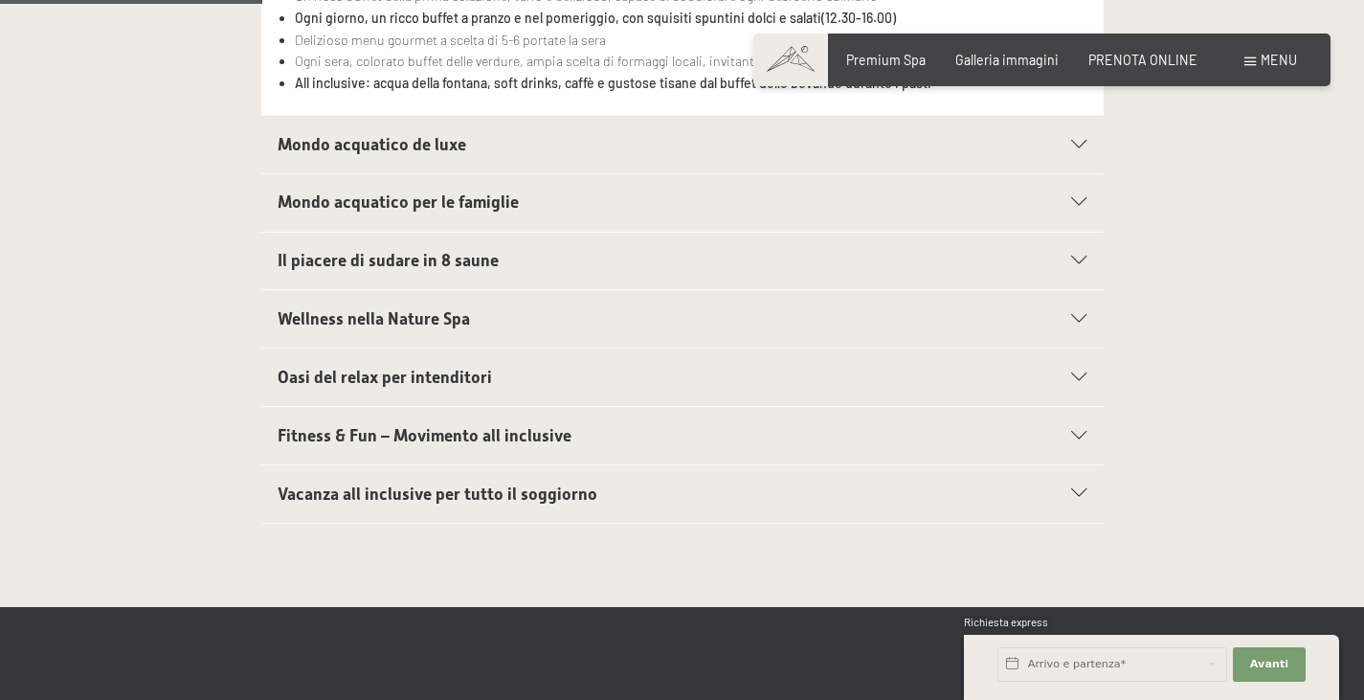
scroll to position [621, 0]
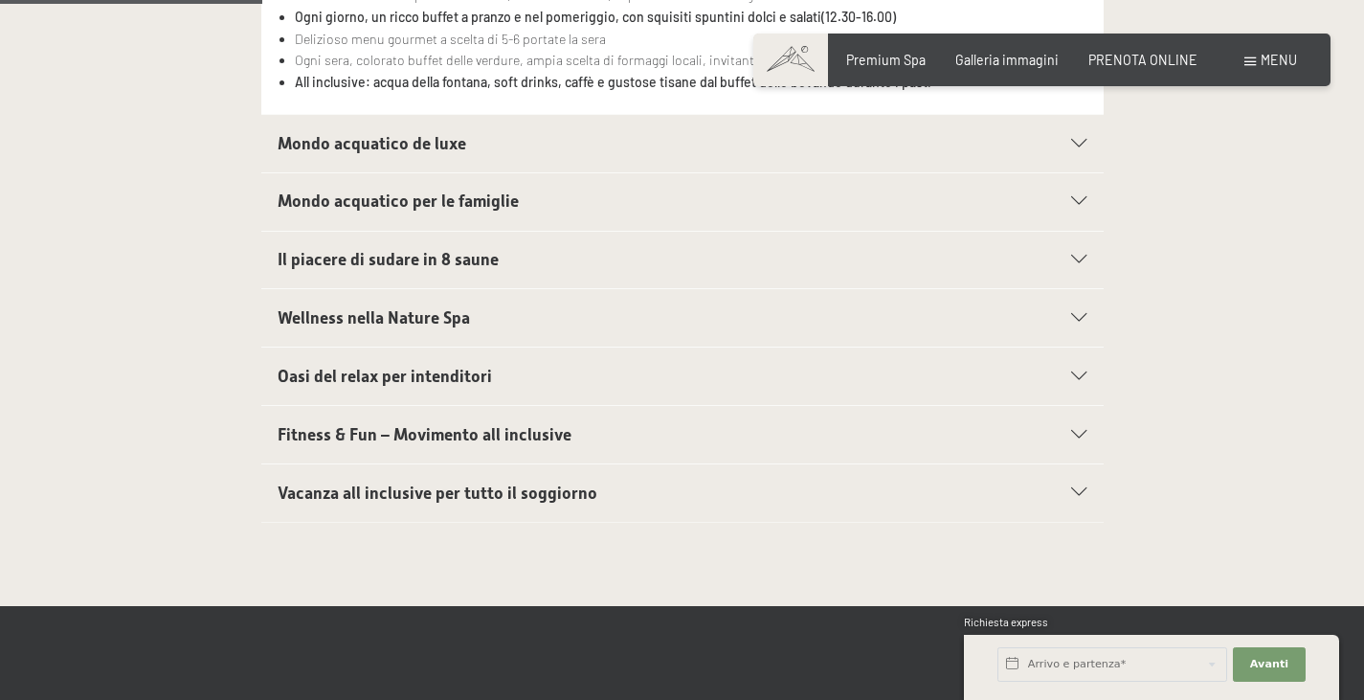
click at [633, 495] on h2 "Vacanza all inclusive per tutto il soggiorno" at bounding box center [641, 493] width 727 height 24
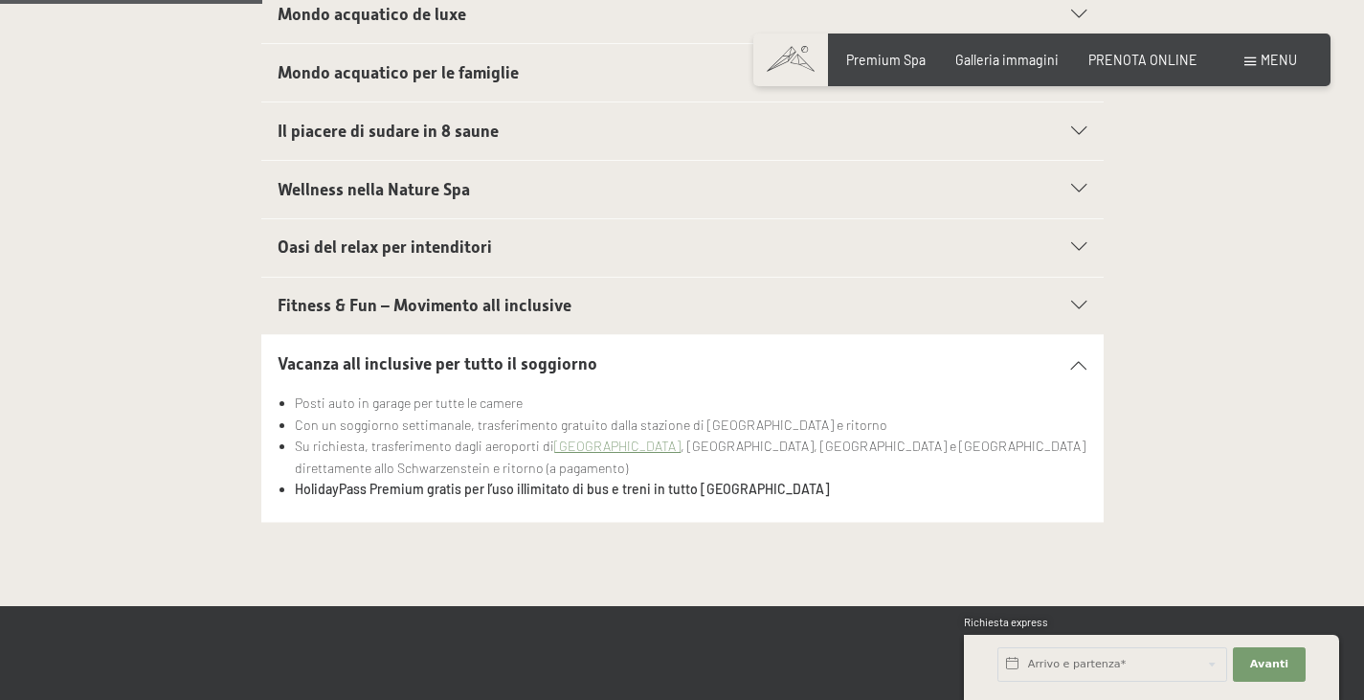
click at [365, 239] on span "Oasi del relax per intenditori" at bounding box center [385, 246] width 214 height 19
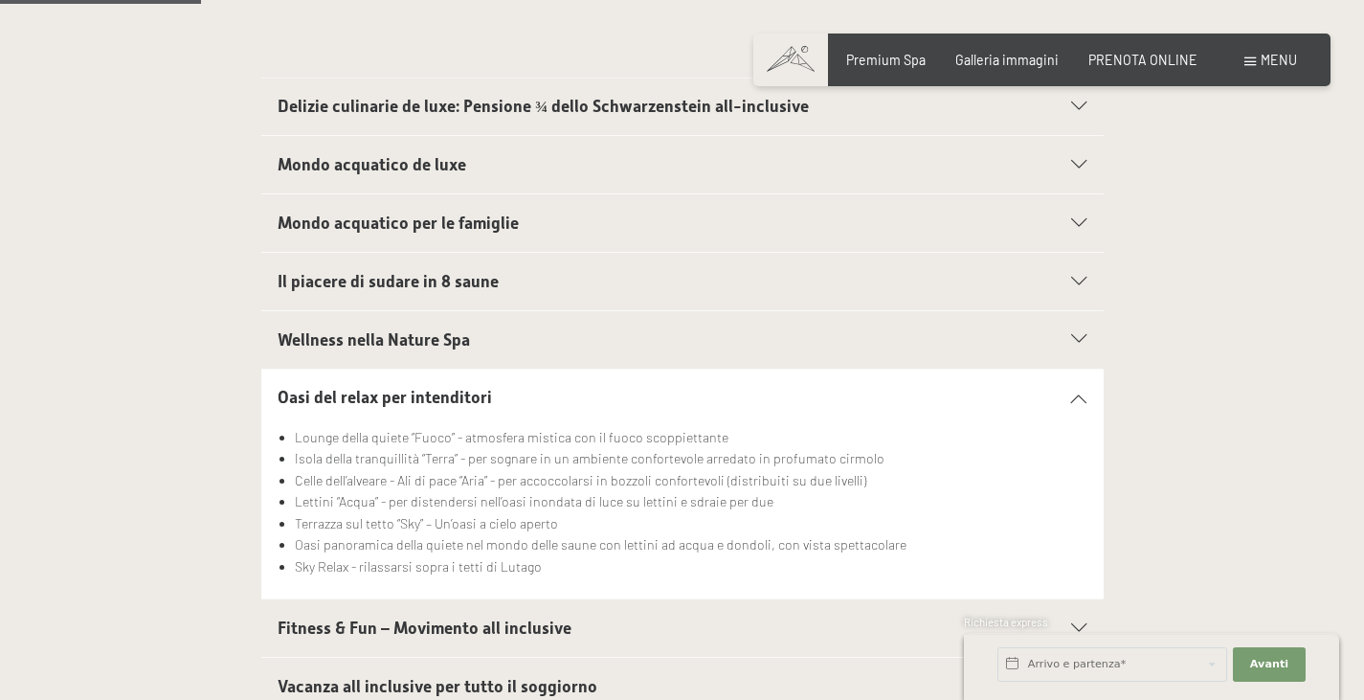
scroll to position [465, 0]
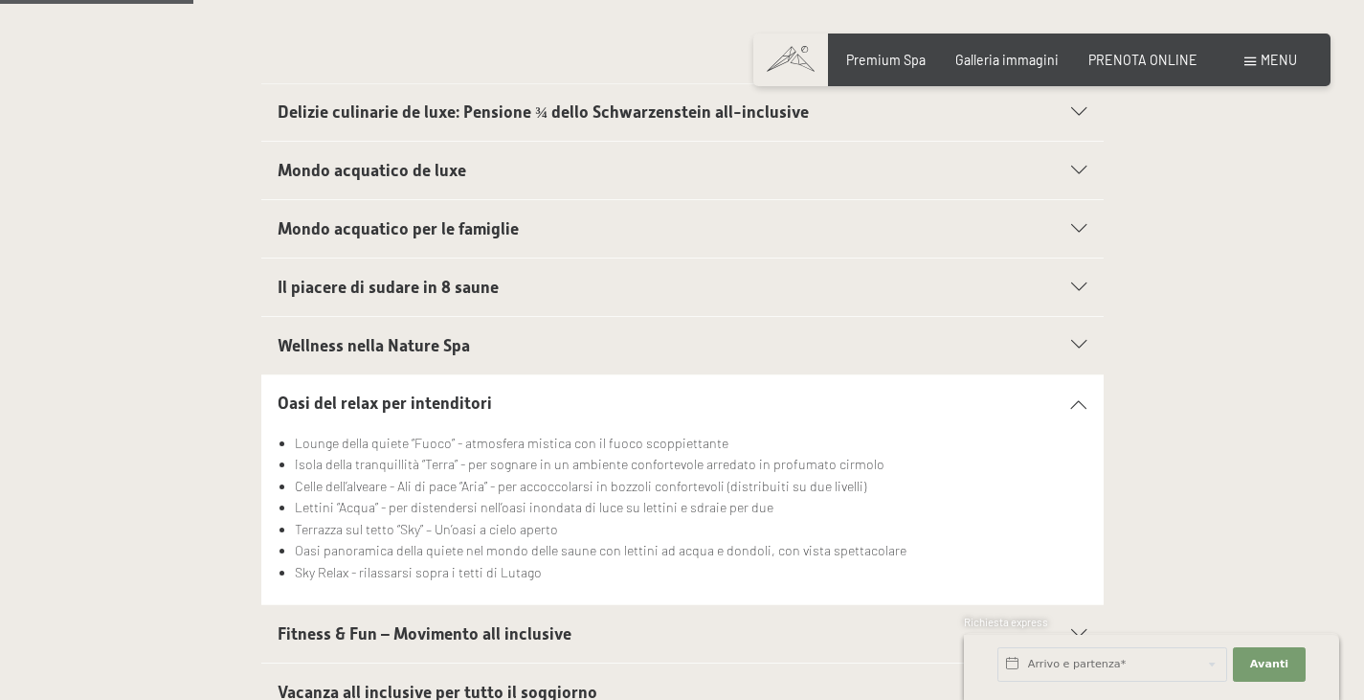
click at [365, 338] on span "Wellness nella Nature Spa" at bounding box center [374, 345] width 192 height 19
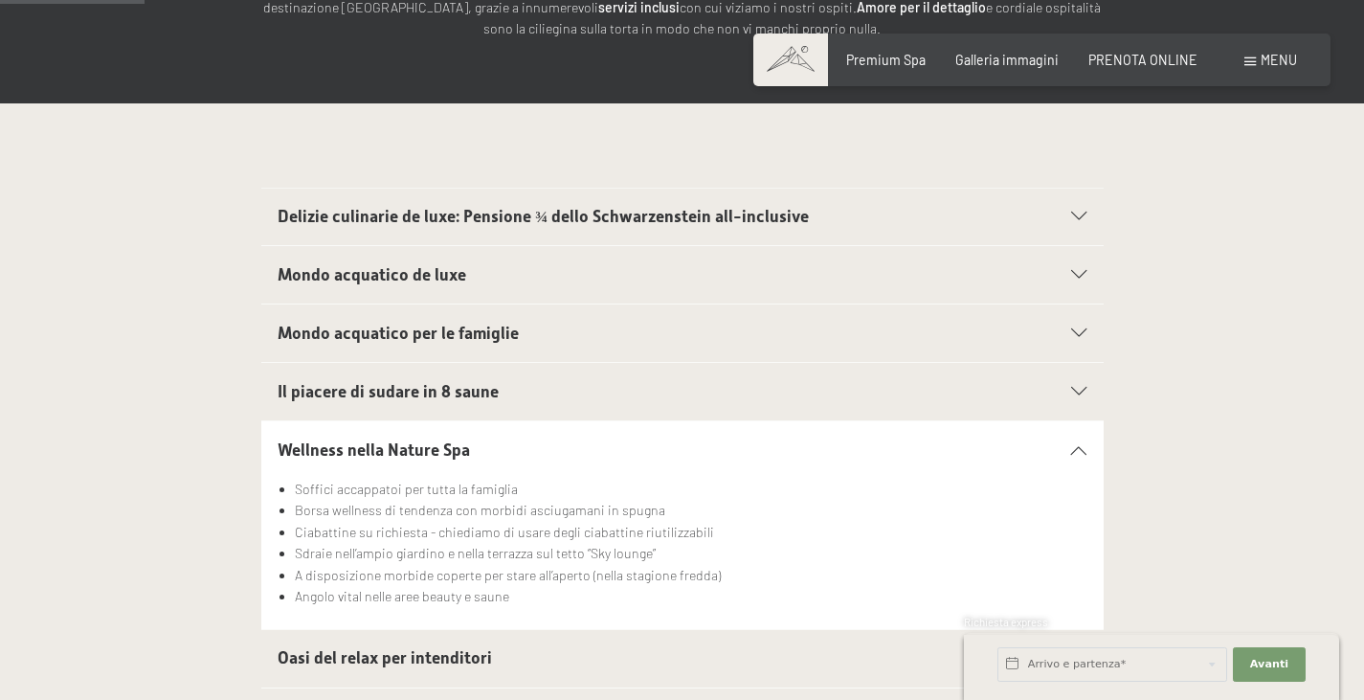
scroll to position [343, 0]
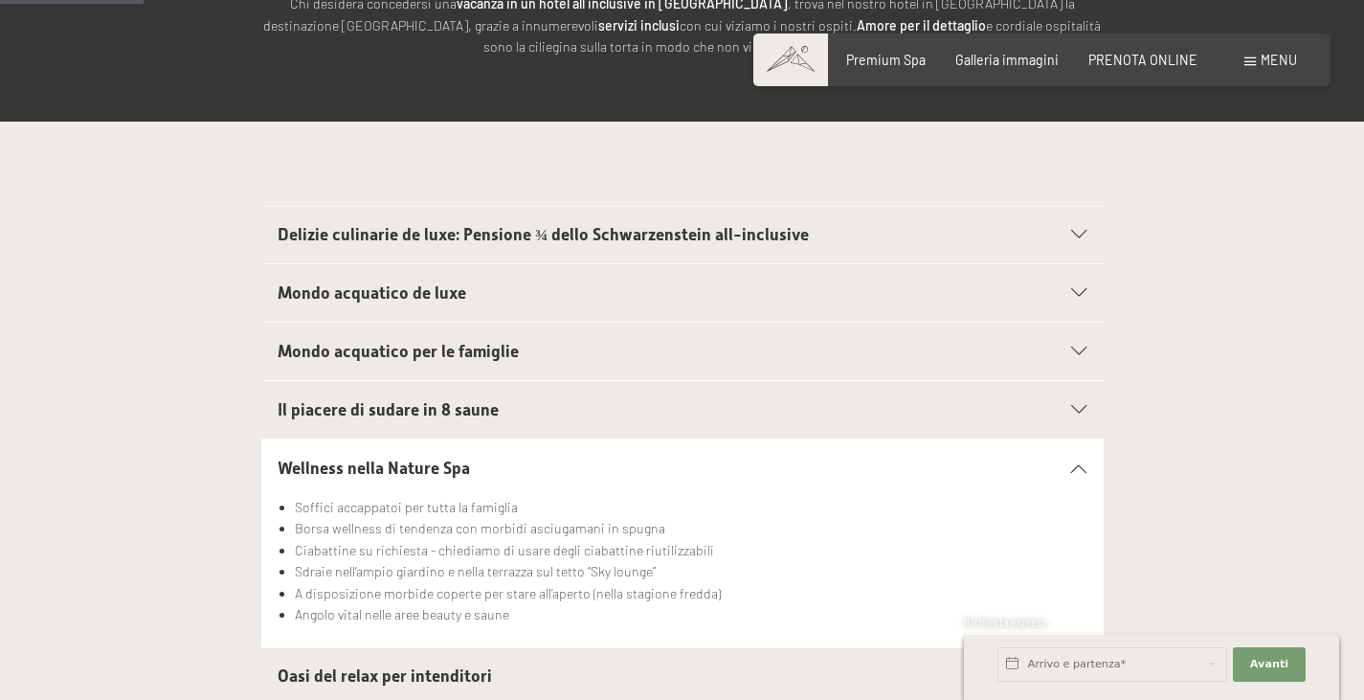
click at [379, 403] on span "Il piacere di sudare in 8 saune" at bounding box center [388, 409] width 221 height 19
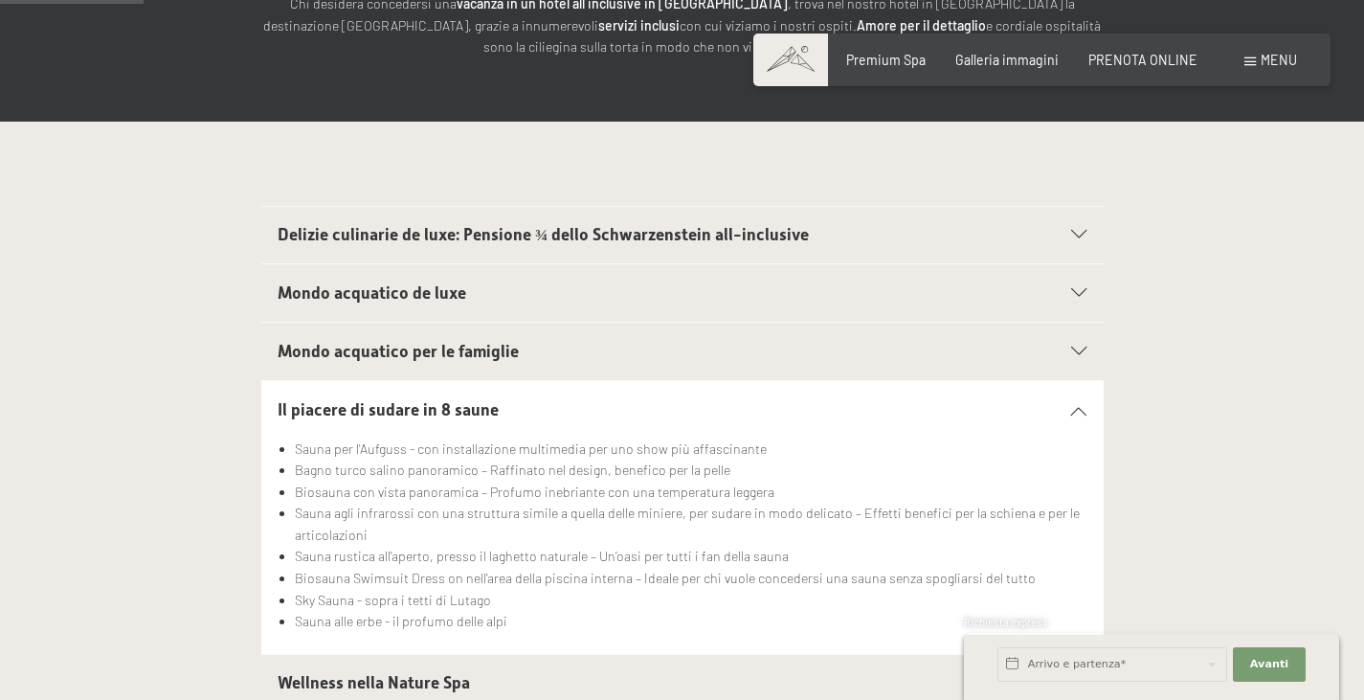
click at [406, 345] on span "Mondo acquatico per le famiglie" at bounding box center [398, 351] width 241 height 19
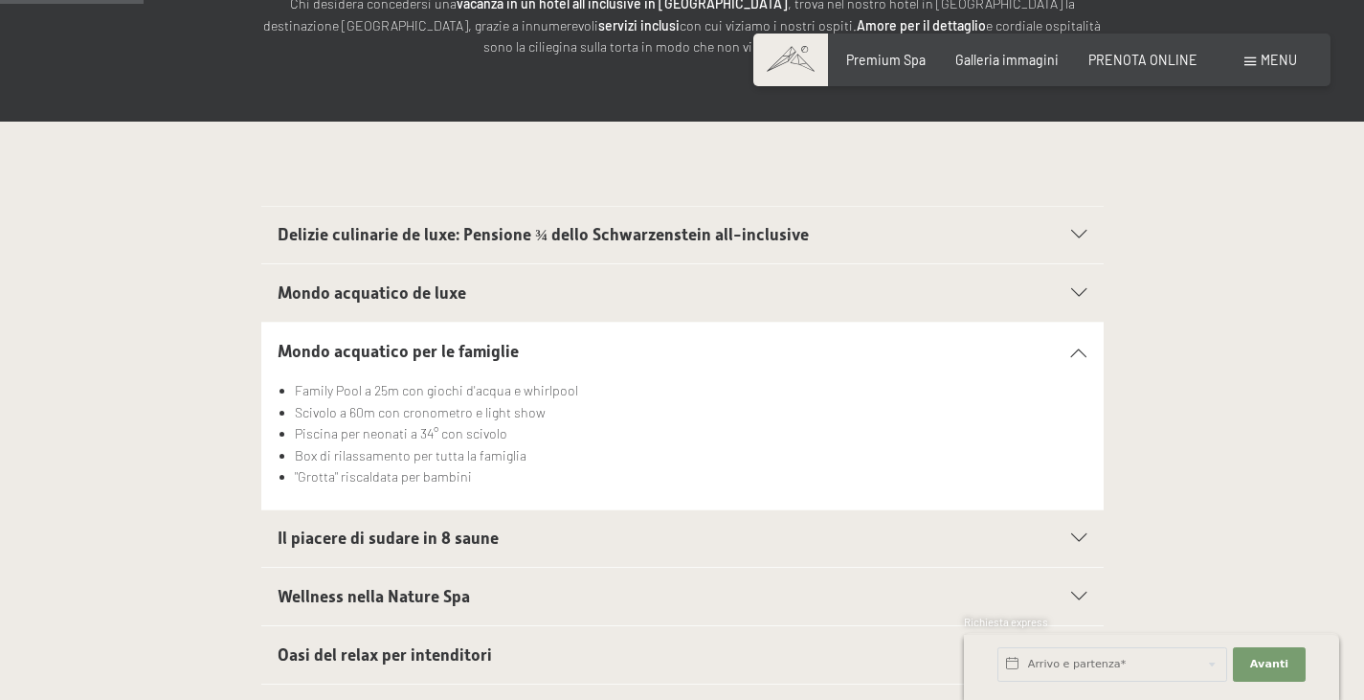
click at [427, 296] on span "Mondo acquatico de luxe" at bounding box center [372, 292] width 189 height 19
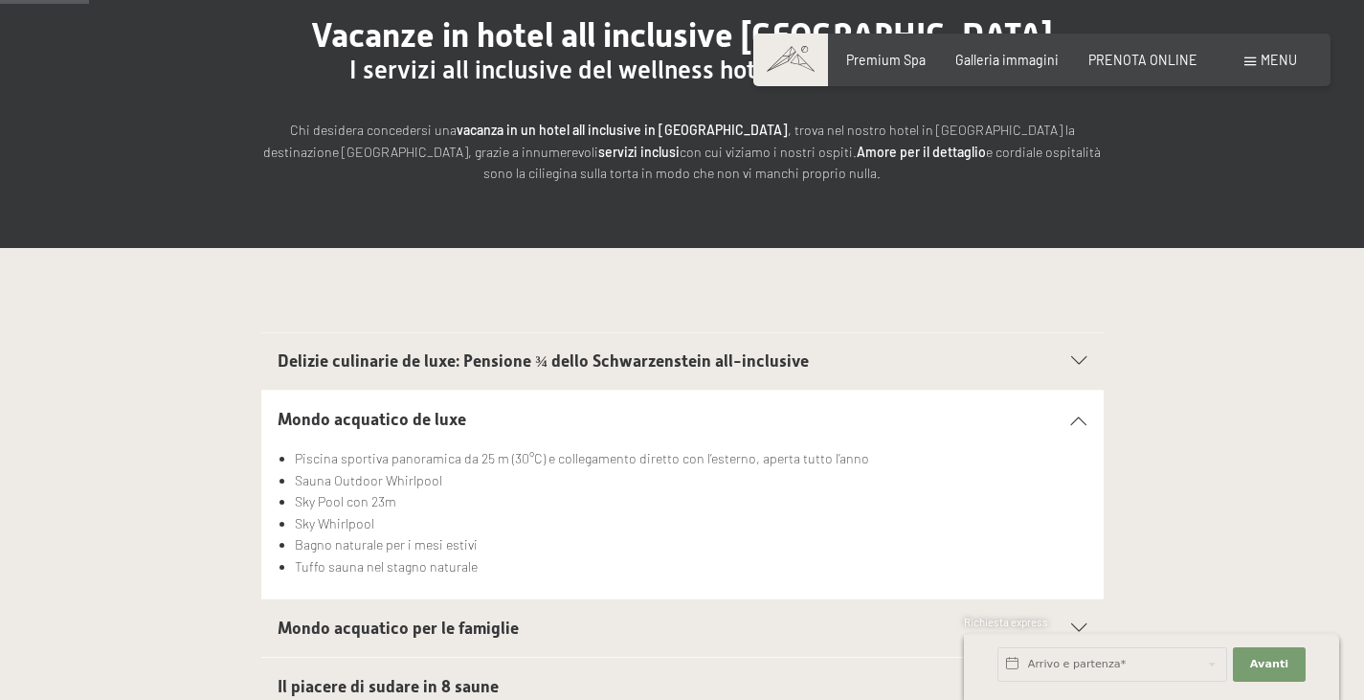
scroll to position [209, 0]
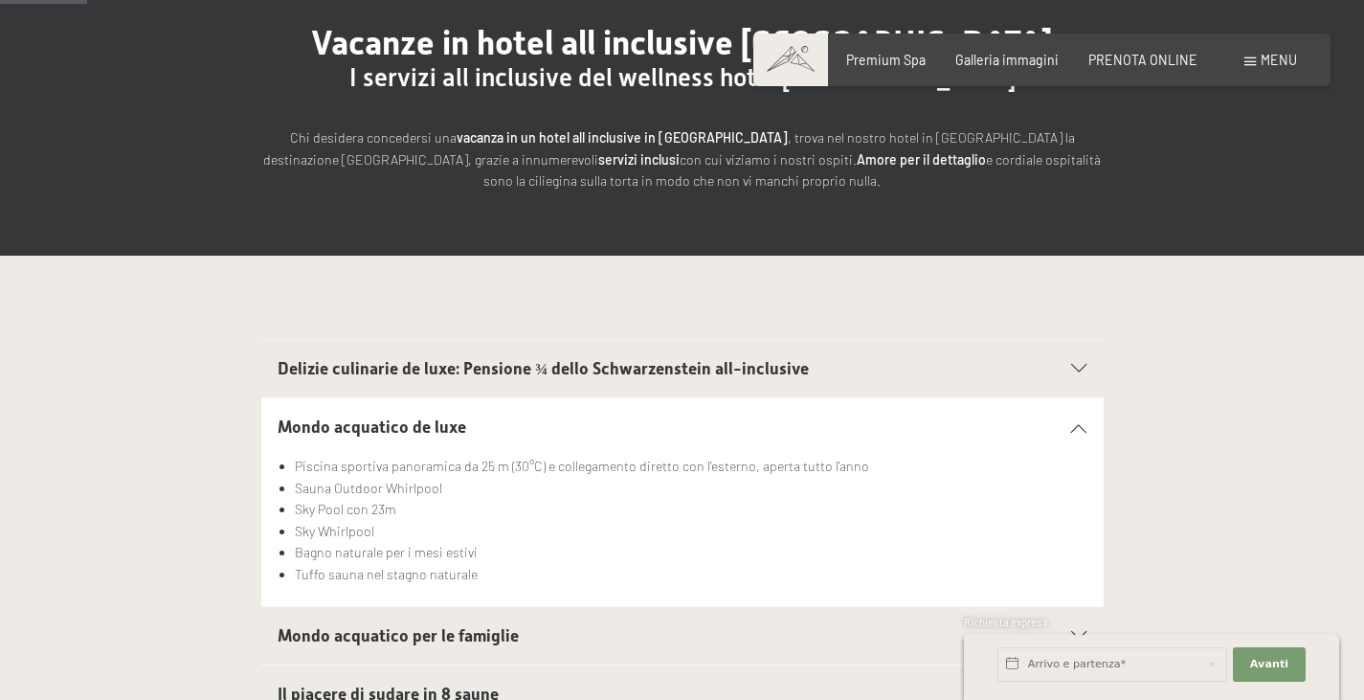
click at [364, 356] on div "Delizie culinarie de luxe: Pensione ¾ dello Schwarzenstein all-inclusive" at bounding box center [682, 369] width 809 height 57
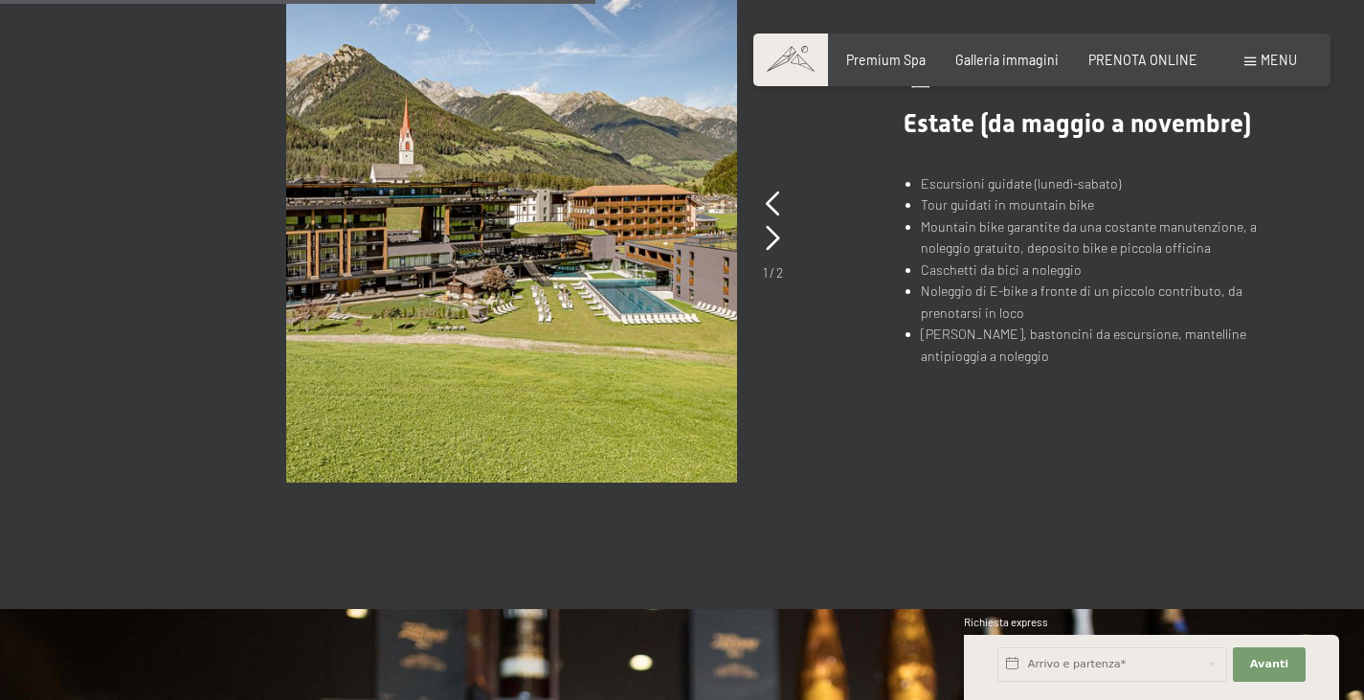
scroll to position [1411, 0]
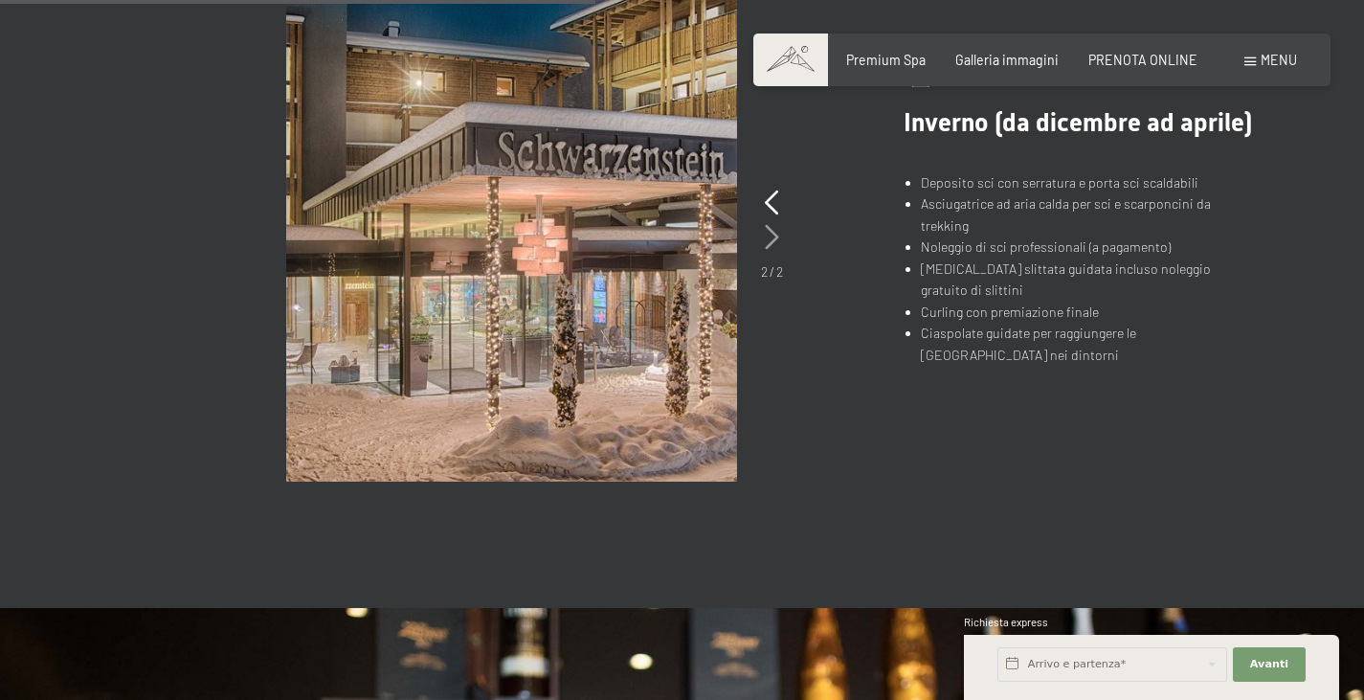
click at [778, 239] on icon at bounding box center [772, 237] width 14 height 25
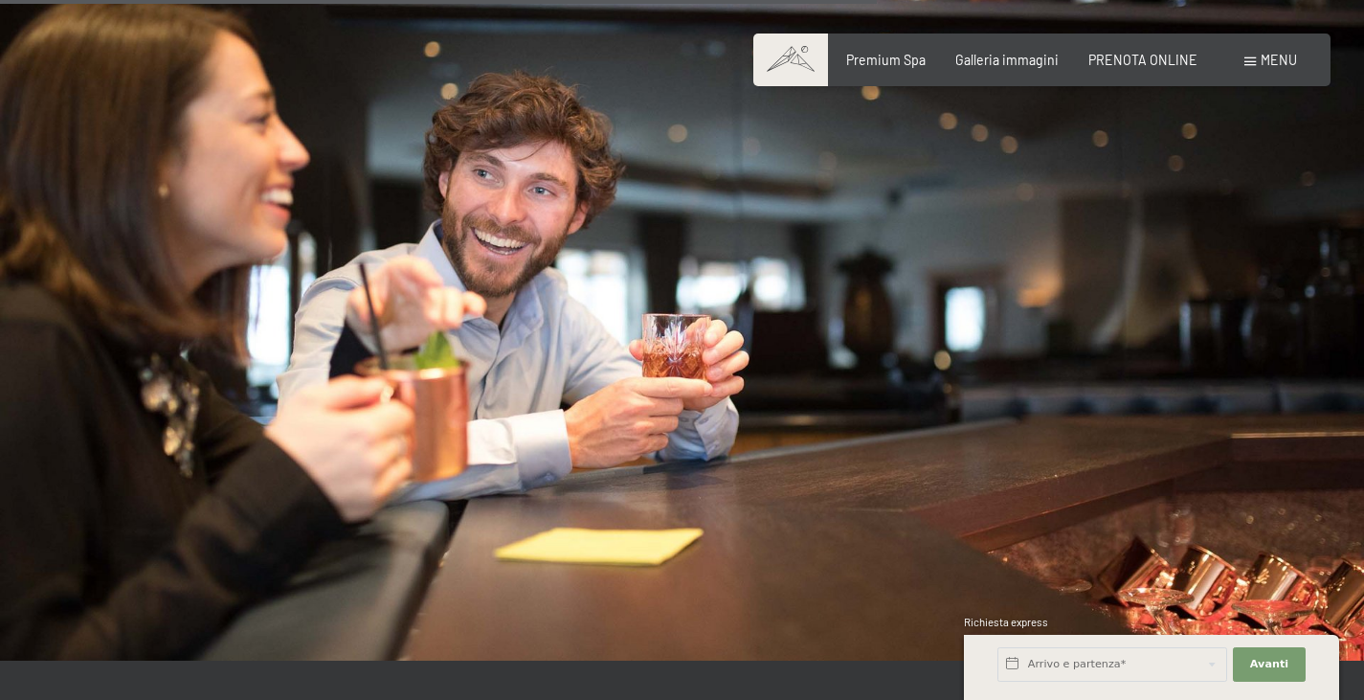
scroll to position [2132, 0]
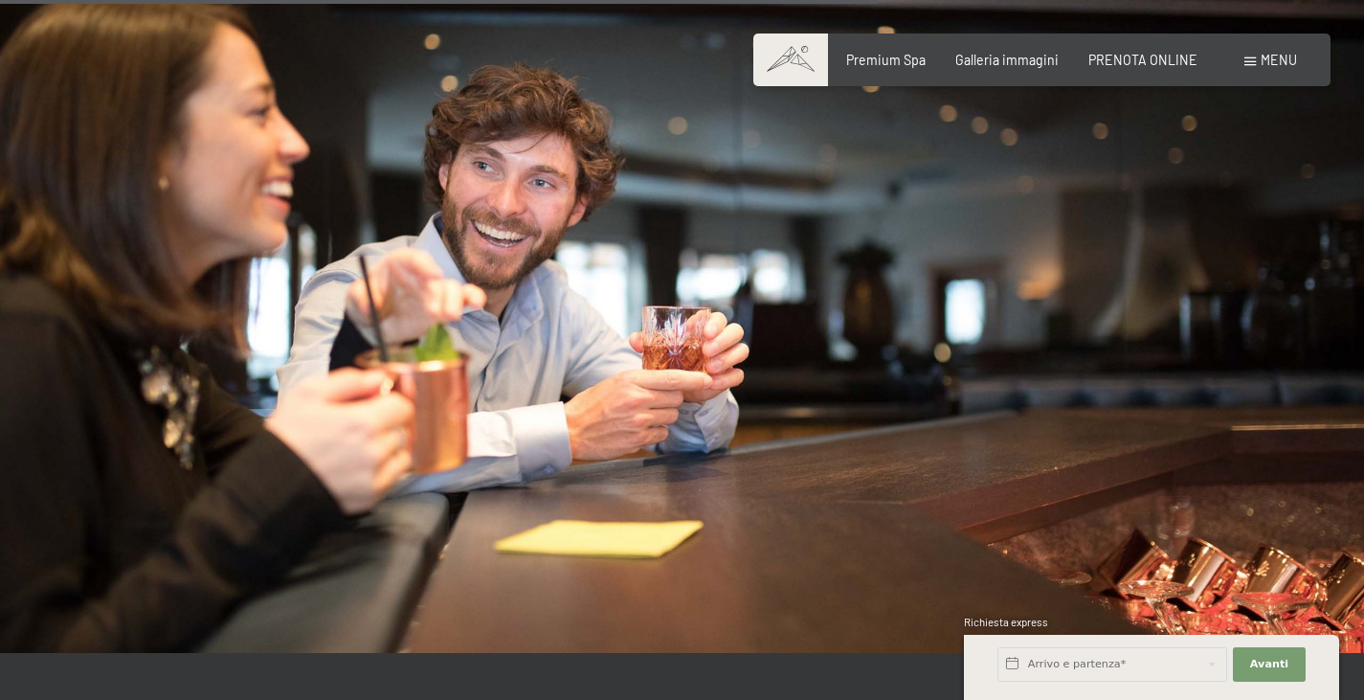
click at [841, 339] on img at bounding box center [682, 269] width 1364 height 767
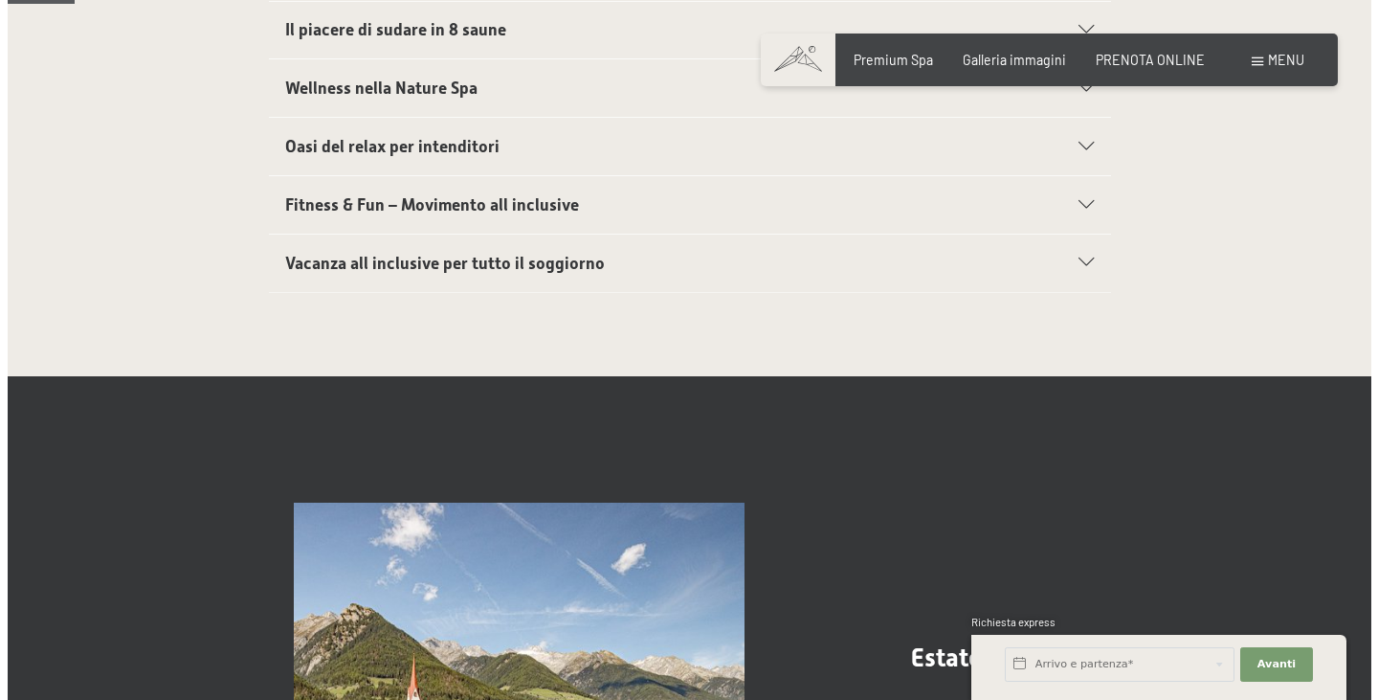
scroll to position [0, 0]
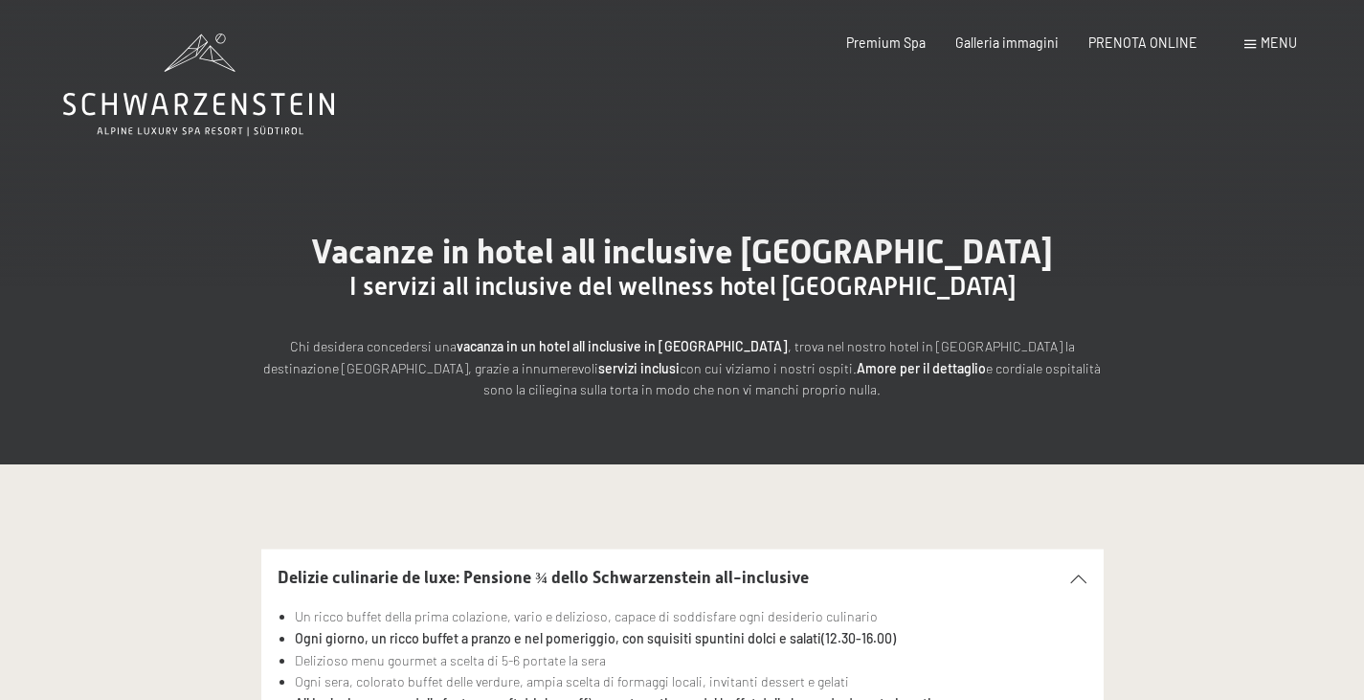
click at [1267, 49] on span "Menu" at bounding box center [1278, 42] width 36 height 16
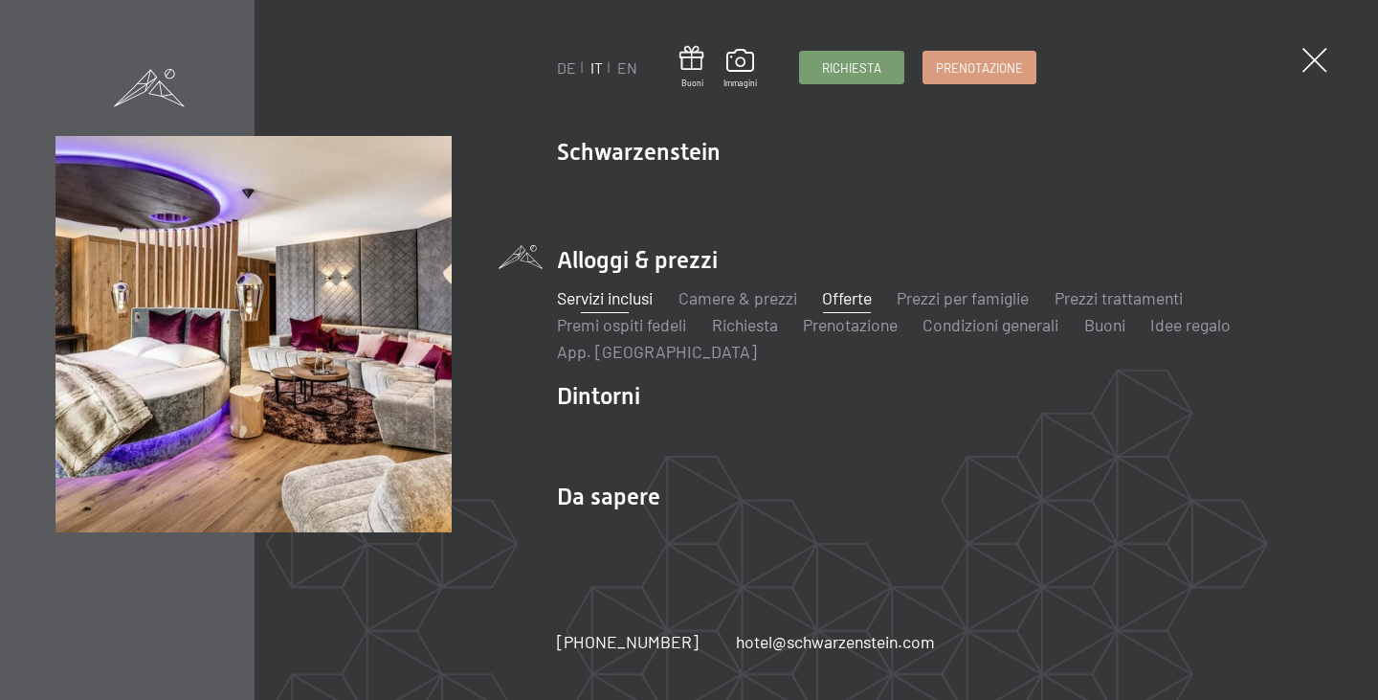
click at [855, 298] on link "Offerte" at bounding box center [847, 297] width 50 height 21
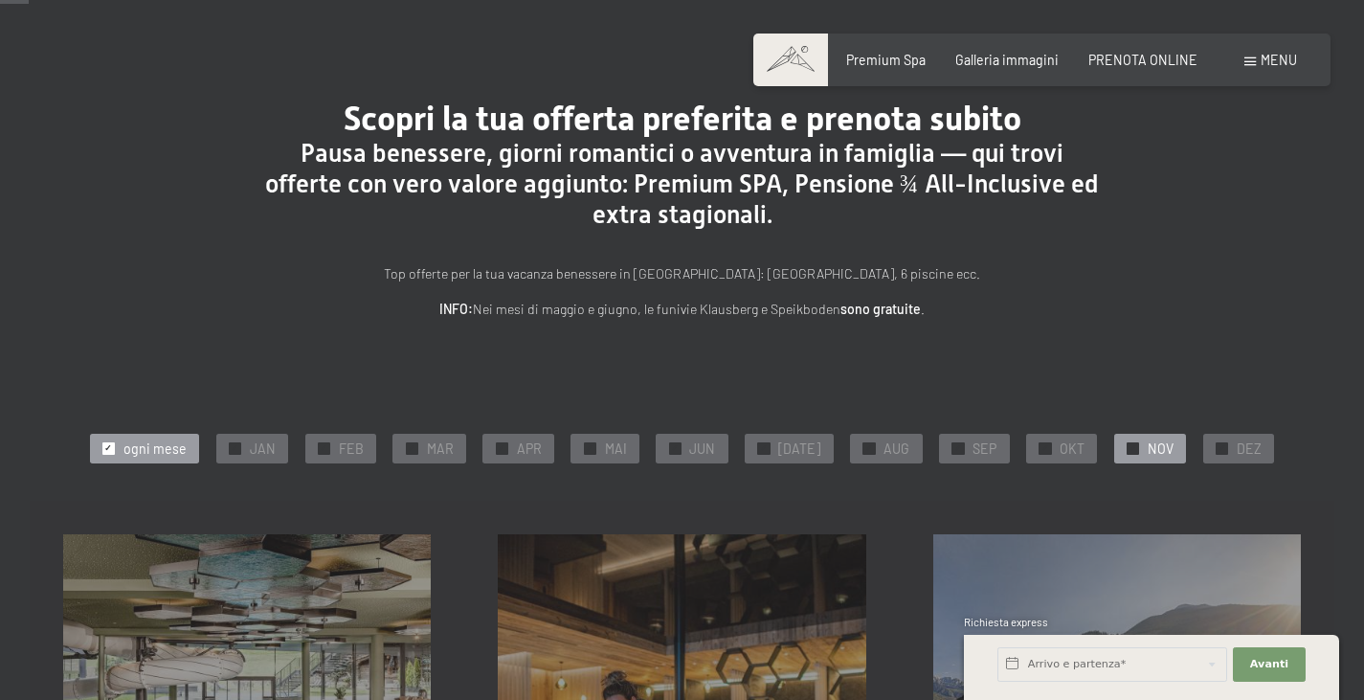
click at [1147, 451] on span "NOV" at bounding box center [1160, 448] width 26 height 19
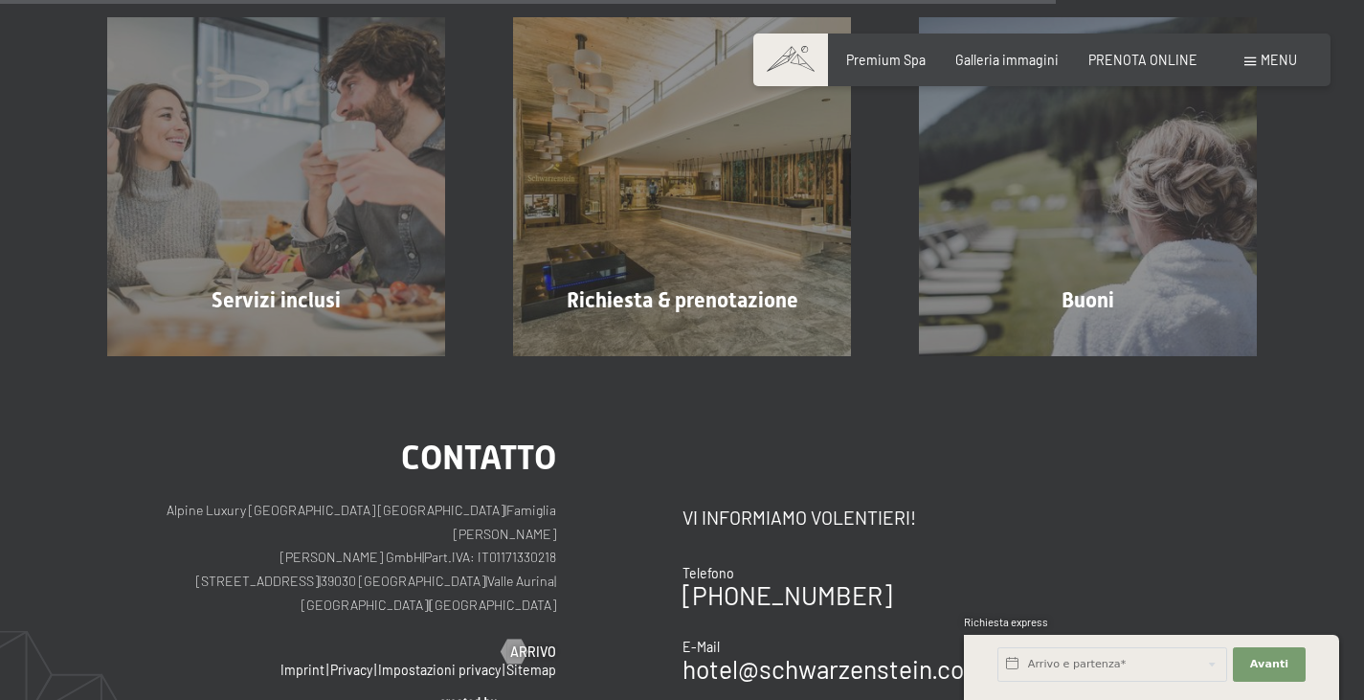
scroll to position [1592, 0]
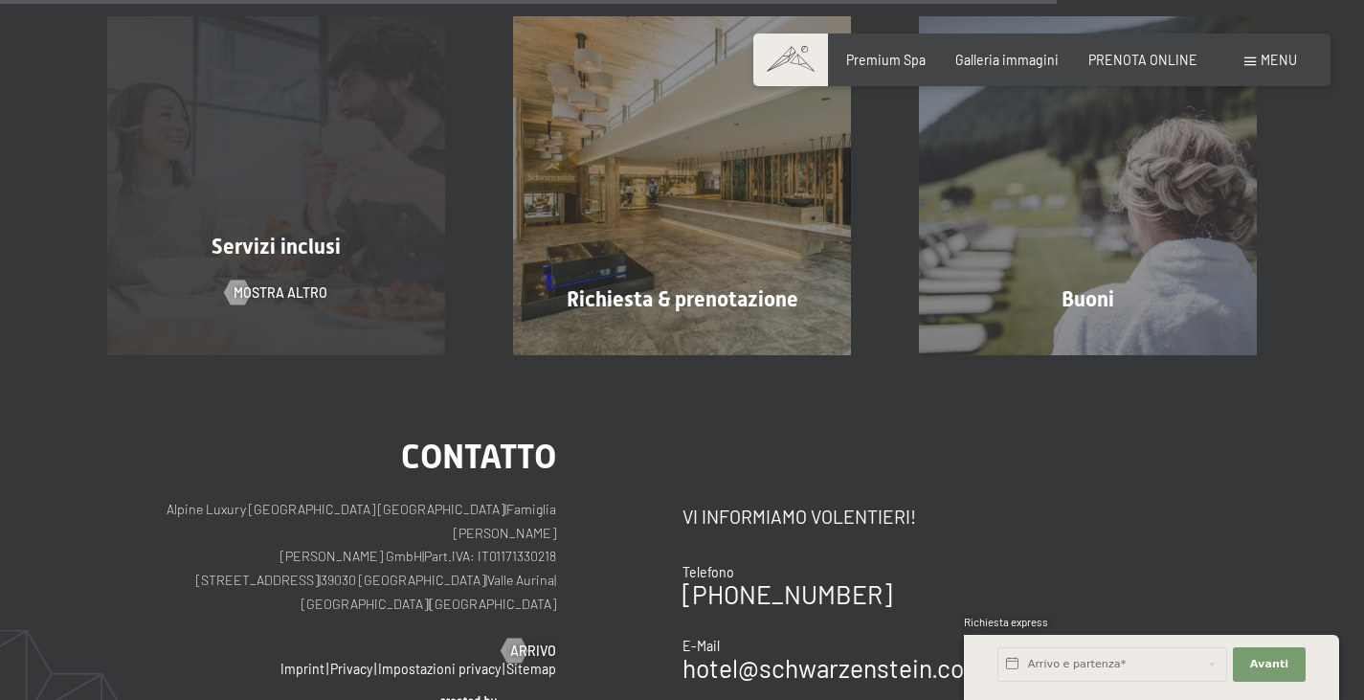
click at [245, 268] on div "Servizi inclusi mostra altro" at bounding box center [277, 185] width 406 height 338
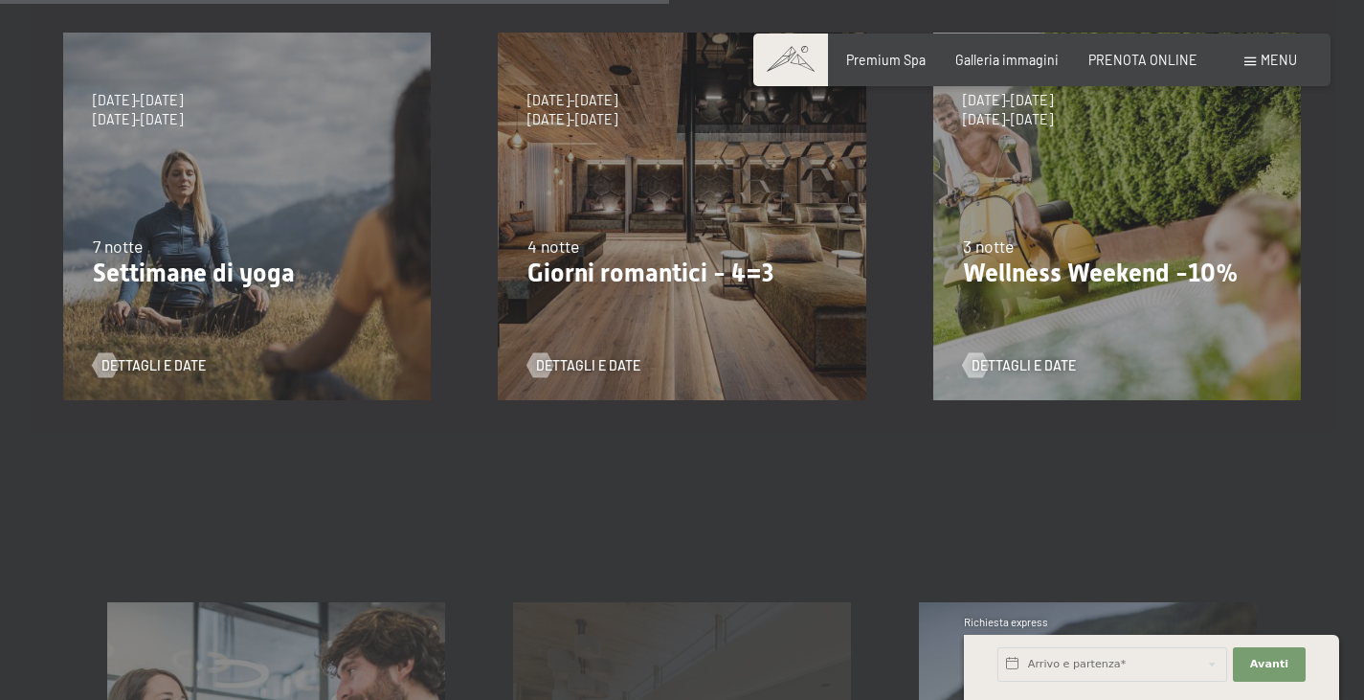
scroll to position [1005, 0]
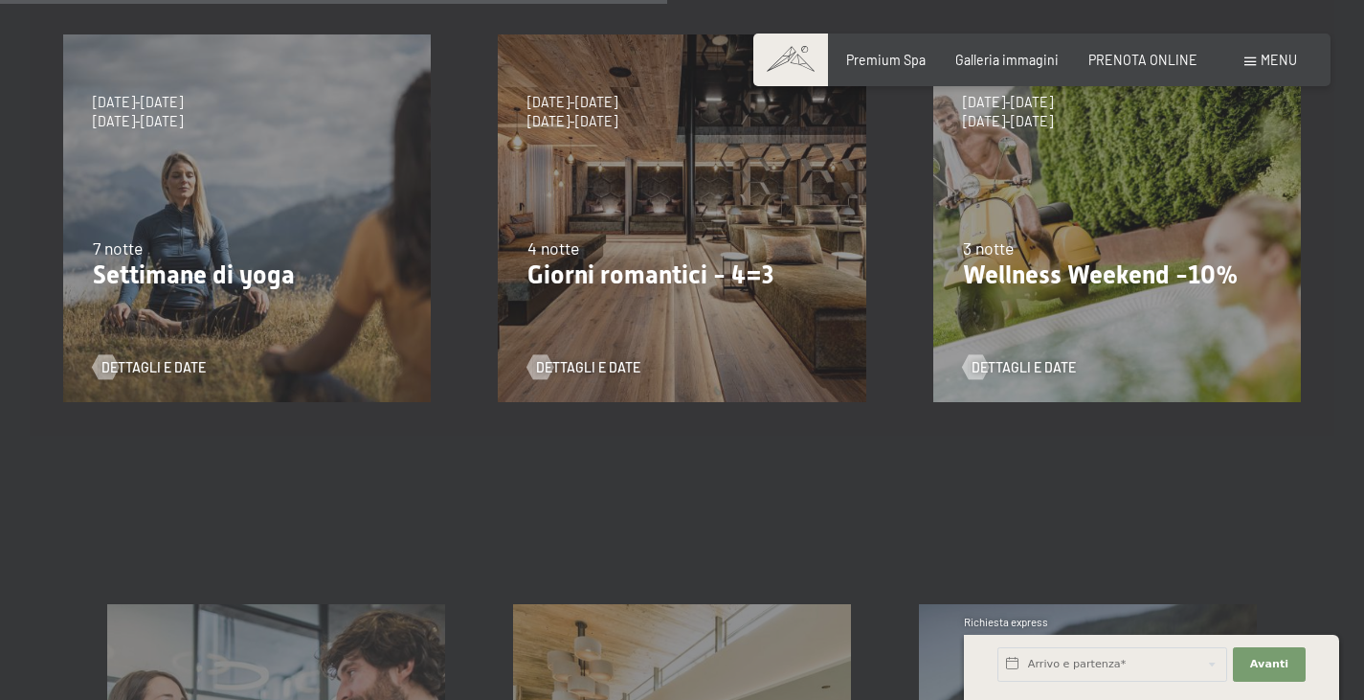
click at [1056, 322] on div "13/11/2025-1/12/2025 11/12/2025-22/12/2025 15/1/2026-26/1/2026 12/3/2026-23/3/2…" at bounding box center [1117, 218] width 434 height 434
drag, startPoint x: 1037, startPoint y: 353, endPoint x: 1027, endPoint y: 368, distance: 18.6
click at [1027, 368] on div "Dettagli e Date" at bounding box center [1111, 354] width 296 height 44
click at [1027, 368] on span "Dettagli e Date" at bounding box center [1042, 367] width 104 height 19
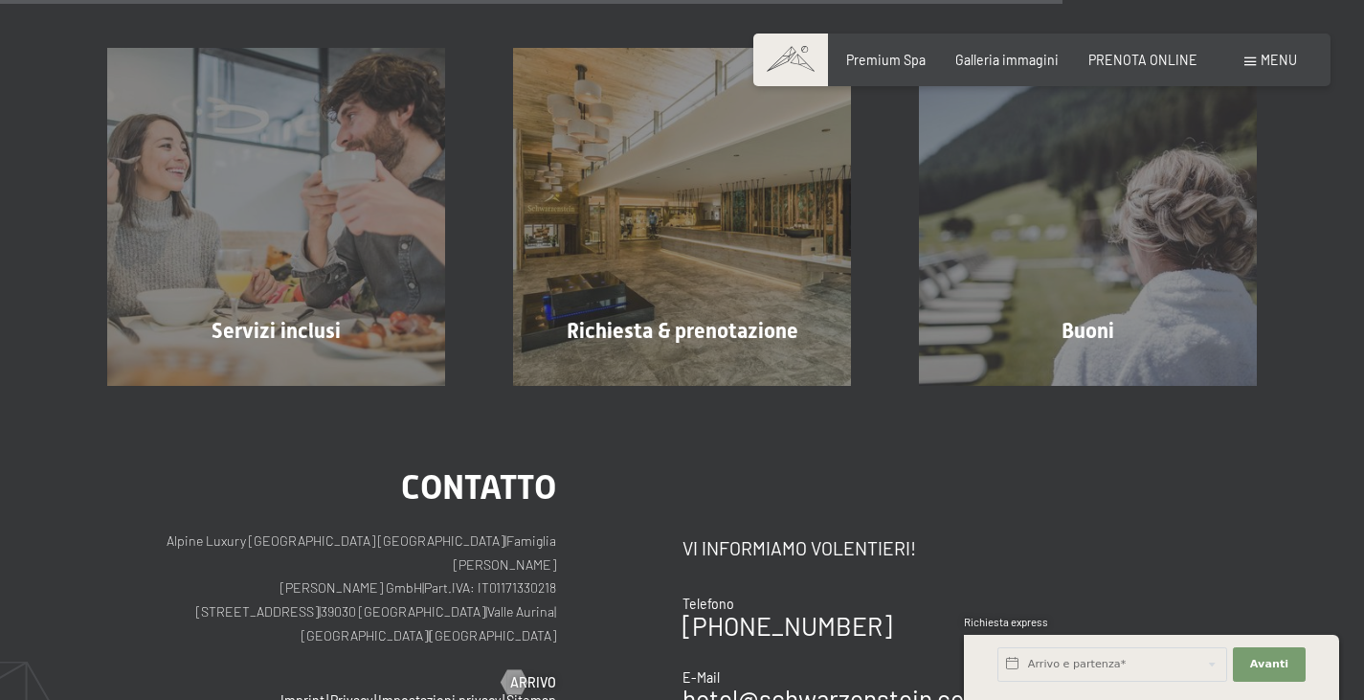
scroll to position [1586, 0]
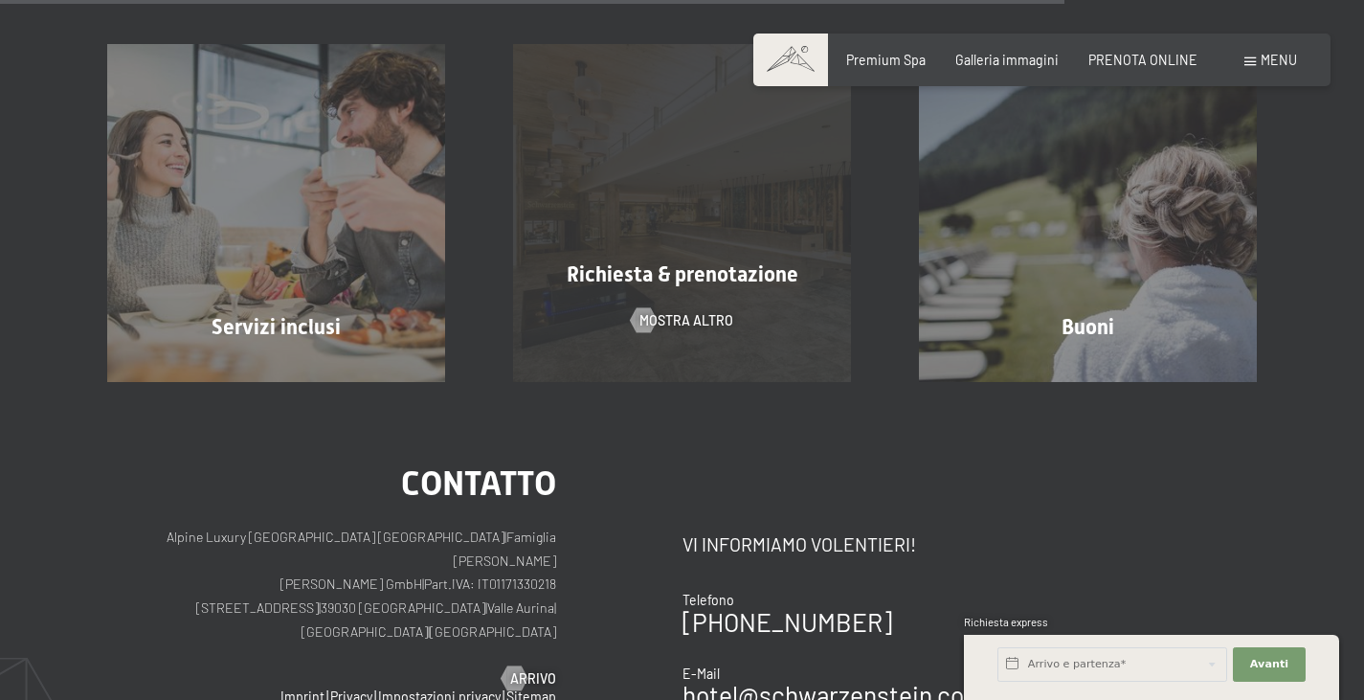
click at [694, 294] on div "Richiesta & prenotazione mostra altro" at bounding box center [682, 213] width 406 height 338
